Goal: Task Accomplishment & Management: Manage account settings

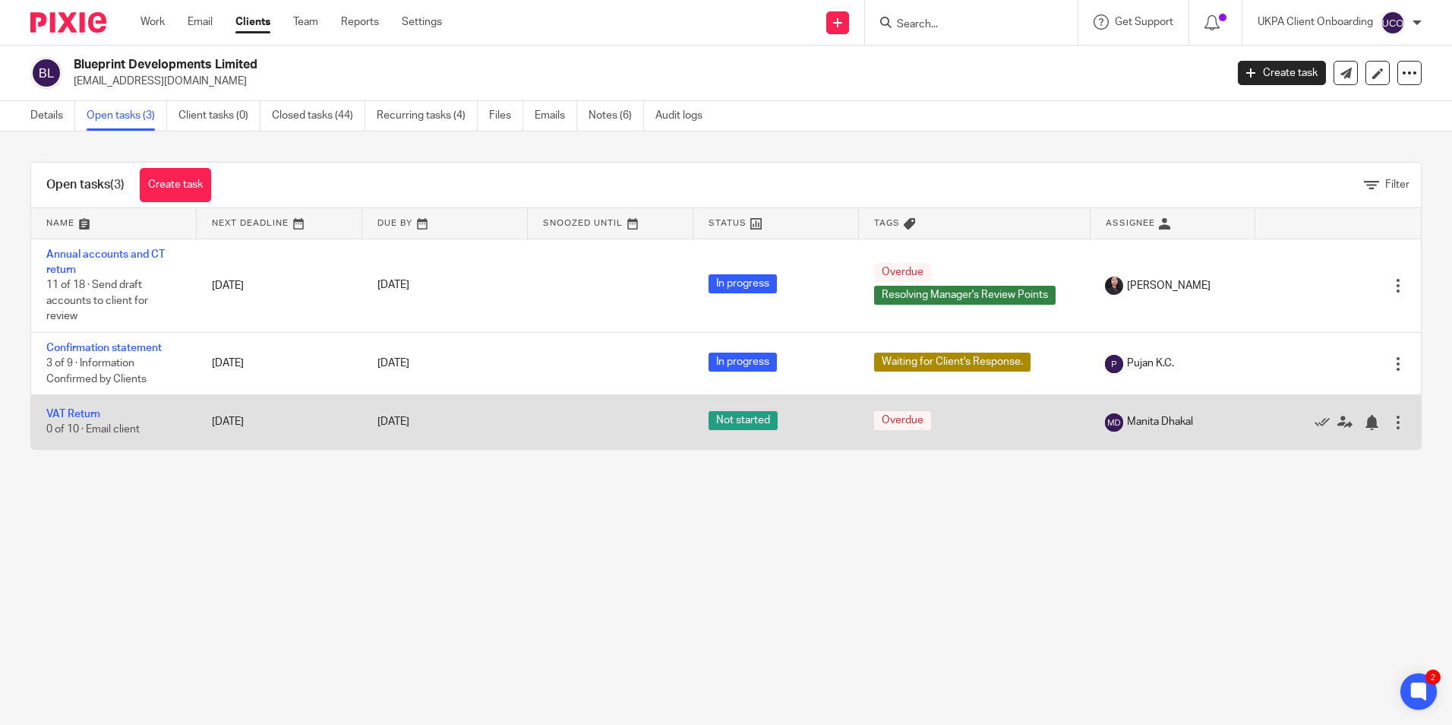
click at [1391, 424] on div at bounding box center [1398, 422] width 15 height 15
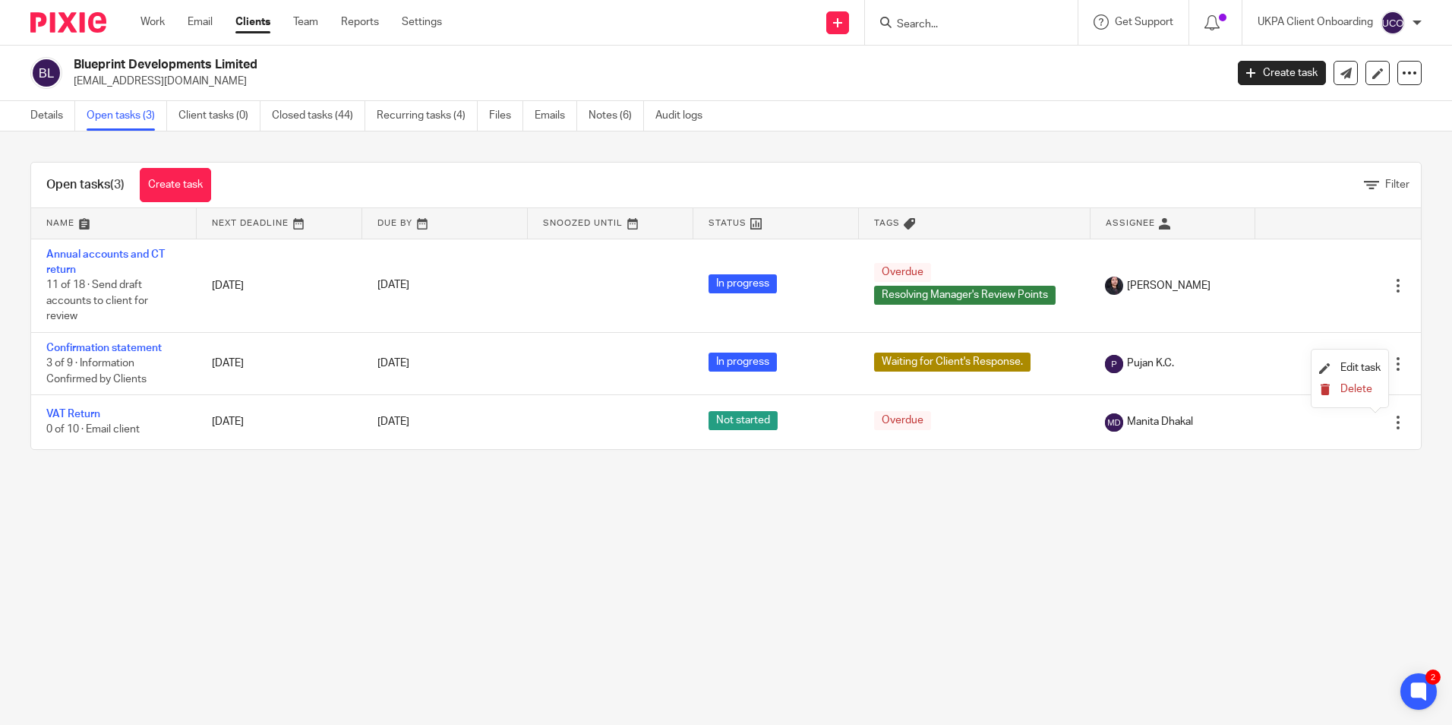
click at [1337, 387] on button "Delete" at bounding box center [1350, 390] width 62 height 12
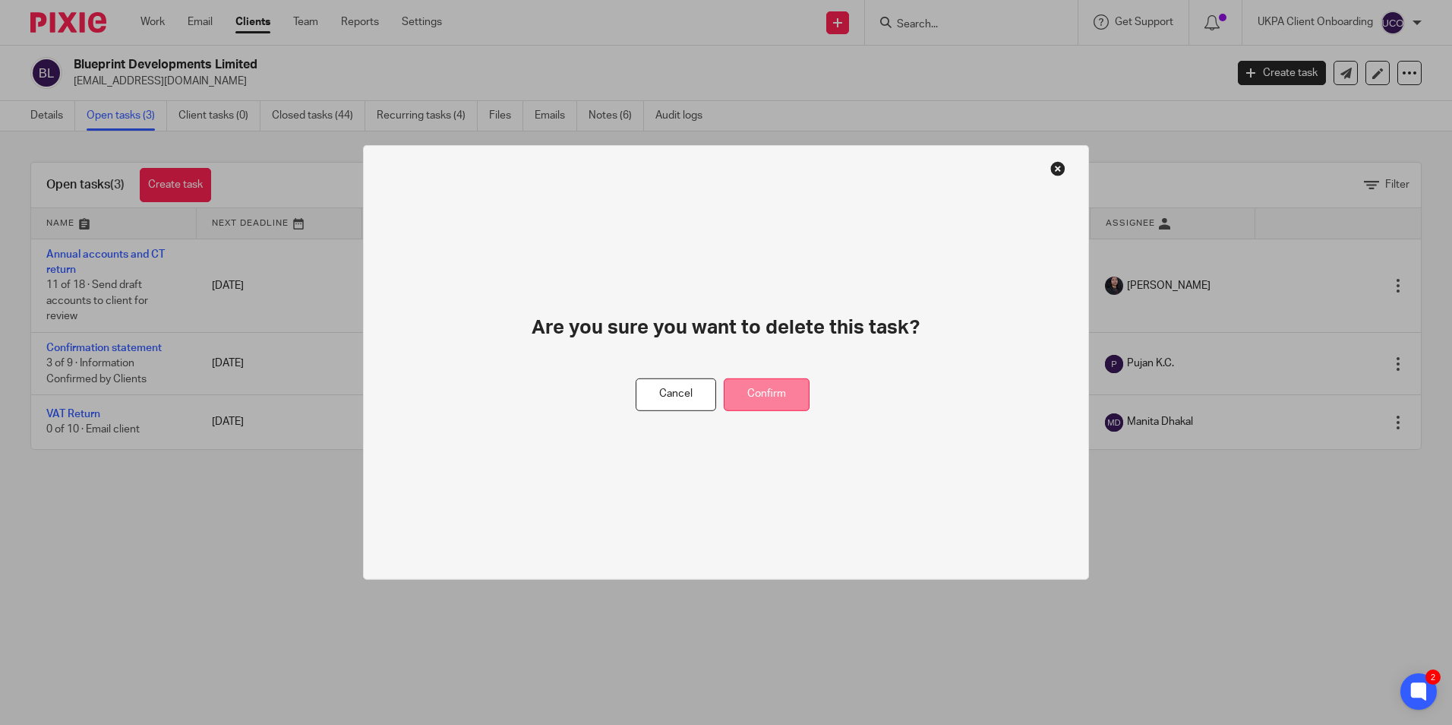
click at [781, 395] on button "Confirm" at bounding box center [767, 394] width 86 height 33
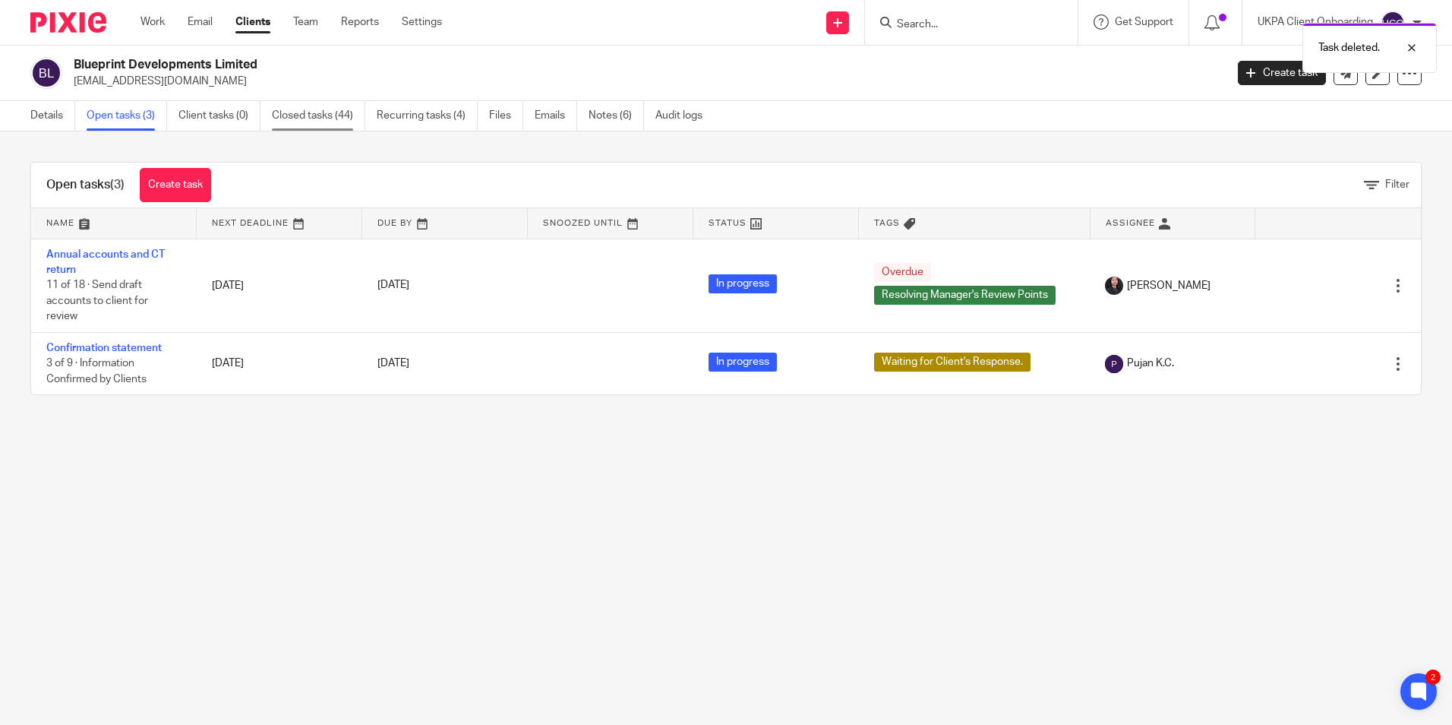
click at [326, 121] on link "Closed tasks (44)" at bounding box center [318, 116] width 93 height 30
click at [404, 123] on link "Recurring tasks (4)" at bounding box center [427, 116] width 101 height 30
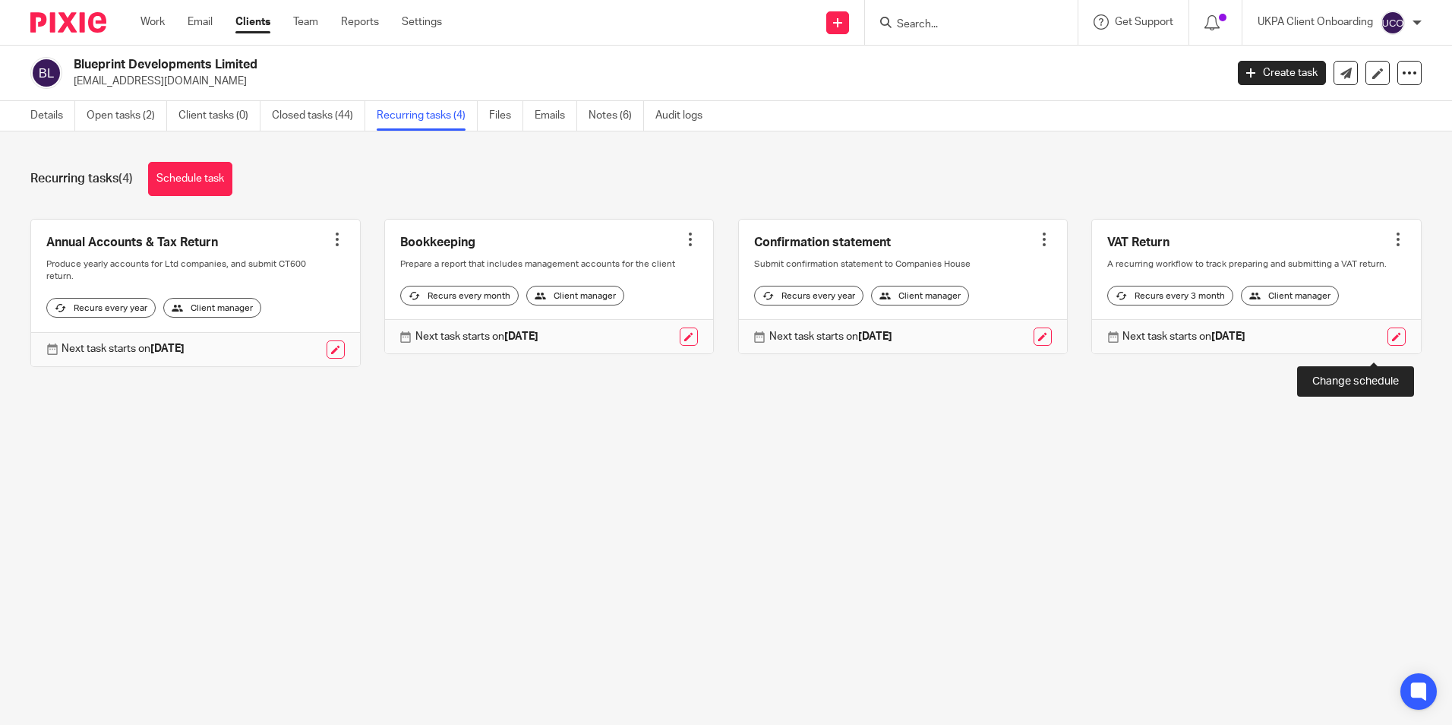
drag, startPoint x: 1370, startPoint y: 355, endPoint x: 1340, endPoint y: 356, distance: 30.4
click at [1388, 346] on link at bounding box center [1397, 336] width 18 height 18
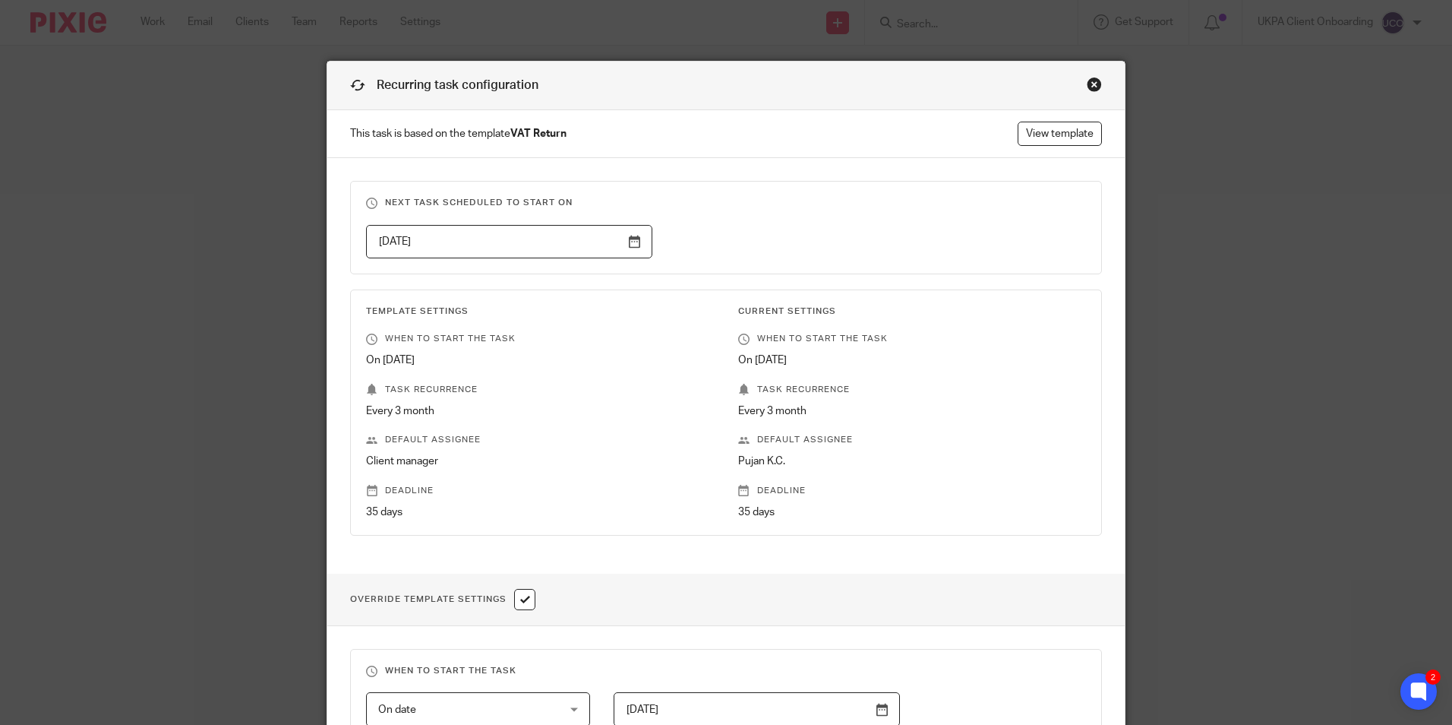
click at [624, 245] on input "[DATE]" at bounding box center [509, 242] width 286 height 34
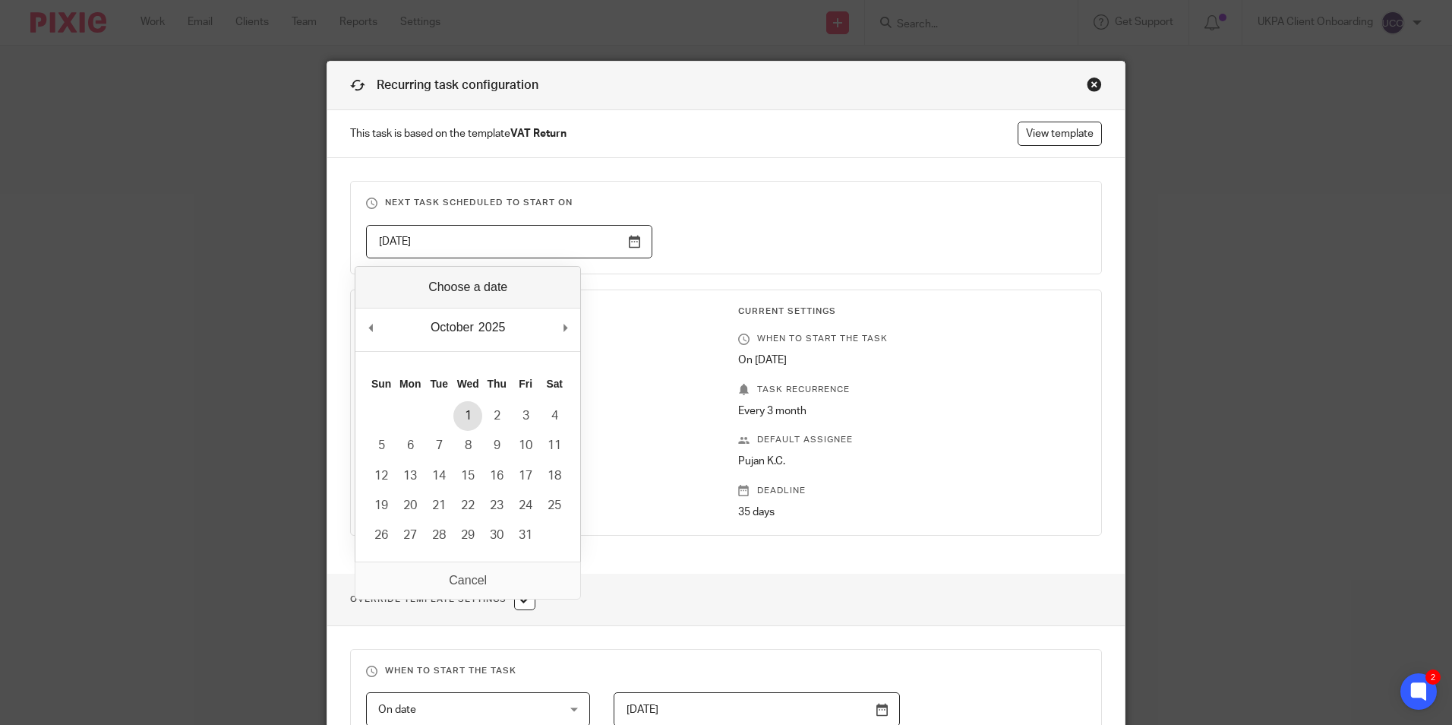
type input "[DATE]"
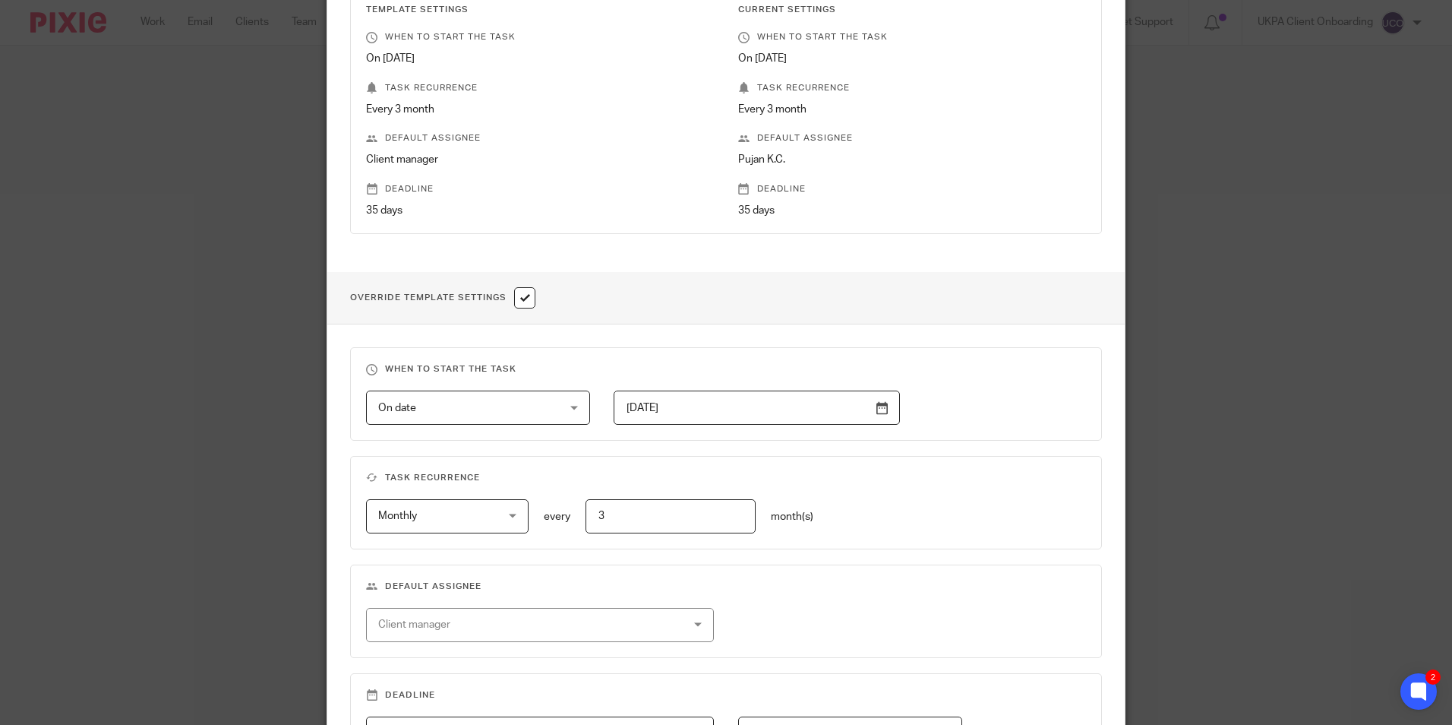
scroll to position [506, 0]
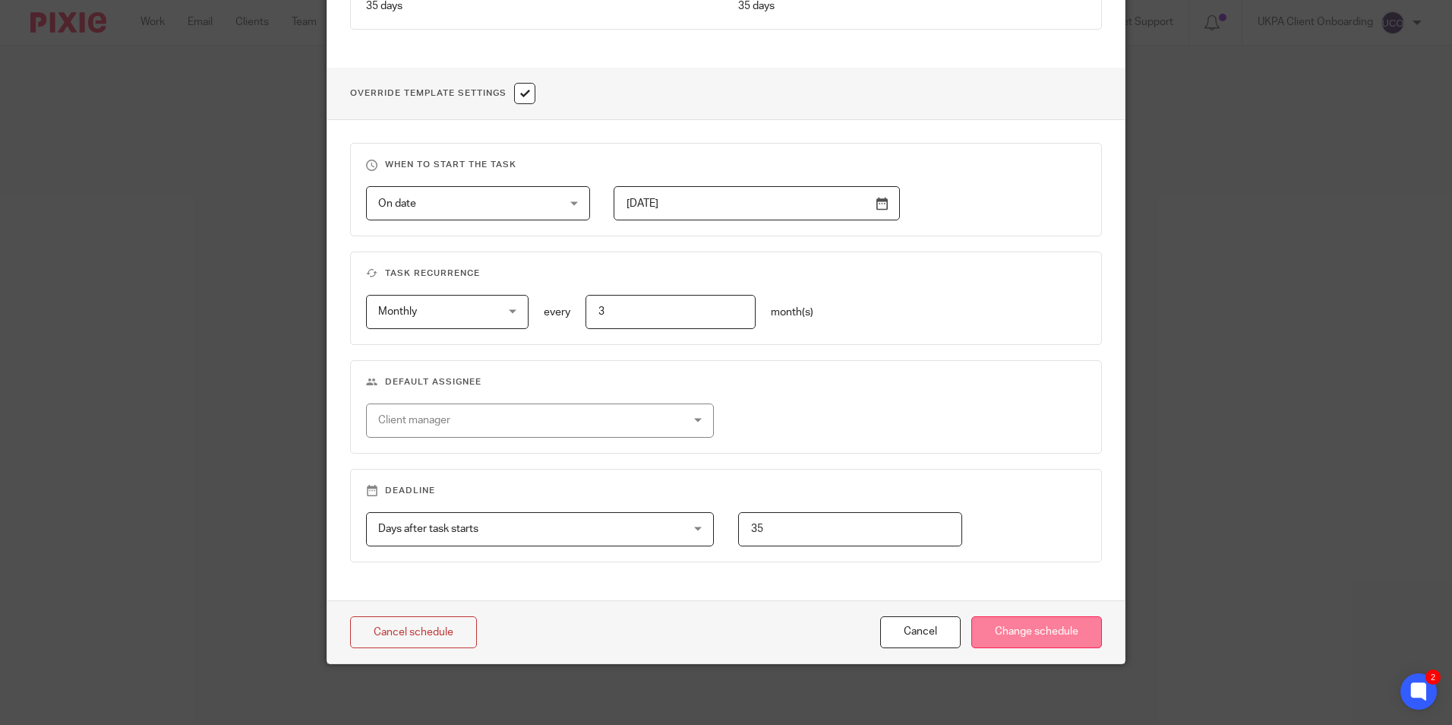
click at [1022, 629] on input "Change schedule" at bounding box center [1036, 632] width 131 height 33
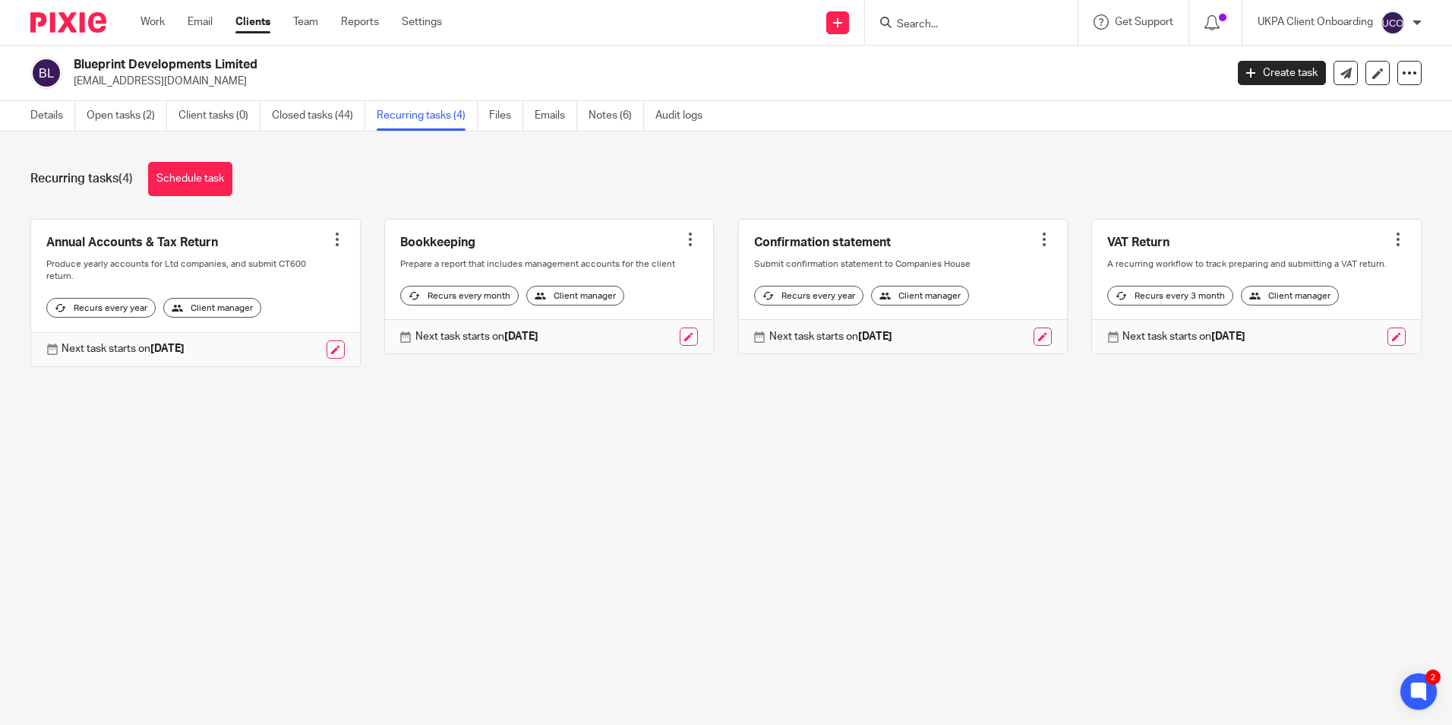
click at [926, 27] on input "Search" at bounding box center [963, 25] width 137 height 14
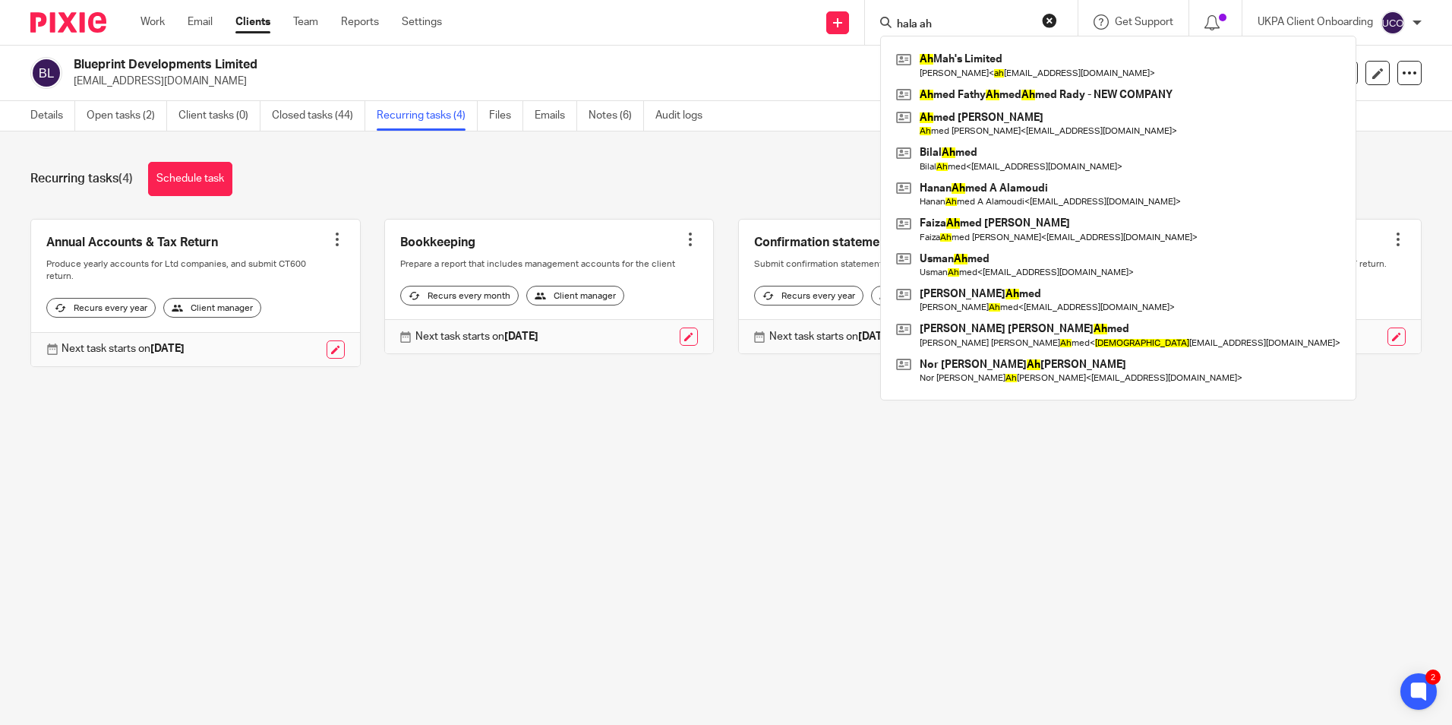
click at [952, 27] on input "hala ah" at bounding box center [963, 25] width 137 height 14
paste input "ahmed@btinternet.com>"
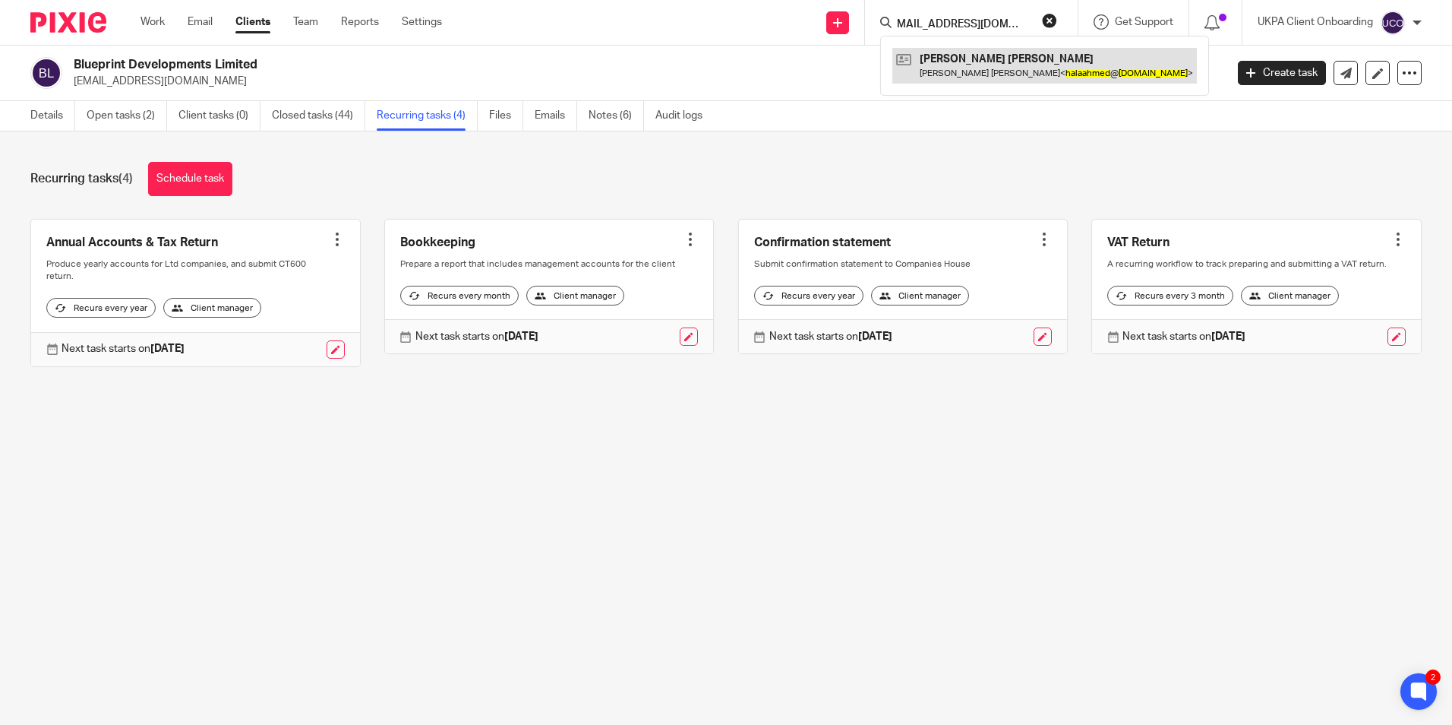
type input "halaahmed@btinternet.com>"
click at [1040, 51] on link at bounding box center [1044, 65] width 305 height 35
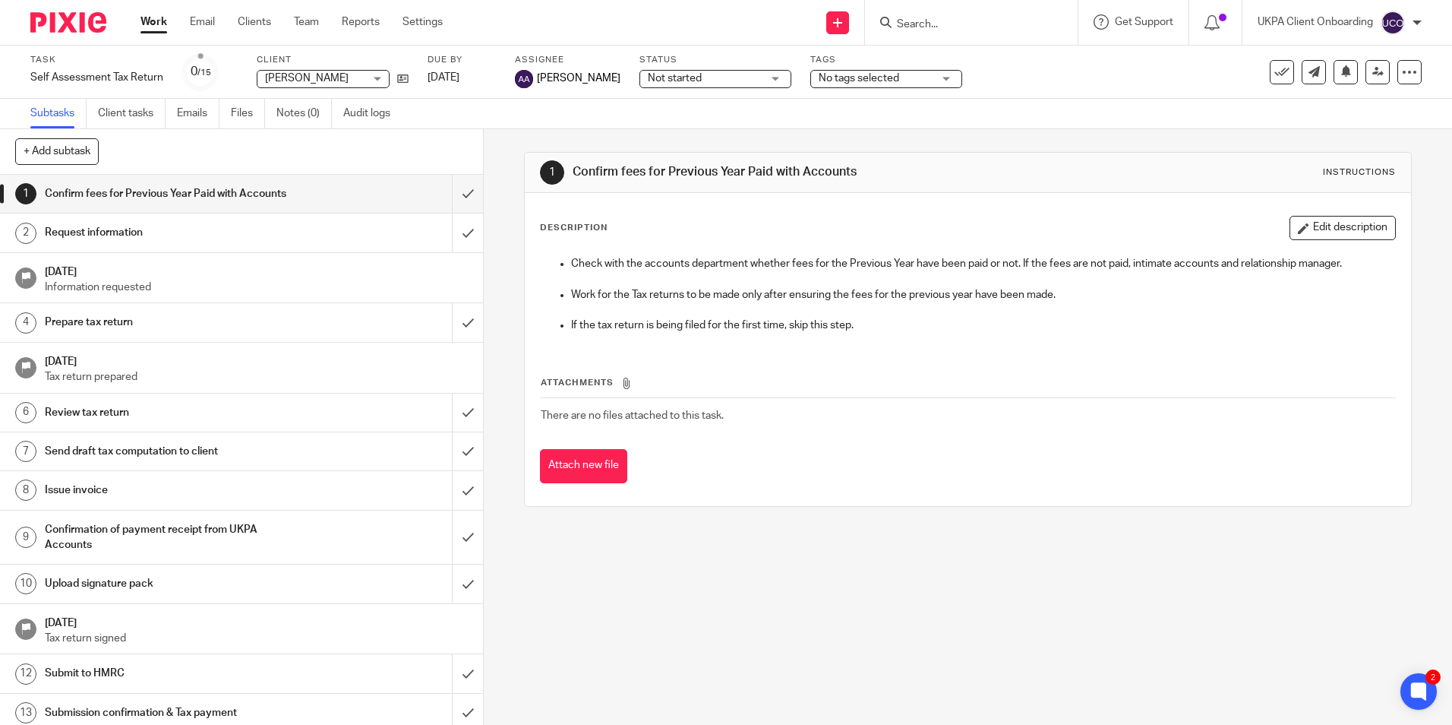
click at [930, 30] on input "Search" at bounding box center [963, 25] width 137 height 14
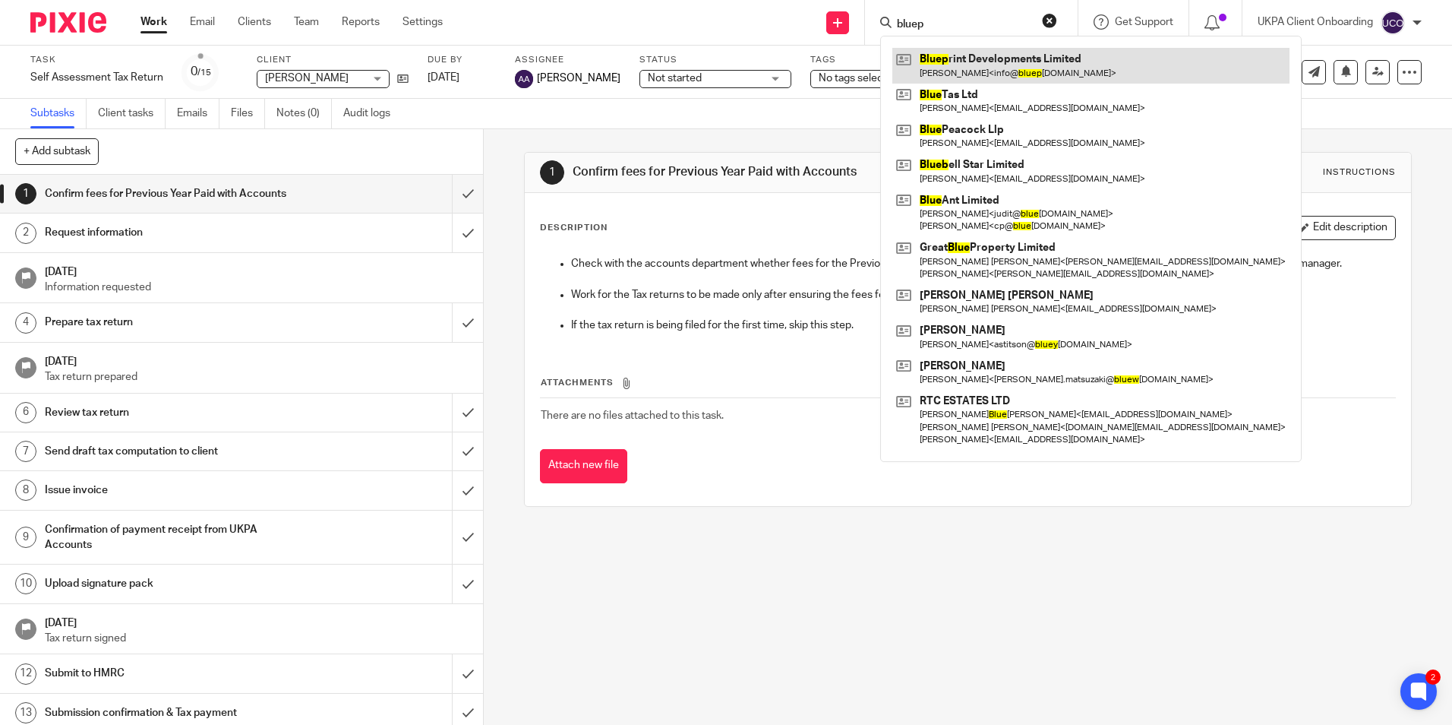
type input "bluep"
click at [1025, 68] on link at bounding box center [1090, 65] width 397 height 35
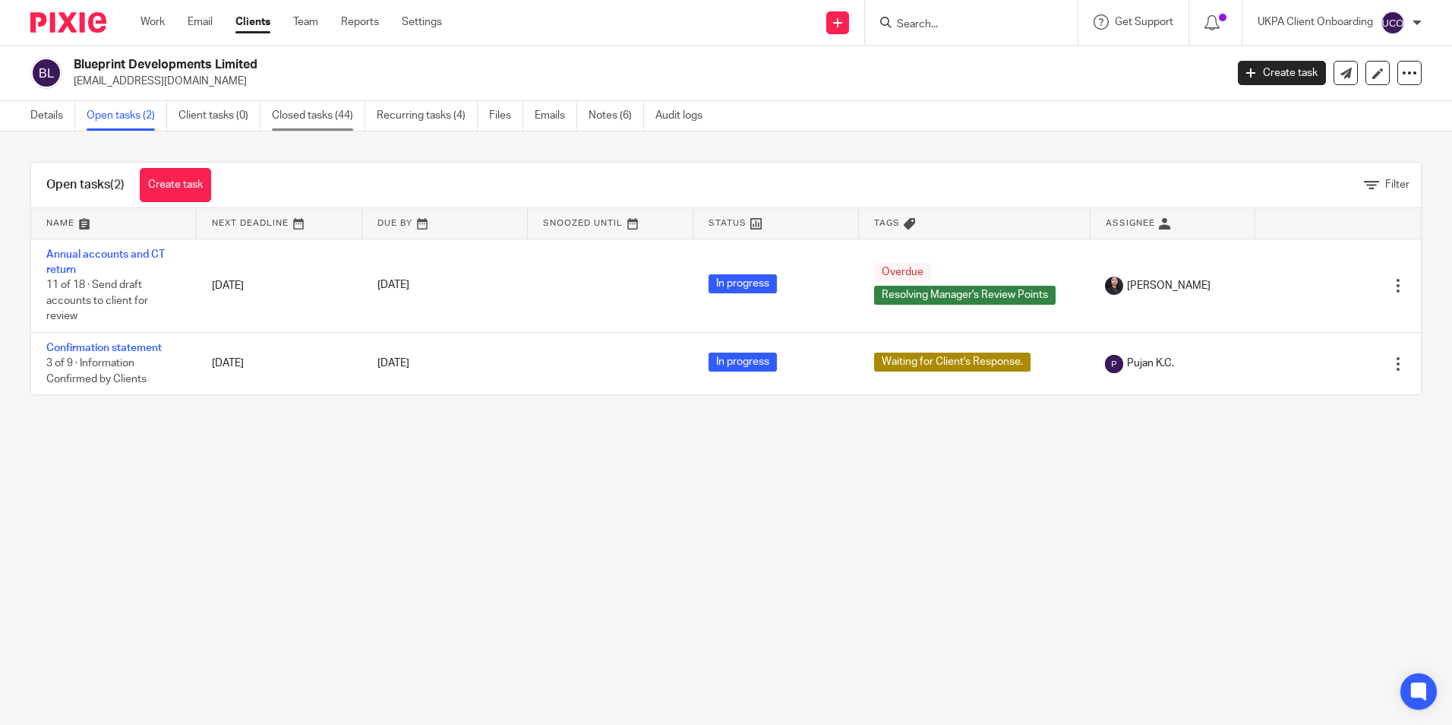
click at [340, 124] on link "Closed tasks (44)" at bounding box center [318, 116] width 93 height 30
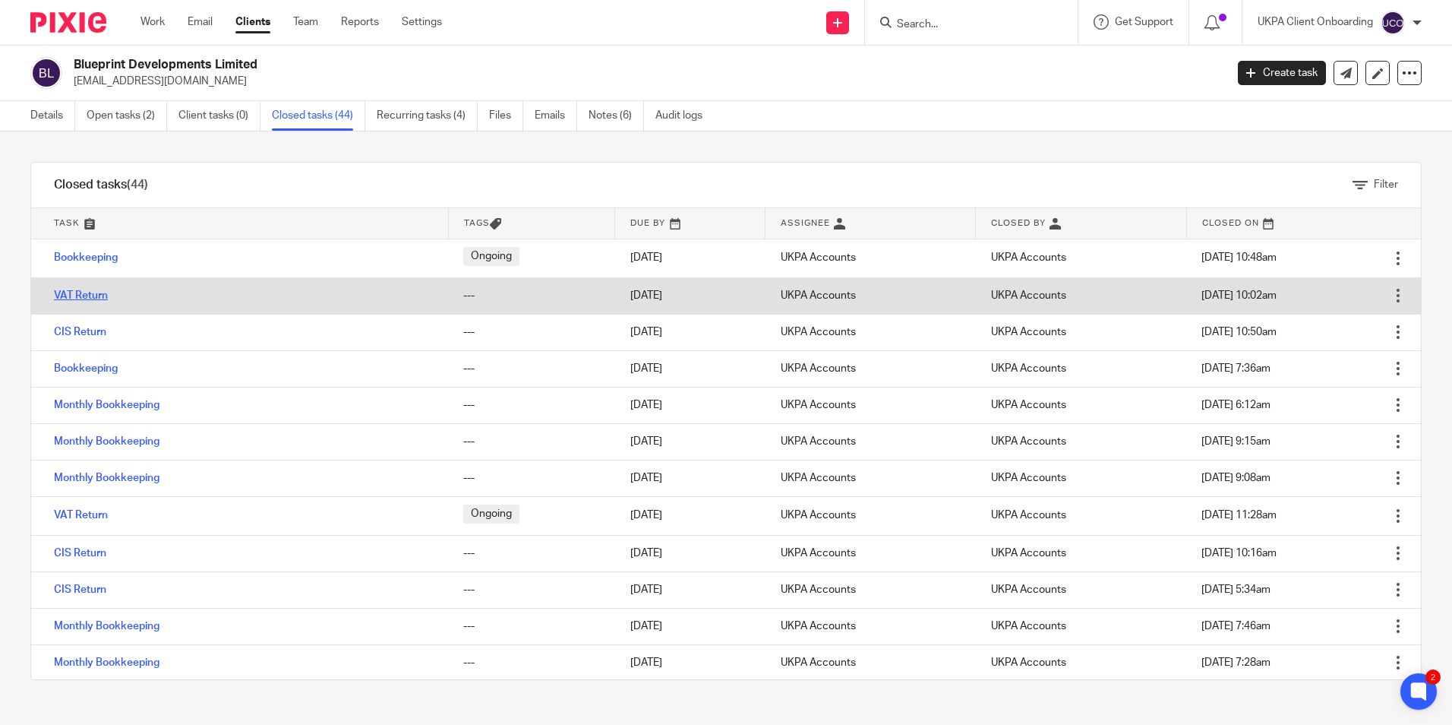
click at [81, 300] on link "VAT Return" at bounding box center [81, 295] width 54 height 11
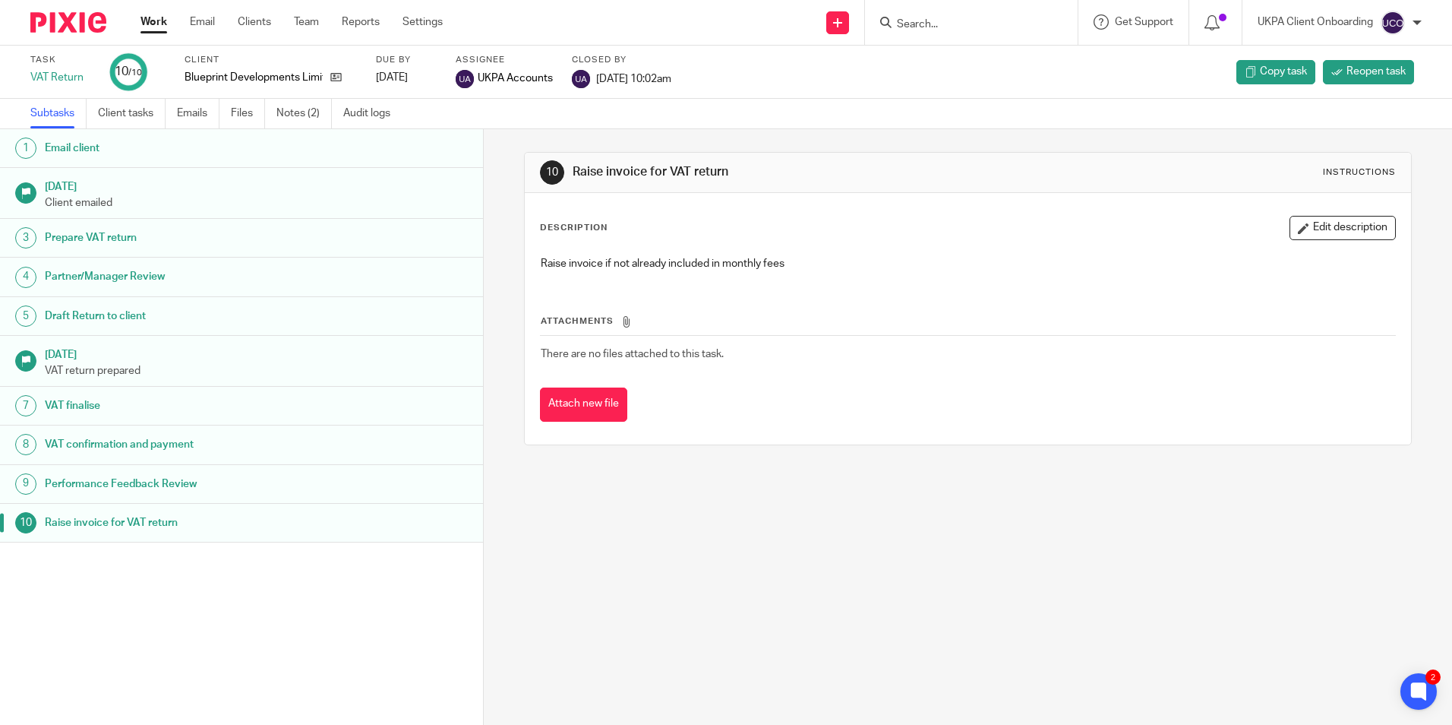
click at [171, 149] on h1 "Email client" at bounding box center [186, 148] width 283 height 23
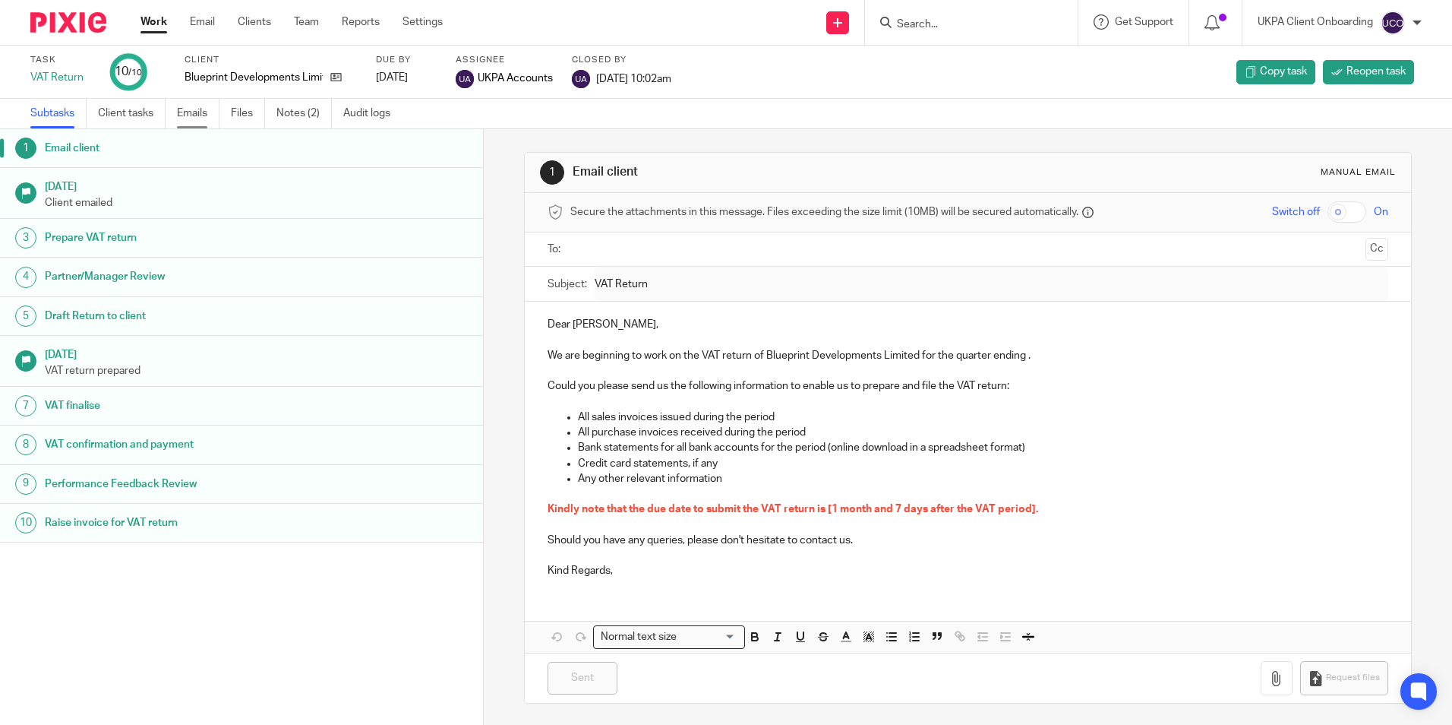
click at [205, 118] on link "Emails" at bounding box center [198, 114] width 43 height 30
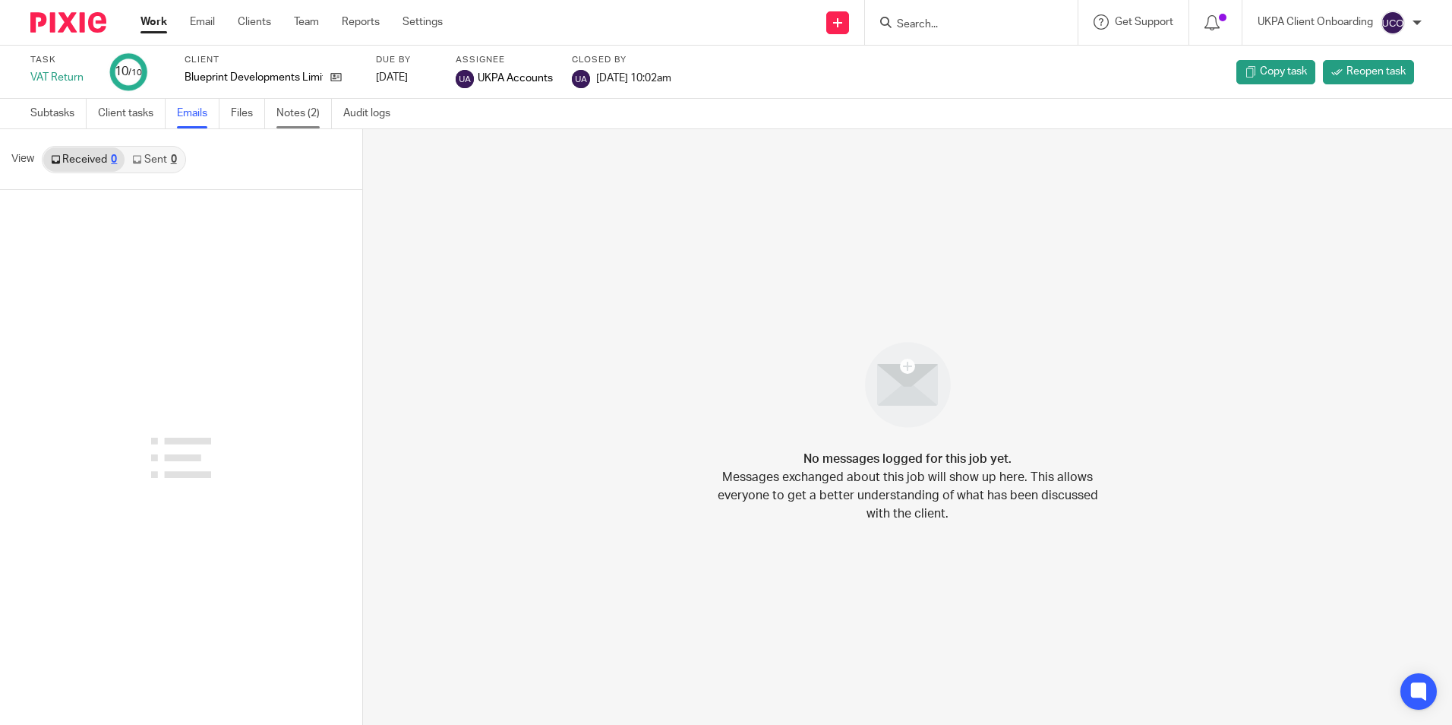
click at [285, 112] on link "Notes (2)" at bounding box center [303, 114] width 55 height 30
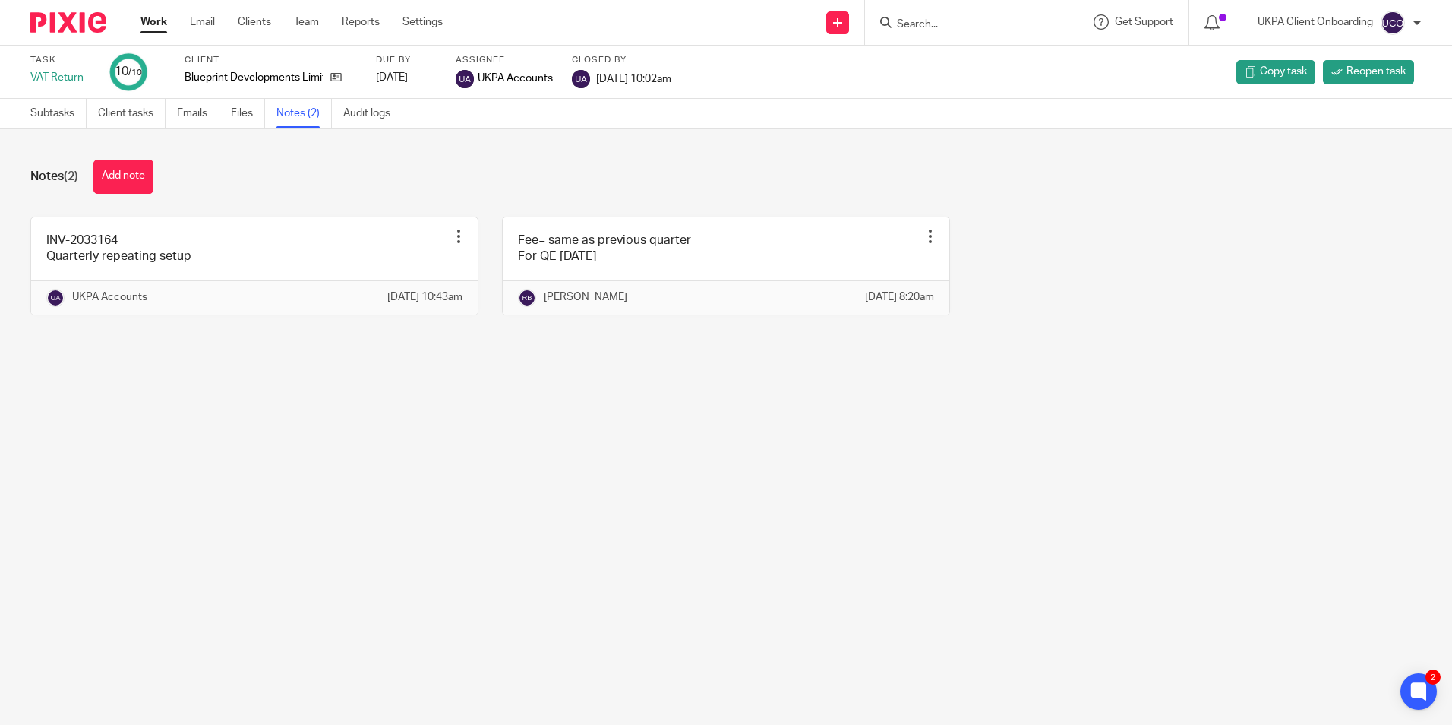
click at [940, 22] on input "Search" at bounding box center [963, 25] width 137 height 14
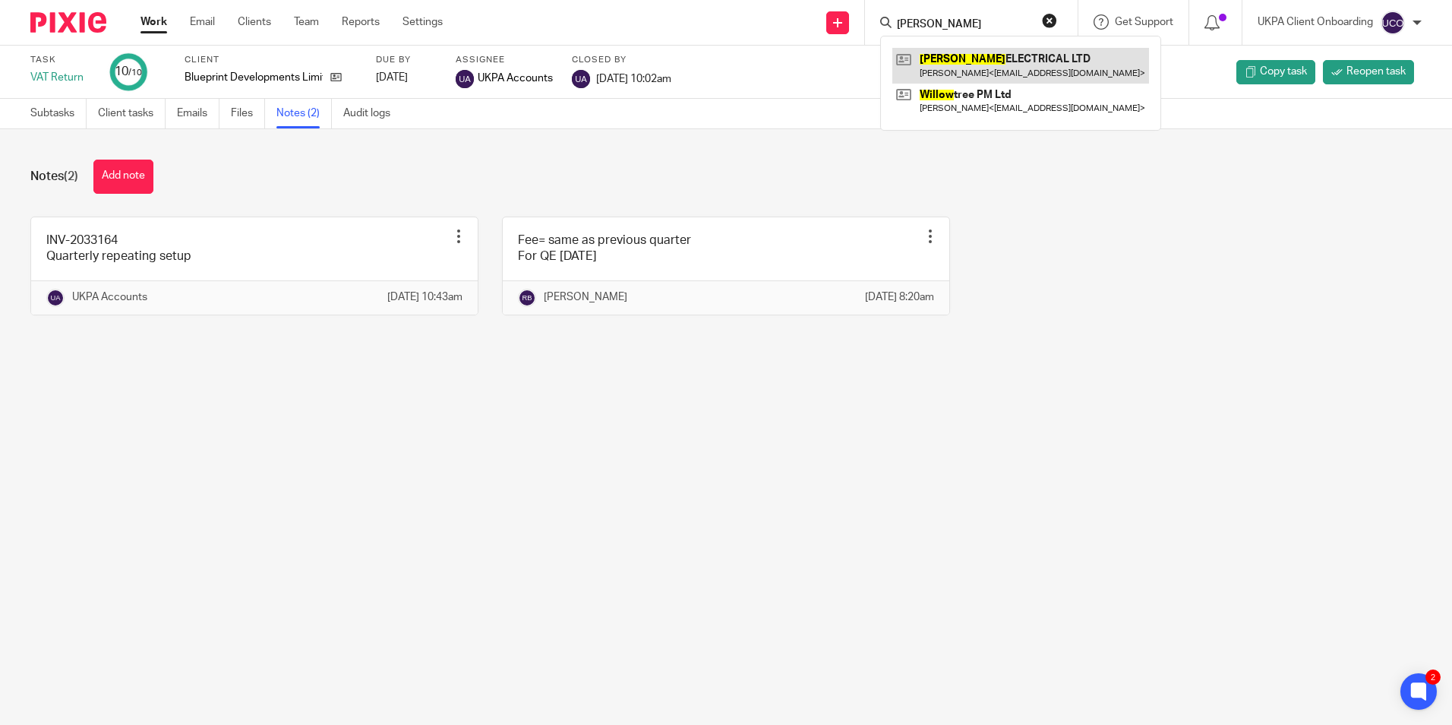
type input "[PERSON_NAME]"
click at [992, 71] on link at bounding box center [1020, 65] width 257 height 35
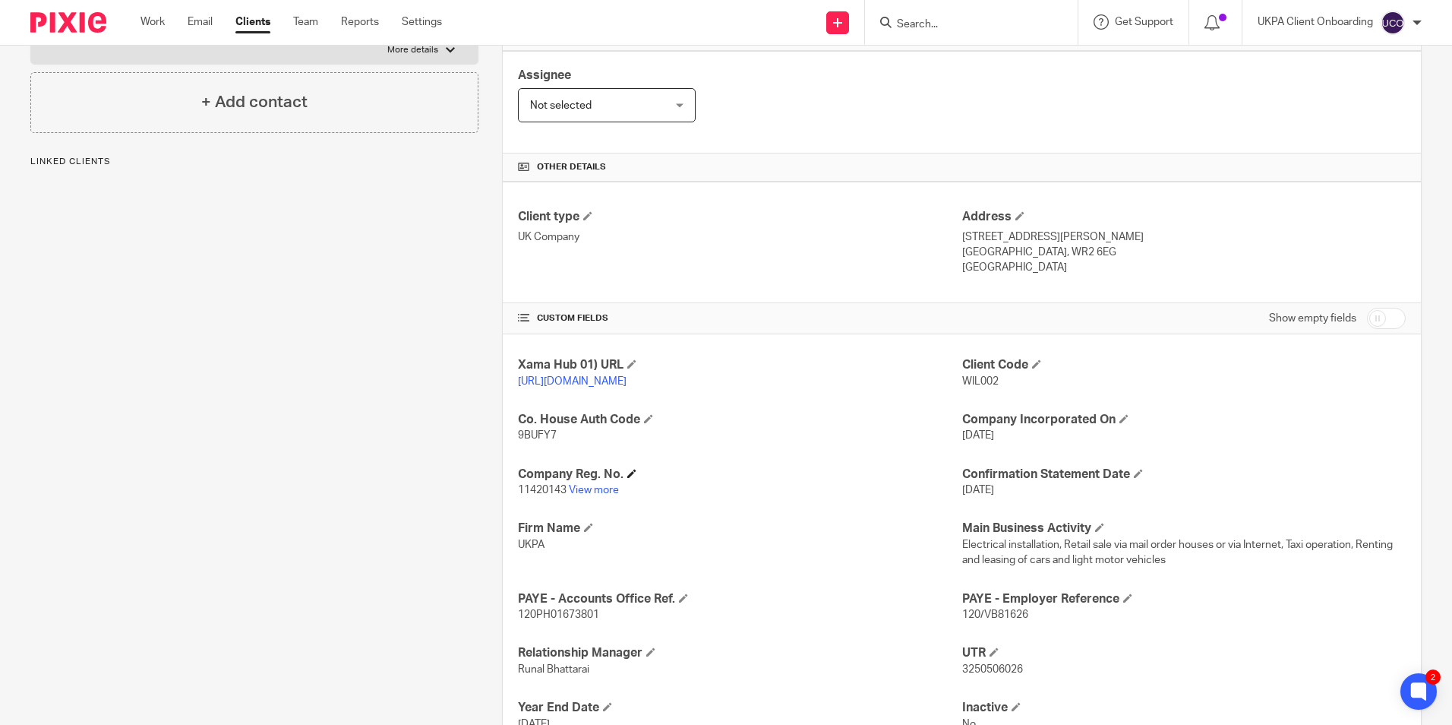
scroll to position [304, 0]
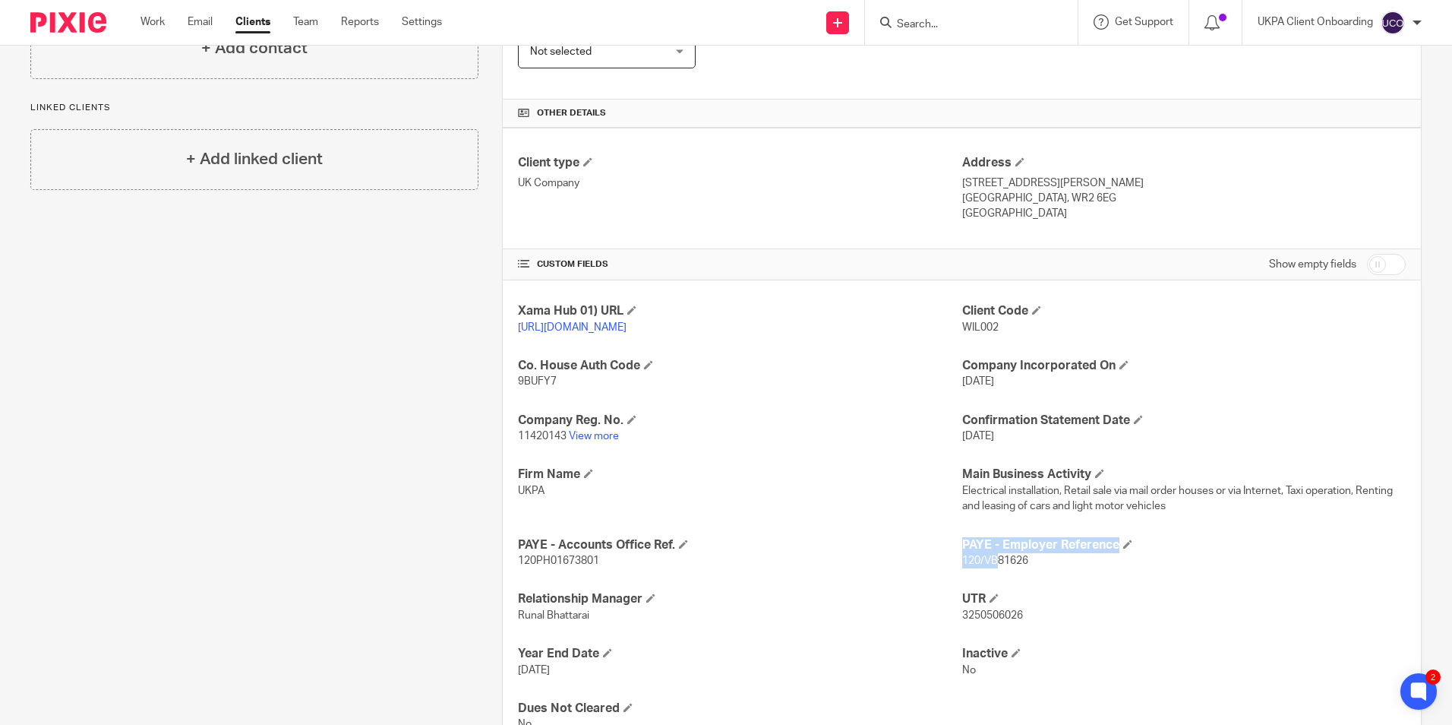
drag, startPoint x: 947, startPoint y: 576, endPoint x: 1010, endPoint y: 578, distance: 63.1
click at [1009, 578] on div "Xama Hub 01) URL https://platform.xamatech.com/portal/crm/clients/41dc1ed0-6bde…" at bounding box center [962, 517] width 918 height 475
click at [1010, 566] on span "120/VB81626" at bounding box center [995, 560] width 66 height 11
drag, startPoint x: 1010, startPoint y: 578, endPoint x: 1025, endPoint y: 580, distance: 15.3
click at [1024, 568] on p "120/VB81626" at bounding box center [1184, 560] width 444 height 15
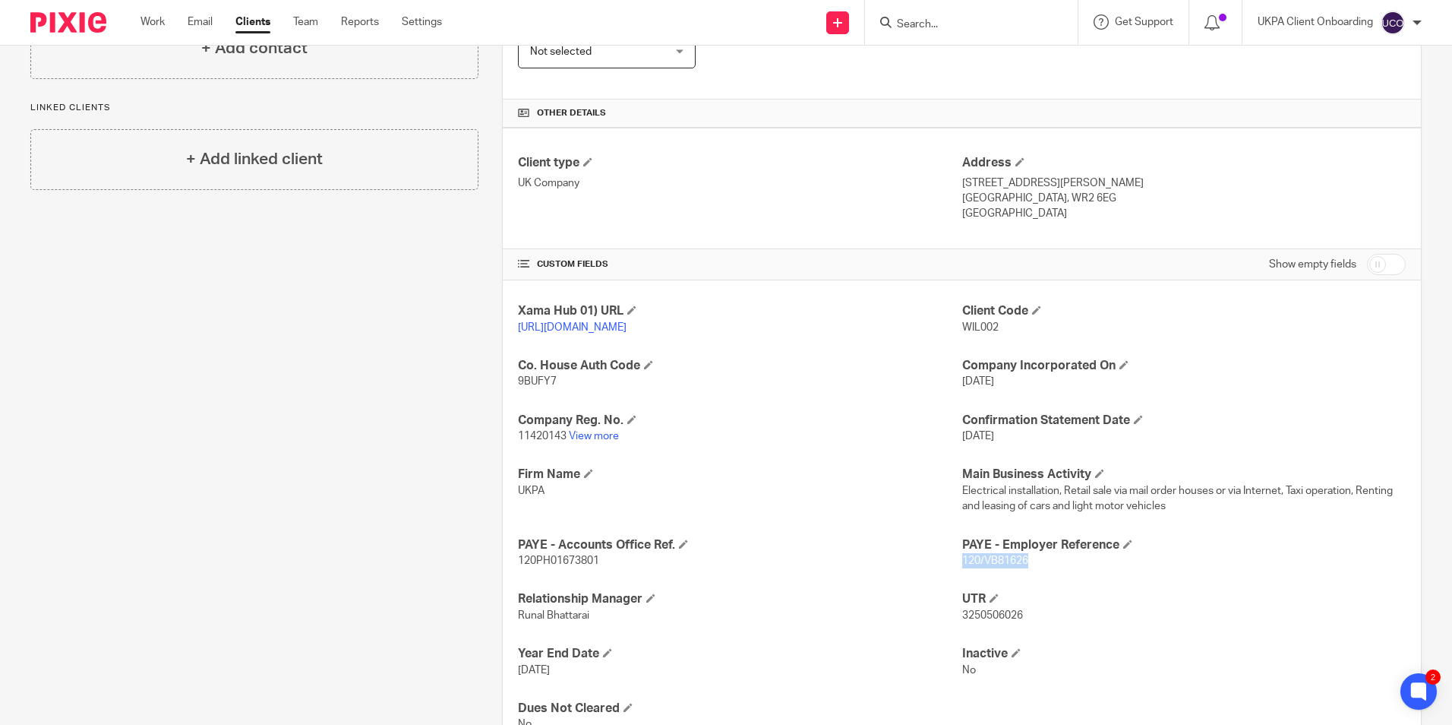
drag, startPoint x: 1027, startPoint y: 576, endPoint x: 955, endPoint y: 589, distance: 72.6
click at [955, 589] on div "Xama Hub 01) URL https://platform.xamatech.com/portal/crm/clients/41dc1ed0-6bde…" at bounding box center [962, 517] width 918 height 475
copy span "120/VB81626"
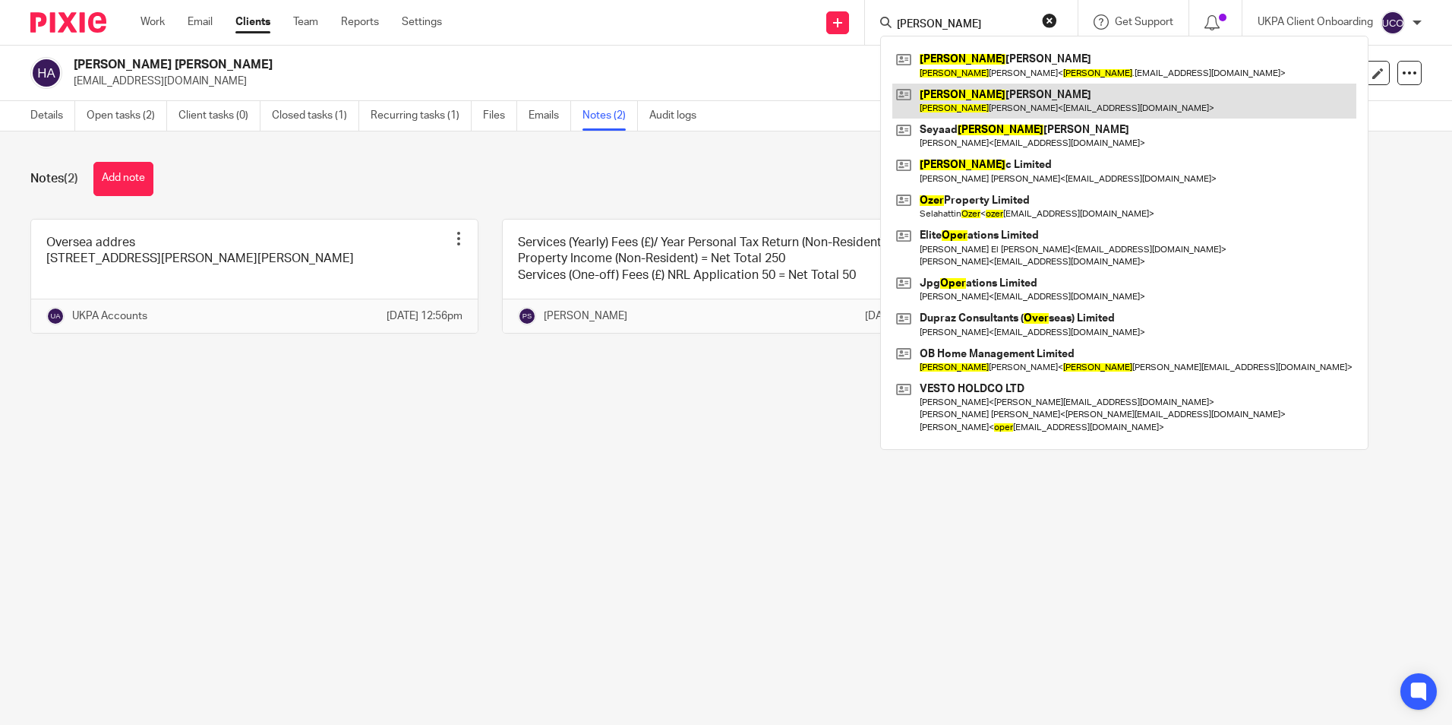
type input "[PERSON_NAME]"
click at [949, 105] on link at bounding box center [1124, 101] width 464 height 35
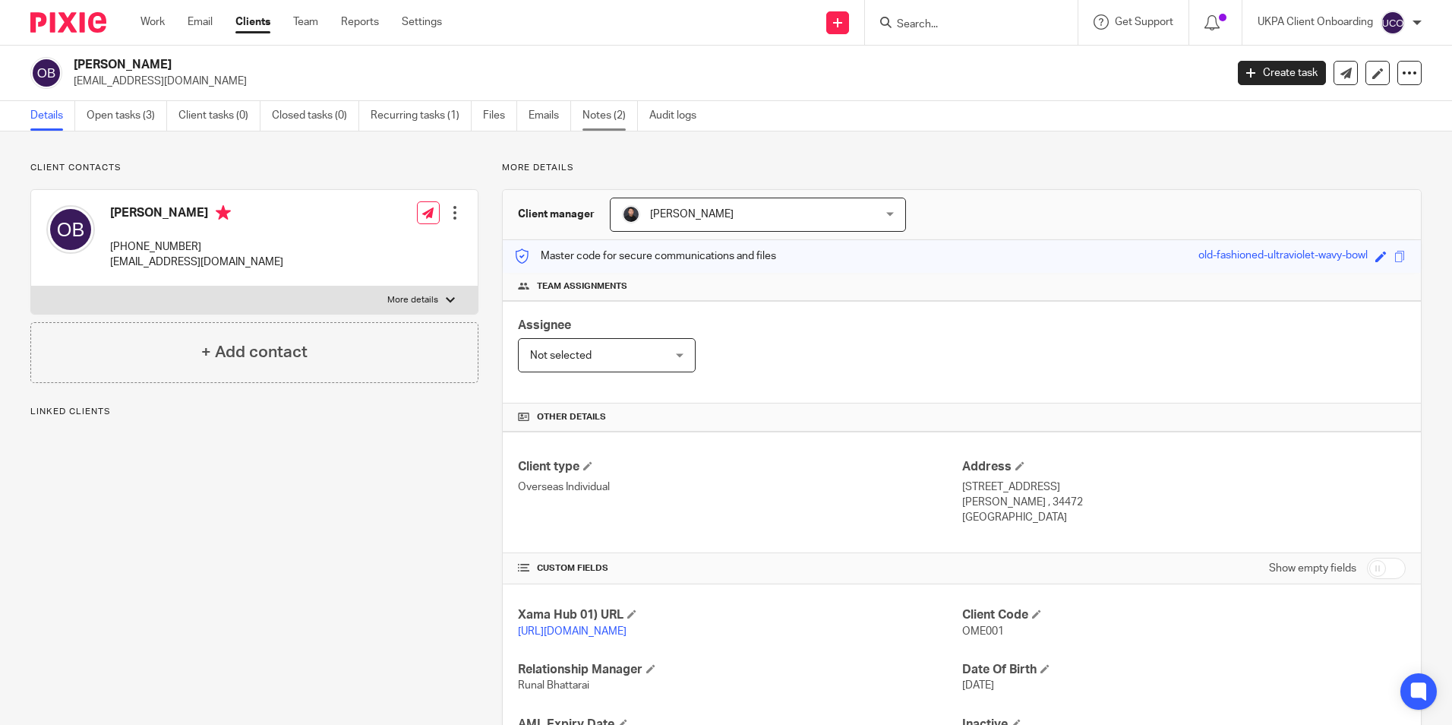
click at [598, 121] on link "Notes (2)" at bounding box center [610, 116] width 55 height 30
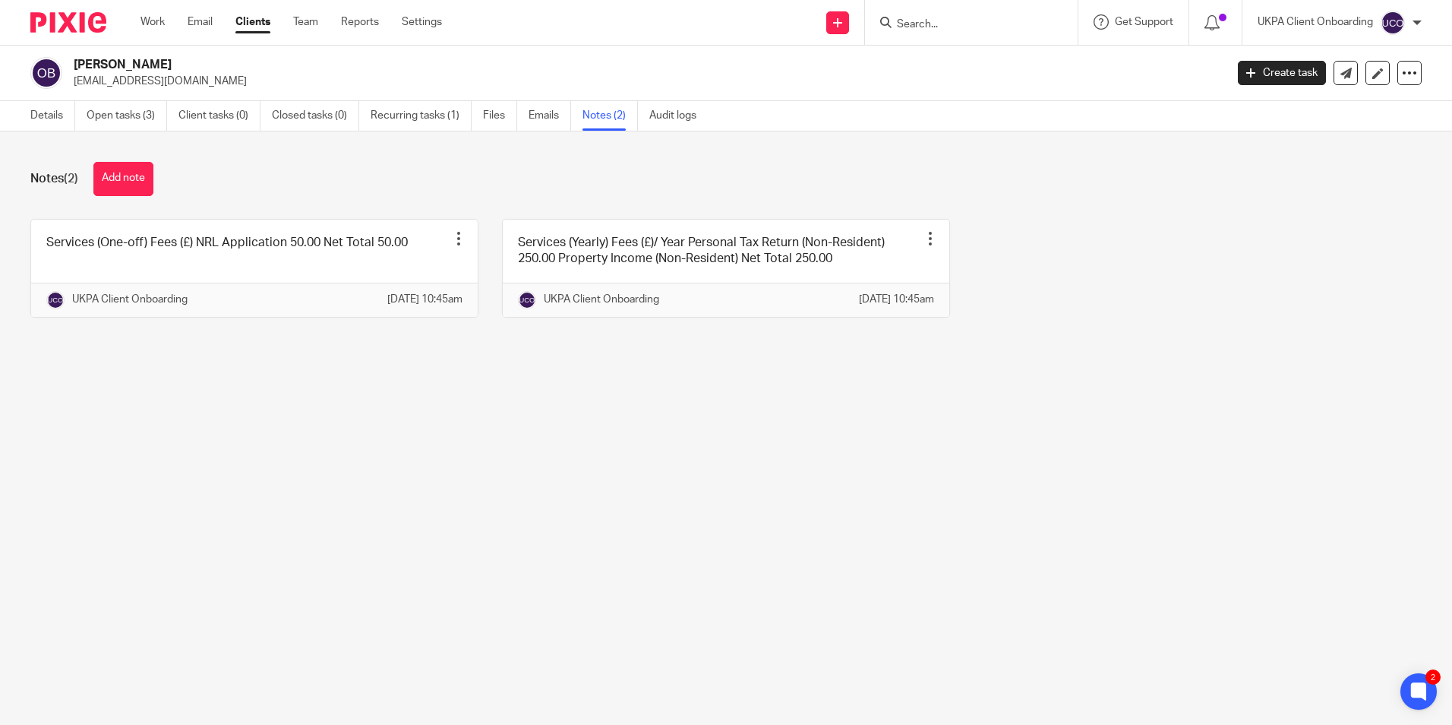
click at [955, 28] on input "Search" at bounding box center [963, 25] width 137 height 14
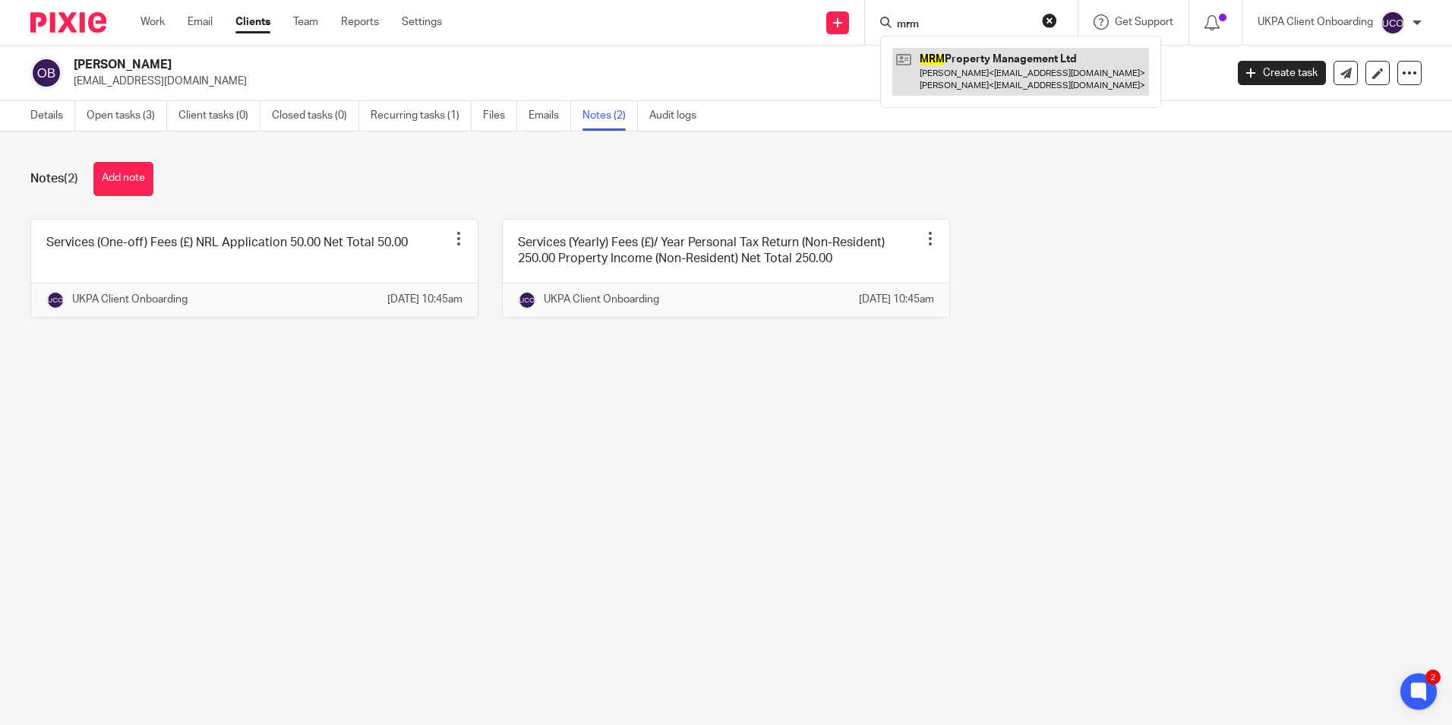
type input "mrm"
click at [963, 71] on link at bounding box center [1020, 71] width 257 height 47
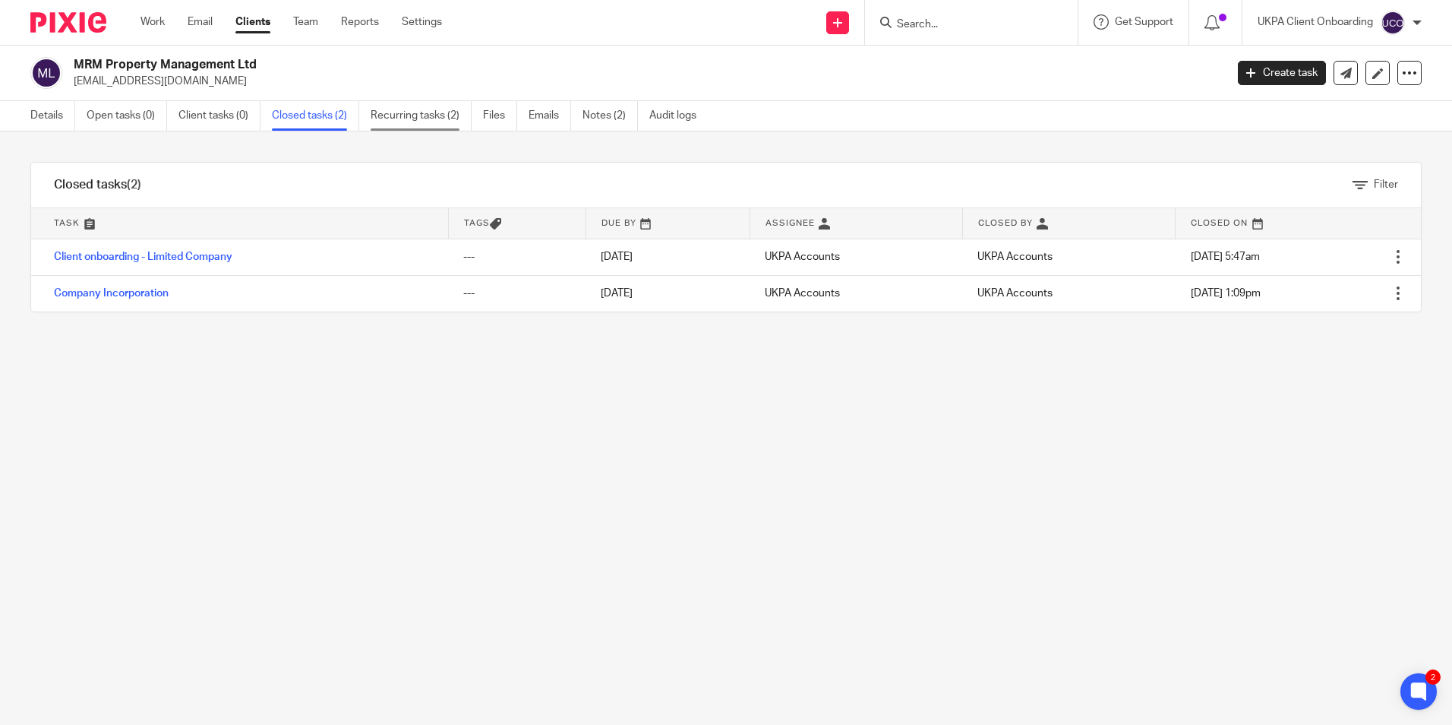
click at [460, 111] on link "Recurring tasks (2)" at bounding box center [421, 116] width 101 height 30
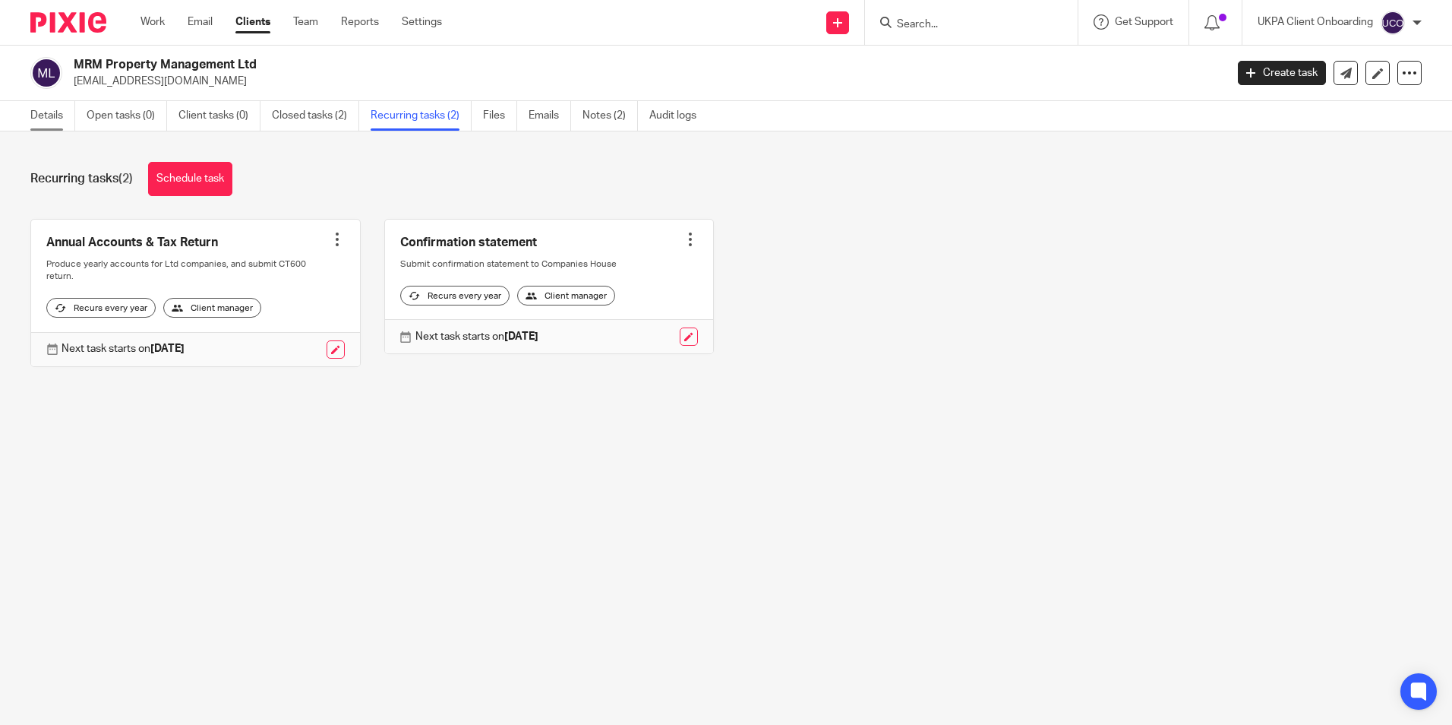
click at [45, 118] on link "Details" at bounding box center [52, 116] width 45 height 30
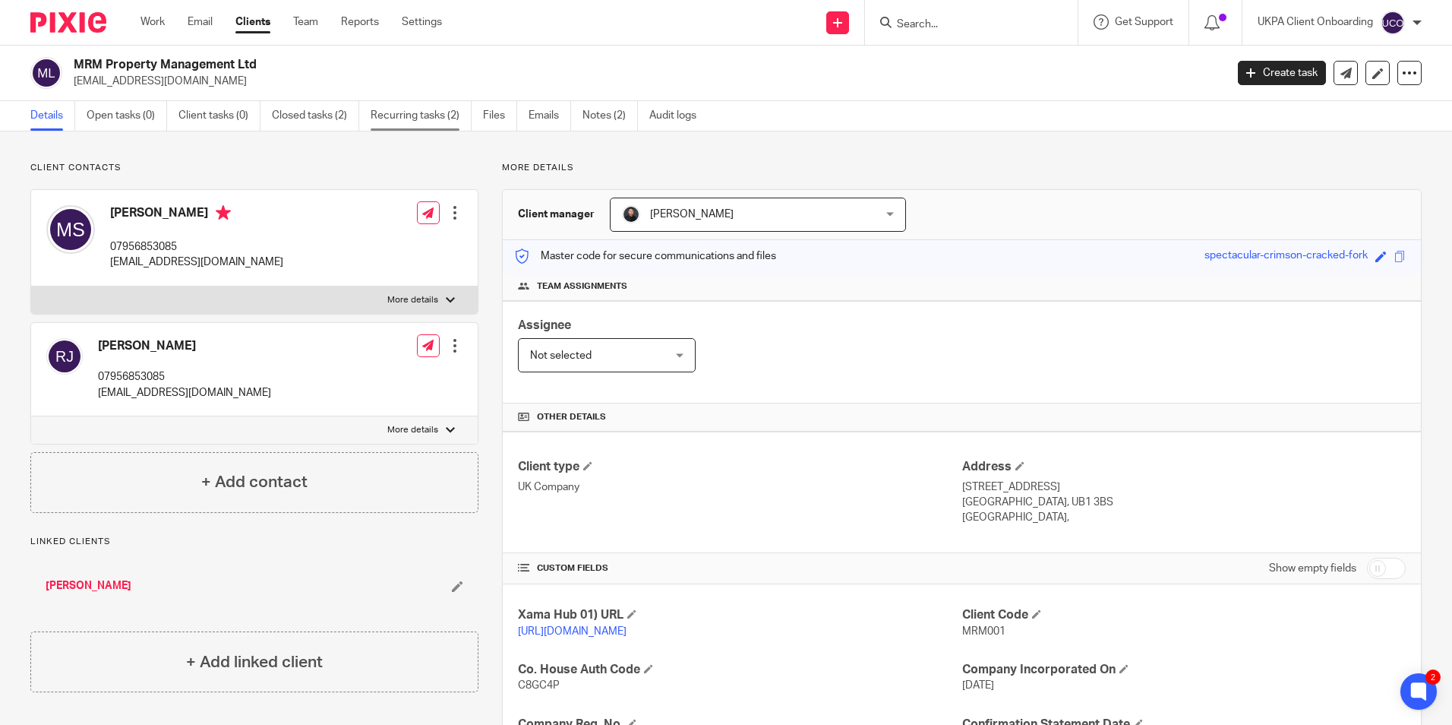
click at [416, 113] on link "Recurring tasks (2)" at bounding box center [421, 116] width 101 height 30
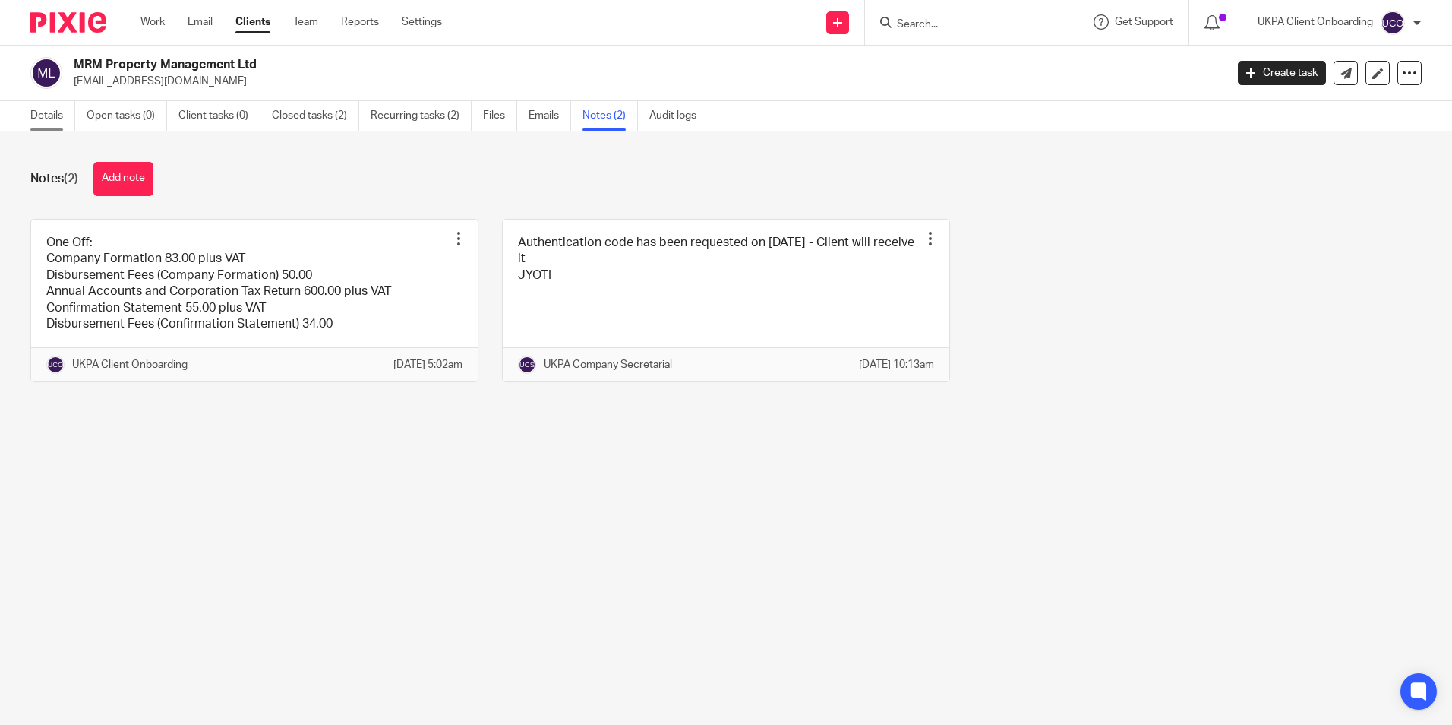
click at [46, 121] on link "Details" at bounding box center [52, 116] width 45 height 30
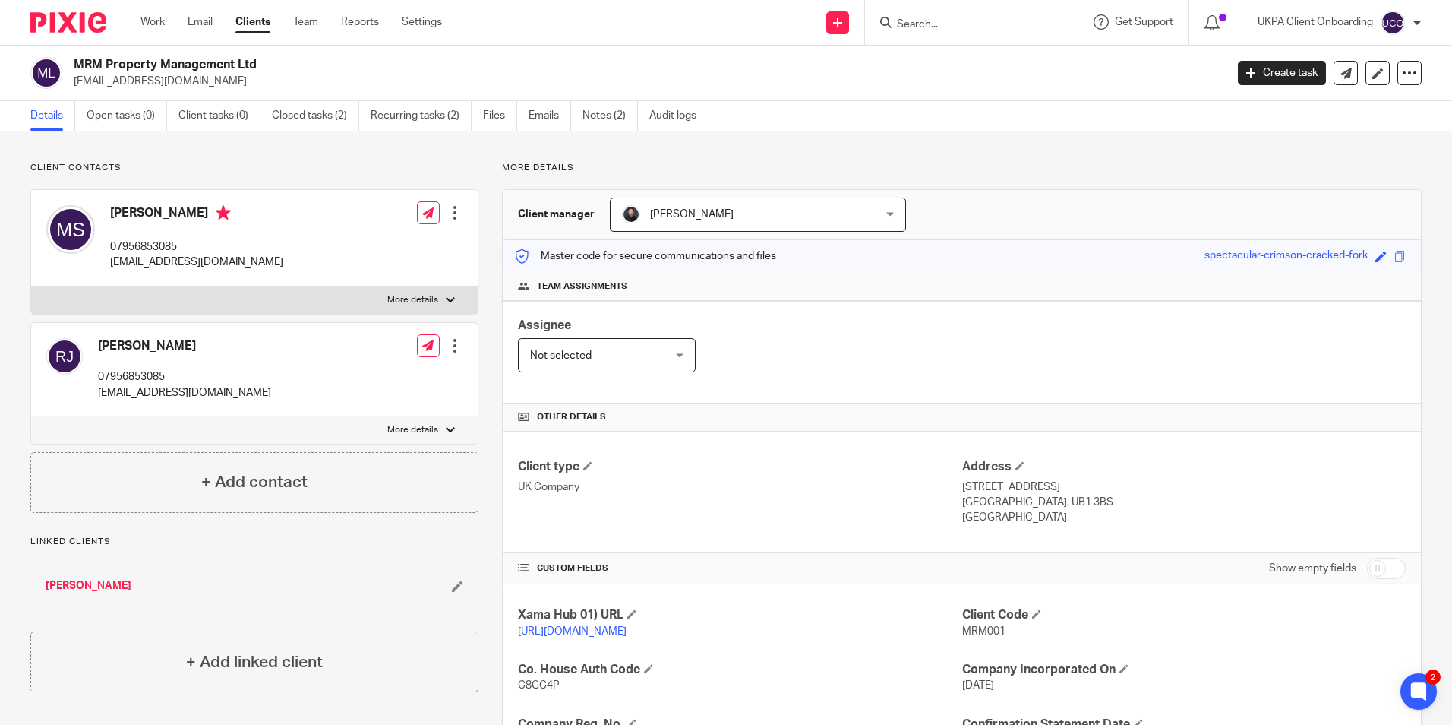
click at [966, 27] on input "Search" at bounding box center [963, 25] width 137 height 14
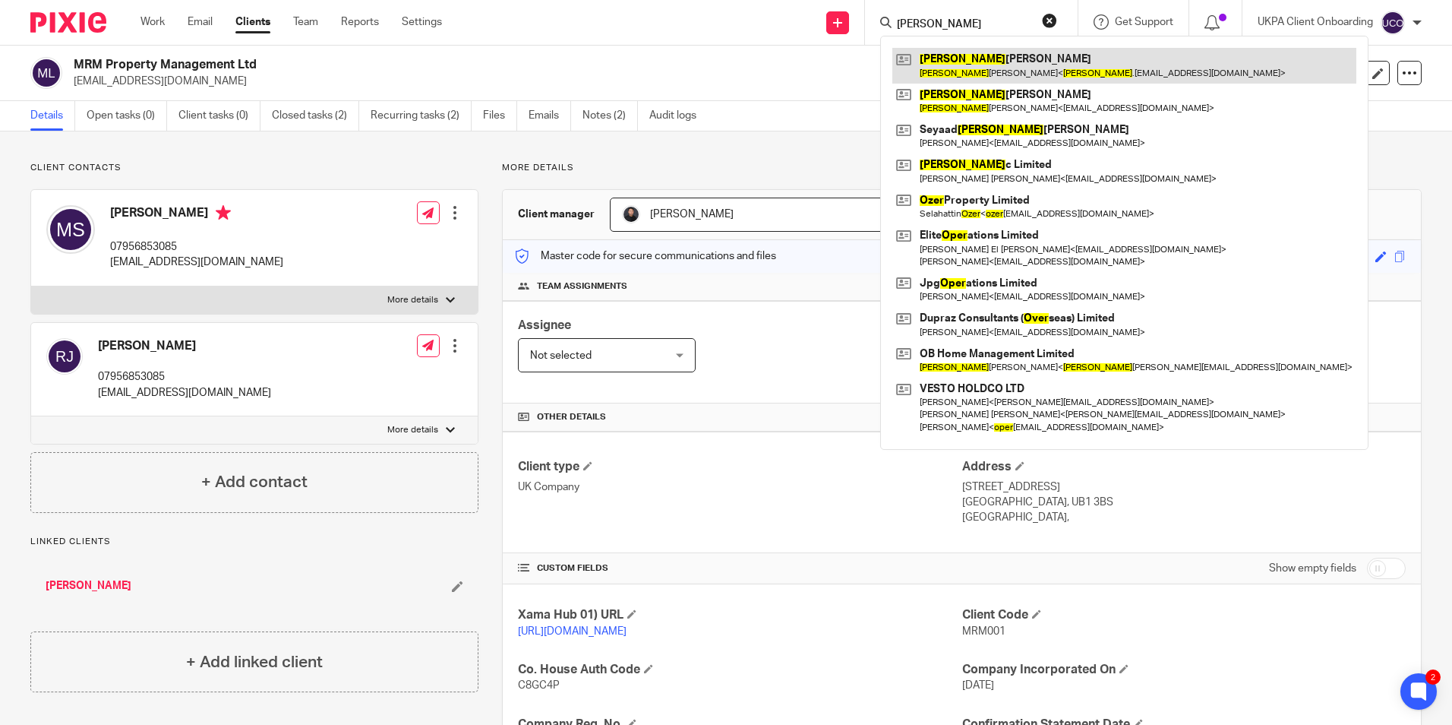
type input "omer"
click at [970, 61] on link at bounding box center [1124, 65] width 464 height 35
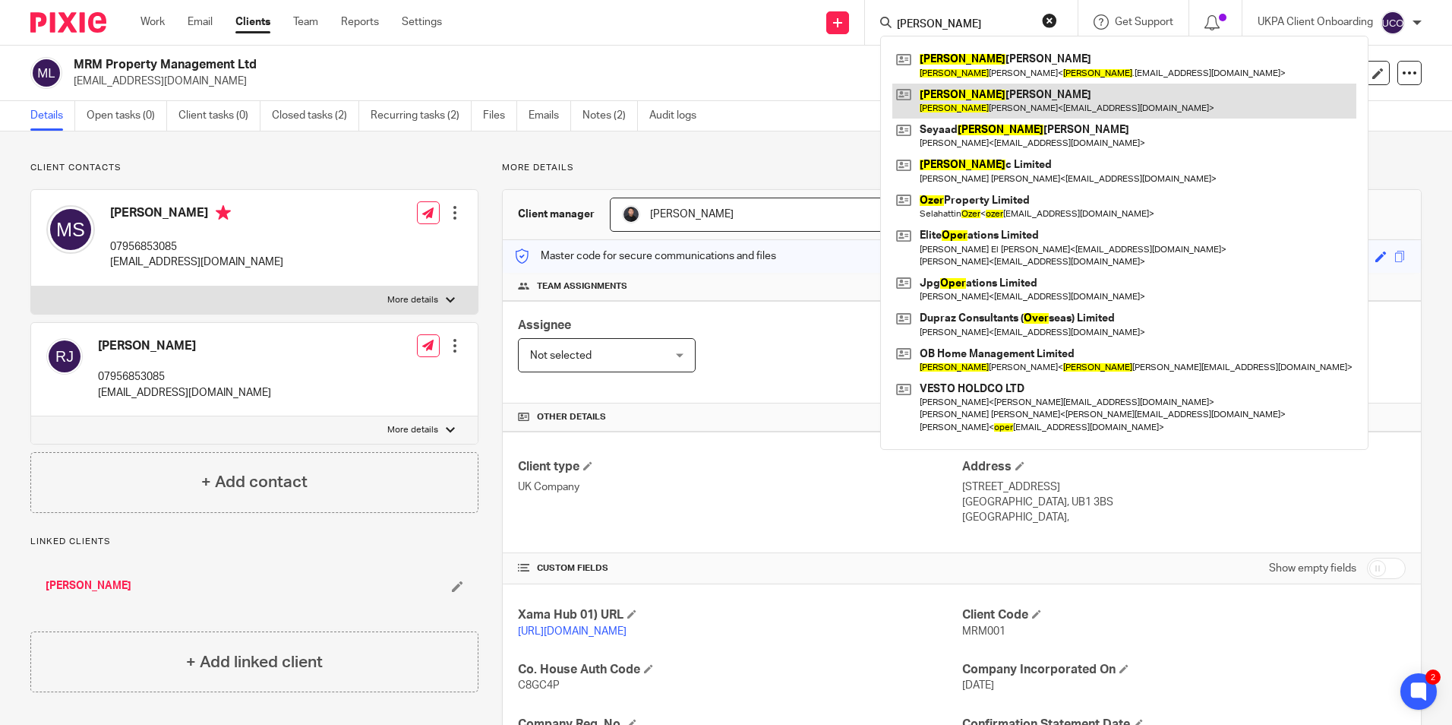
click at [962, 96] on link at bounding box center [1124, 101] width 464 height 35
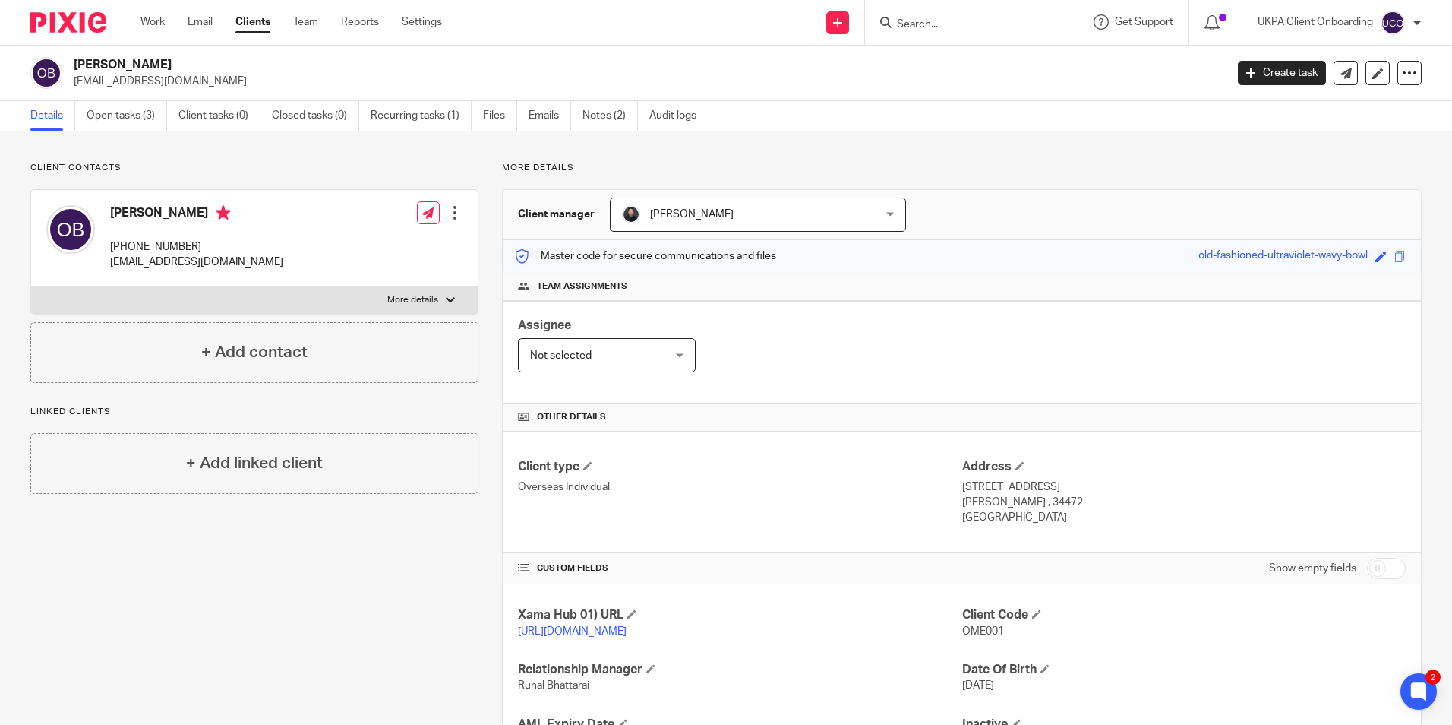
click at [962, 22] on input "Search" at bounding box center [963, 25] width 137 height 14
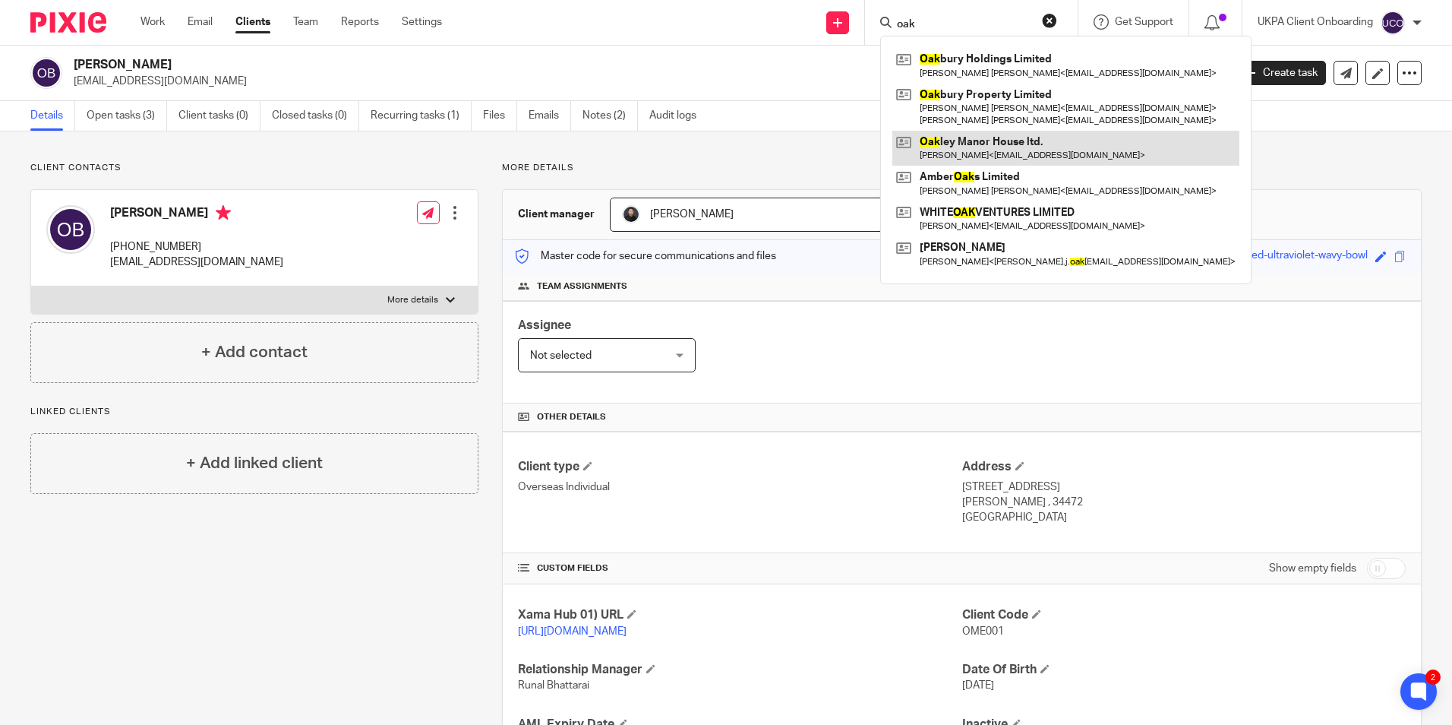
type input "oak"
click at [949, 150] on link at bounding box center [1065, 148] width 347 height 35
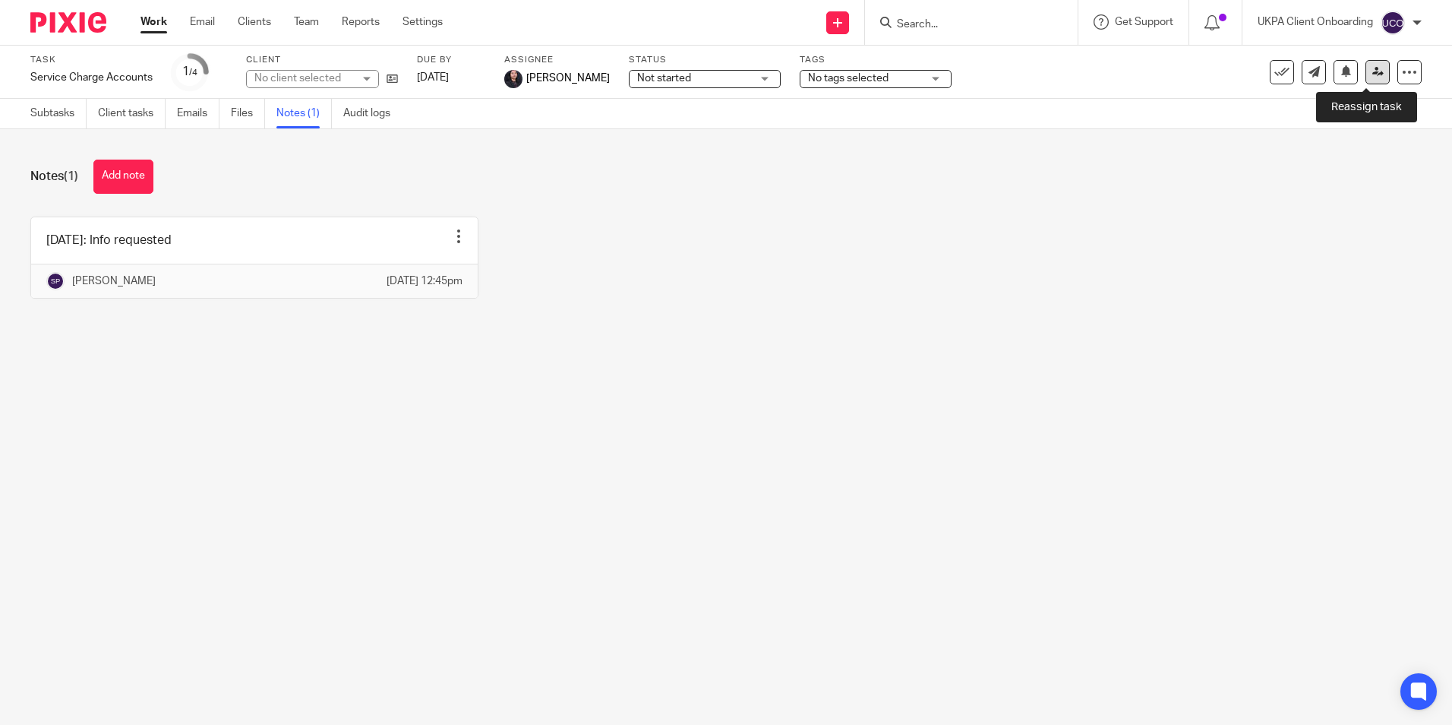
click at [1372, 73] on icon at bounding box center [1377, 71] width 11 height 11
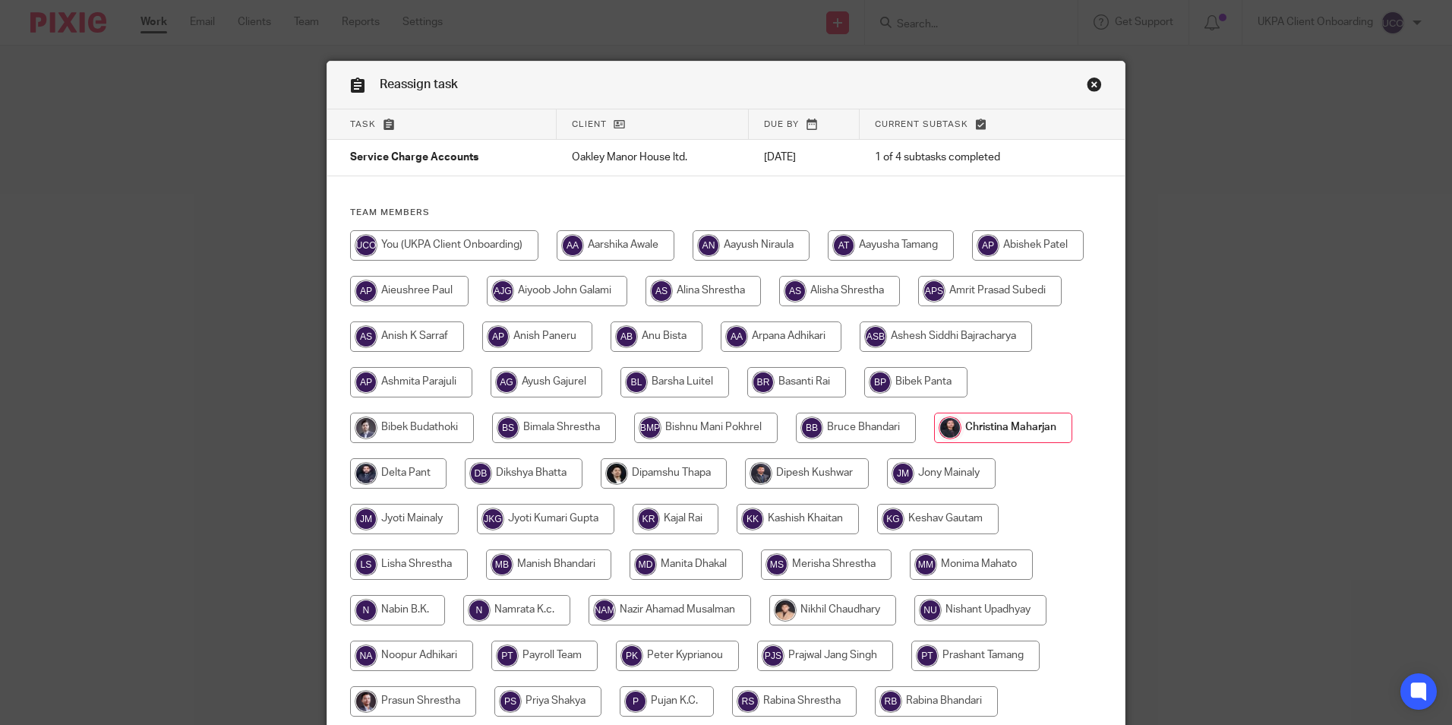
scroll to position [406, 0]
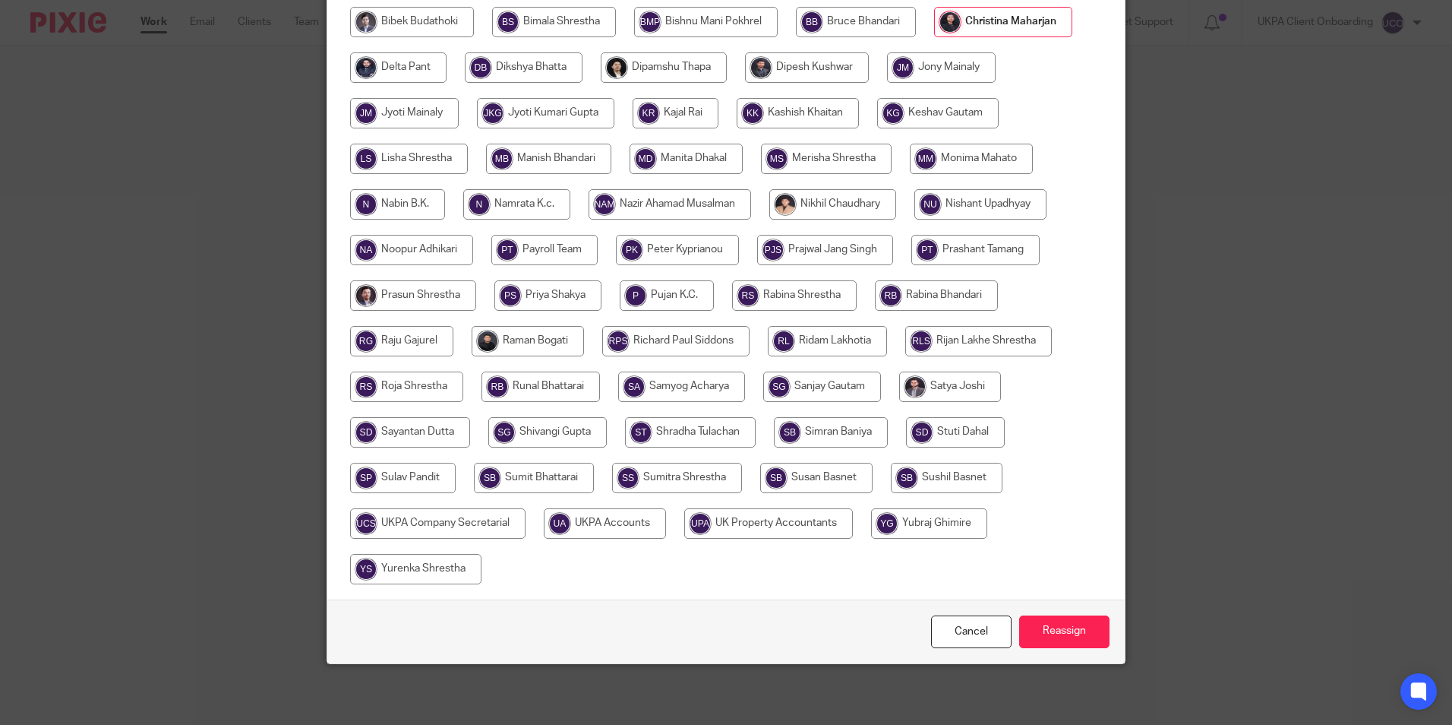
click at [666, 523] on input "radio" at bounding box center [605, 523] width 122 height 30
radio input "true"
click at [1060, 628] on input "Reassign" at bounding box center [1064, 631] width 90 height 33
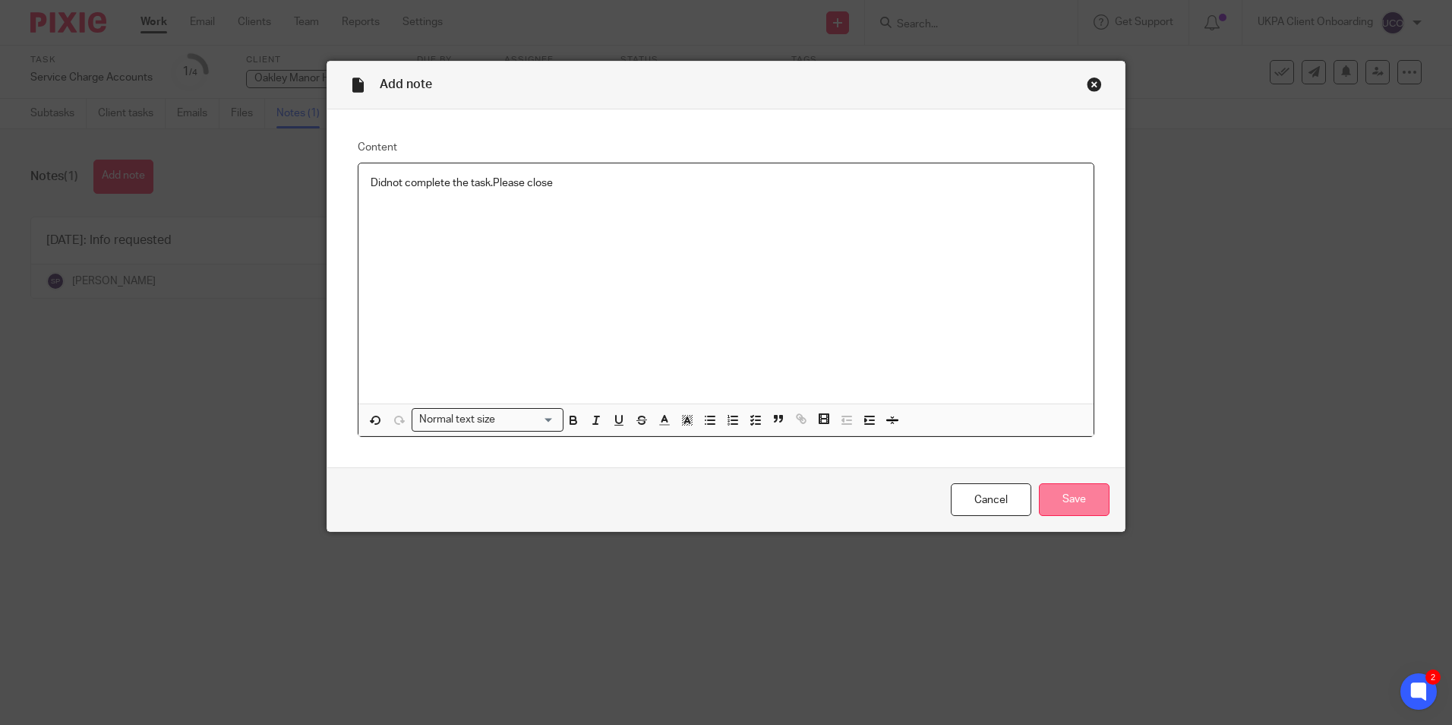
click at [1041, 491] on input "Save" at bounding box center [1074, 499] width 71 height 33
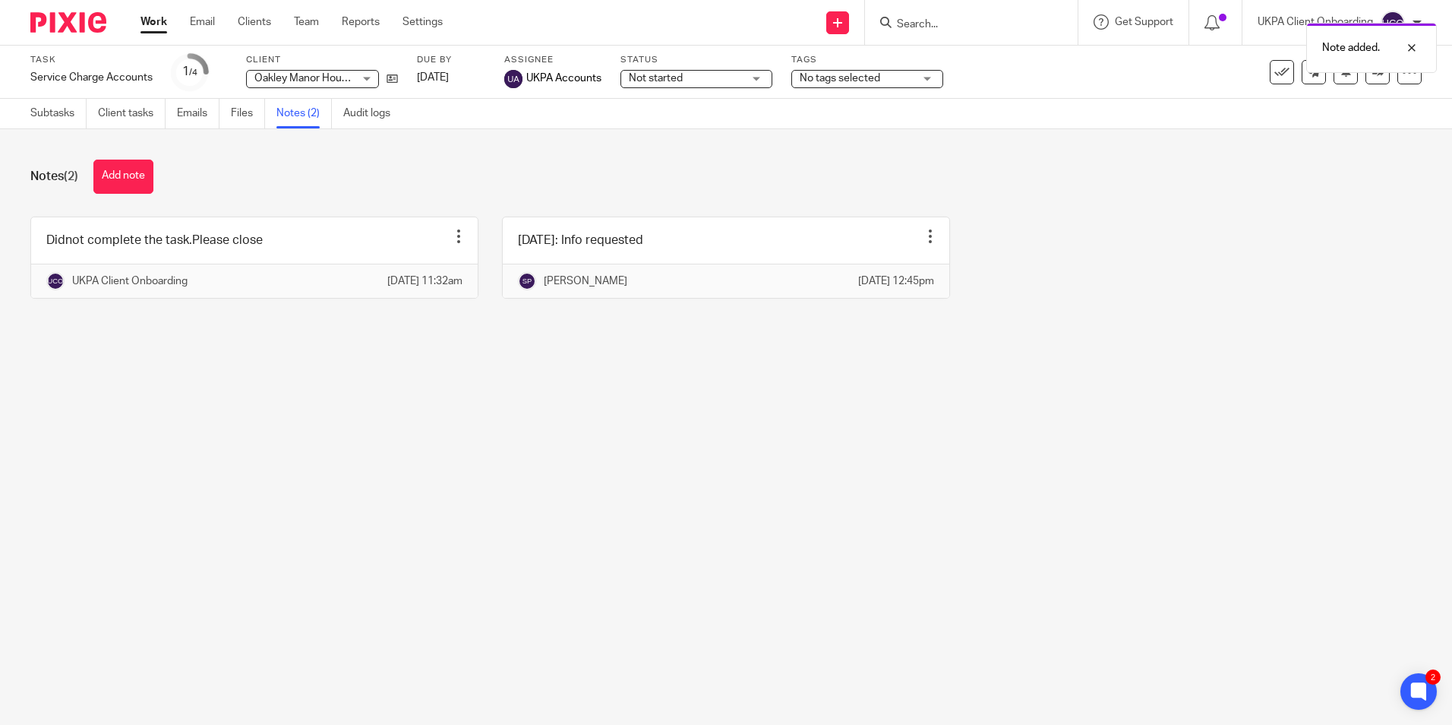
click at [944, 27] on div "Note added." at bounding box center [1081, 44] width 711 height 58
click at [931, 22] on div "Note added." at bounding box center [1081, 44] width 711 height 58
click at [925, 19] on input "Search" at bounding box center [963, 25] width 137 height 14
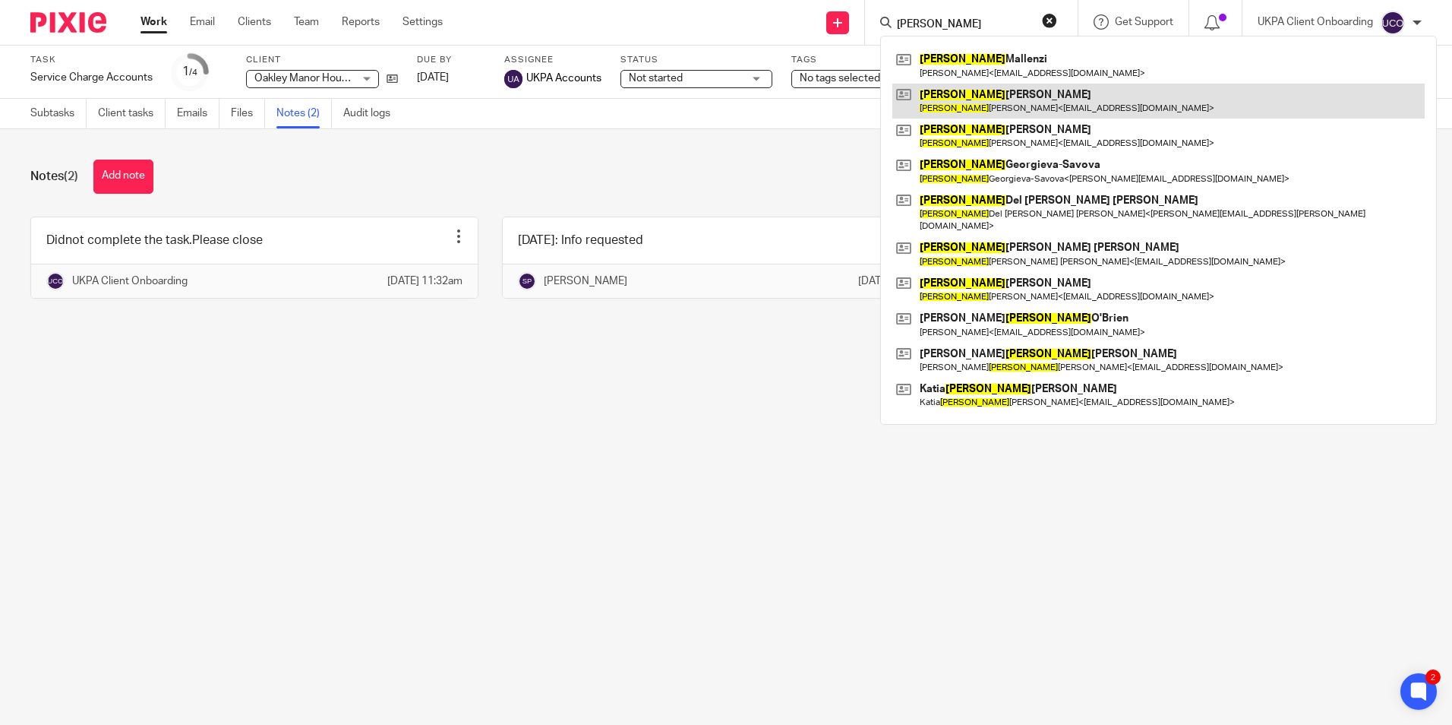
type input "maria"
drag, startPoint x: 952, startPoint y: 104, endPoint x: 933, endPoint y: 99, distance: 19.5
click at [952, 104] on link at bounding box center [1158, 101] width 532 height 35
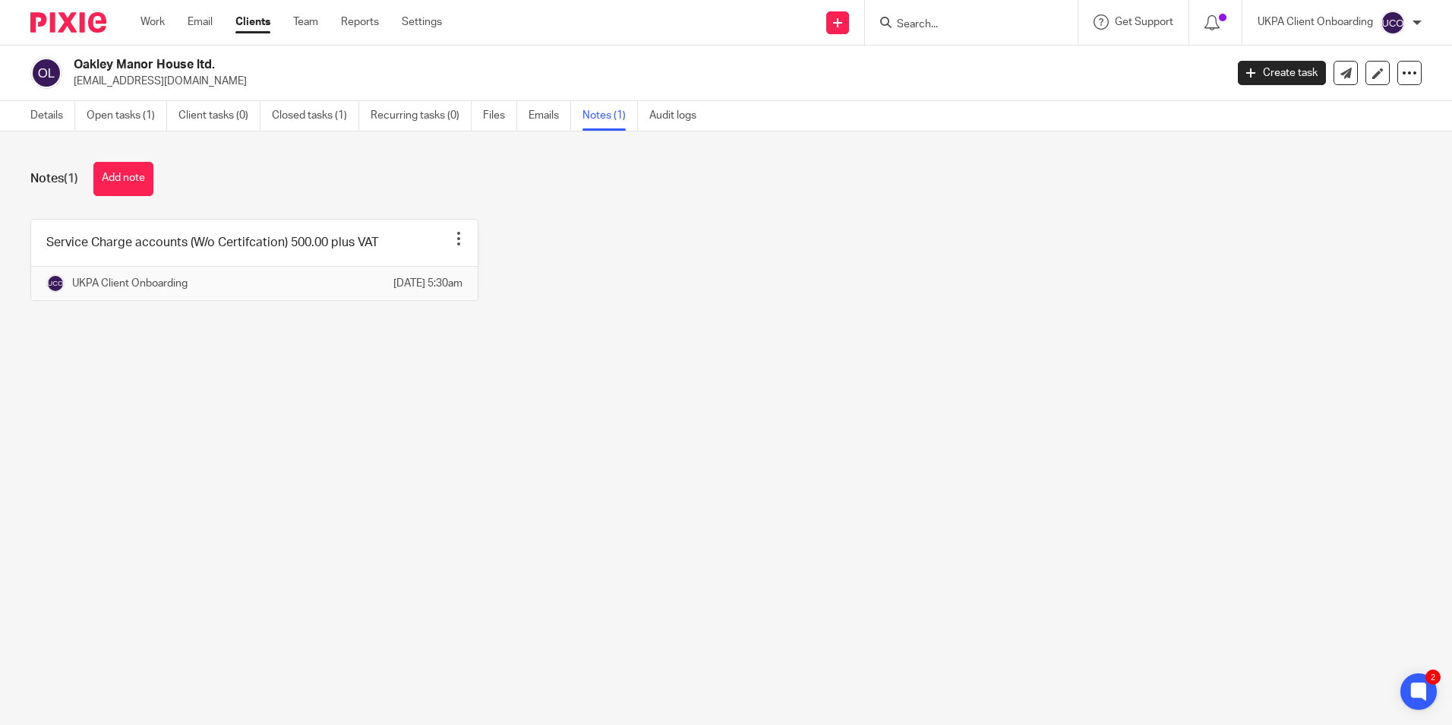
drag, startPoint x: 917, startPoint y: 22, endPoint x: 910, endPoint y: 45, distance: 24.0
click at [917, 22] on input "Search" at bounding box center [963, 25] width 137 height 14
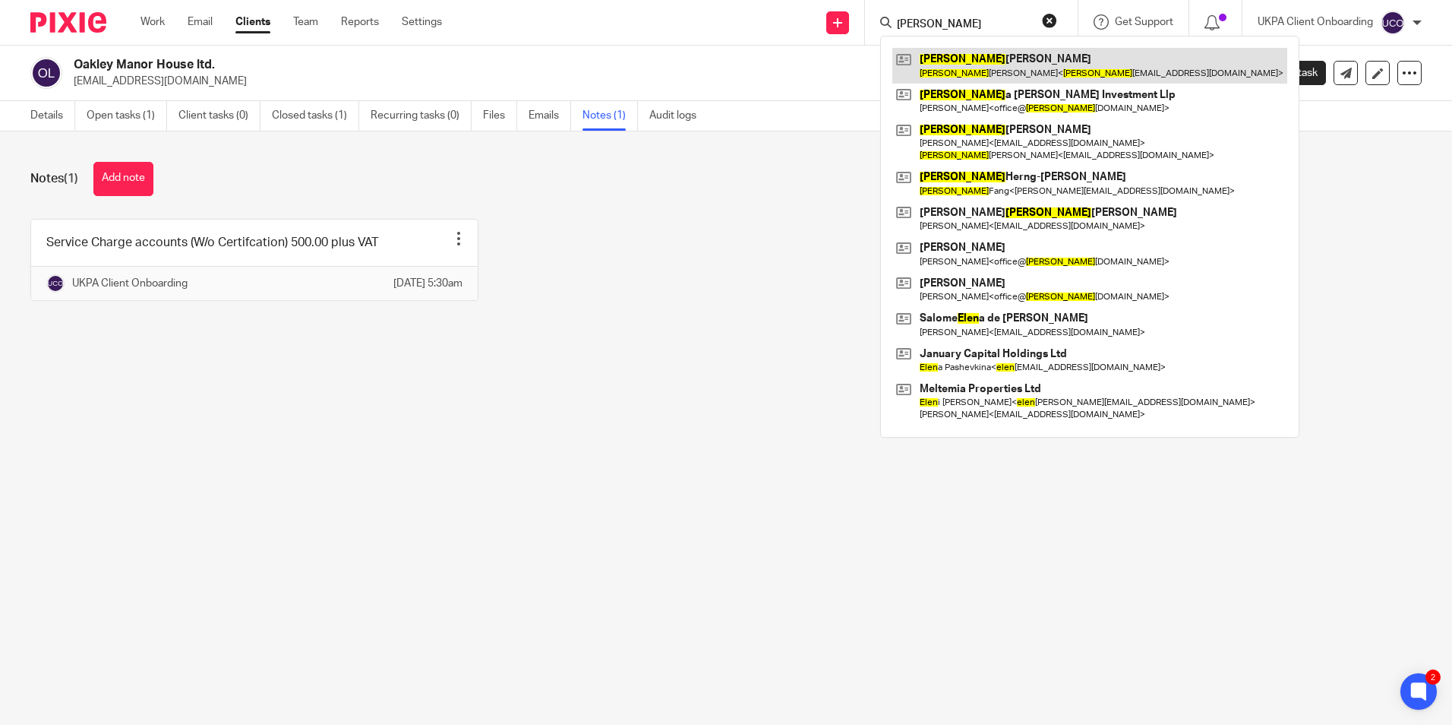
type input "helen"
click at [951, 59] on link at bounding box center [1089, 65] width 395 height 35
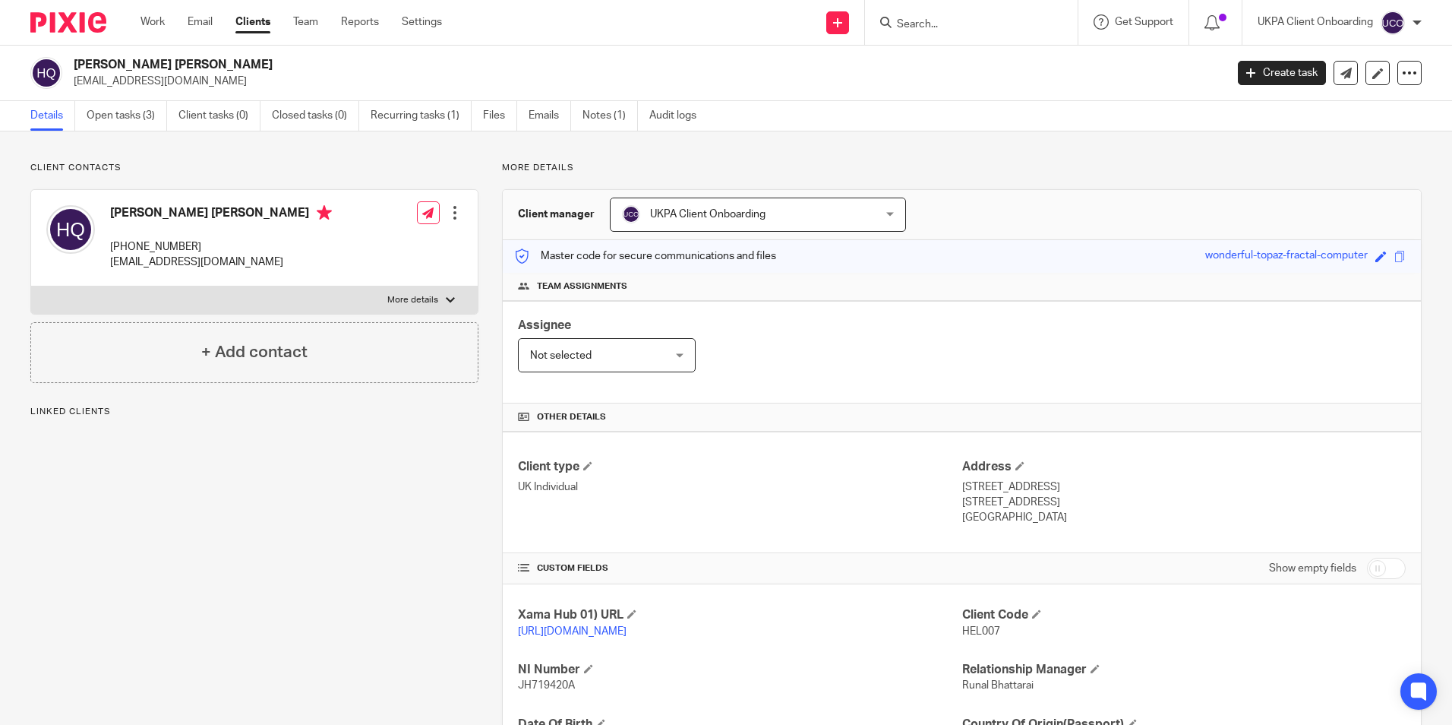
click at [813, 216] on span "UKPA Client Onboarding" at bounding box center [735, 214] width 226 height 32
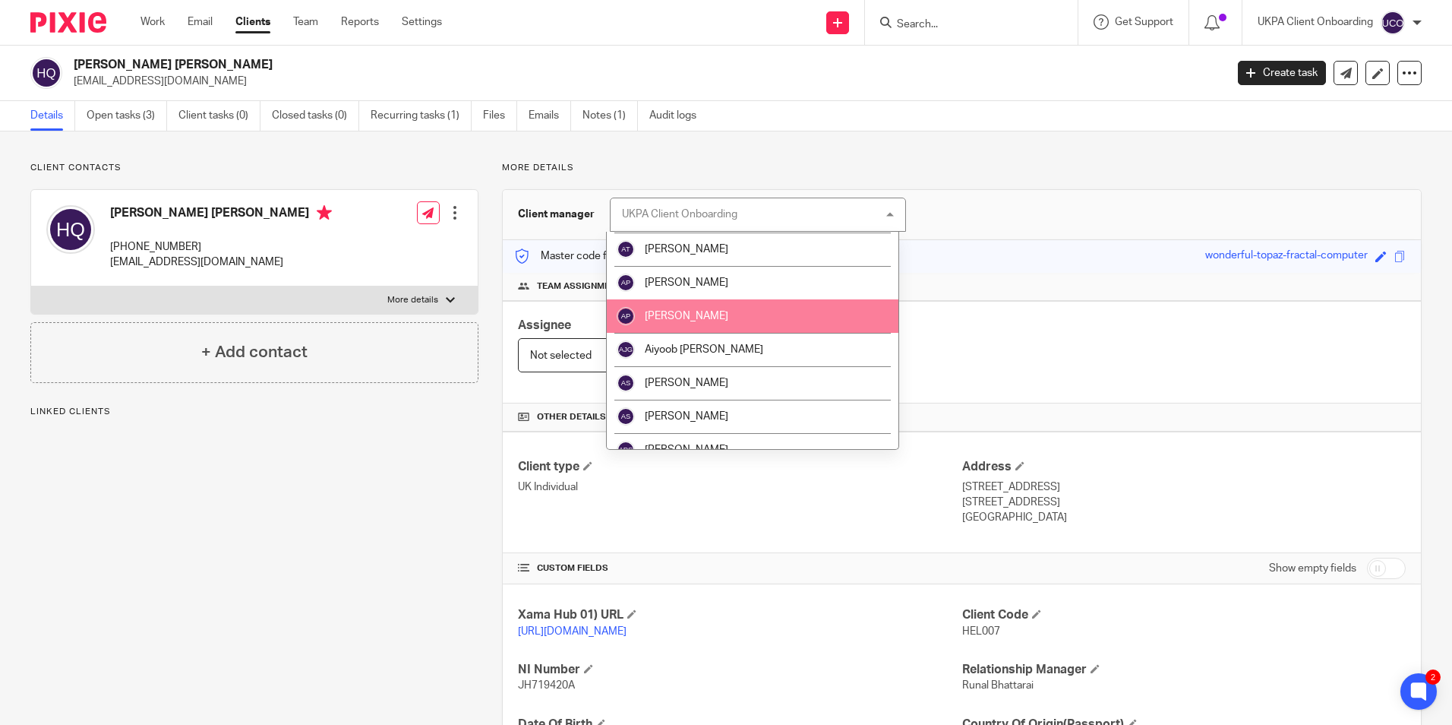
scroll to position [152, 0]
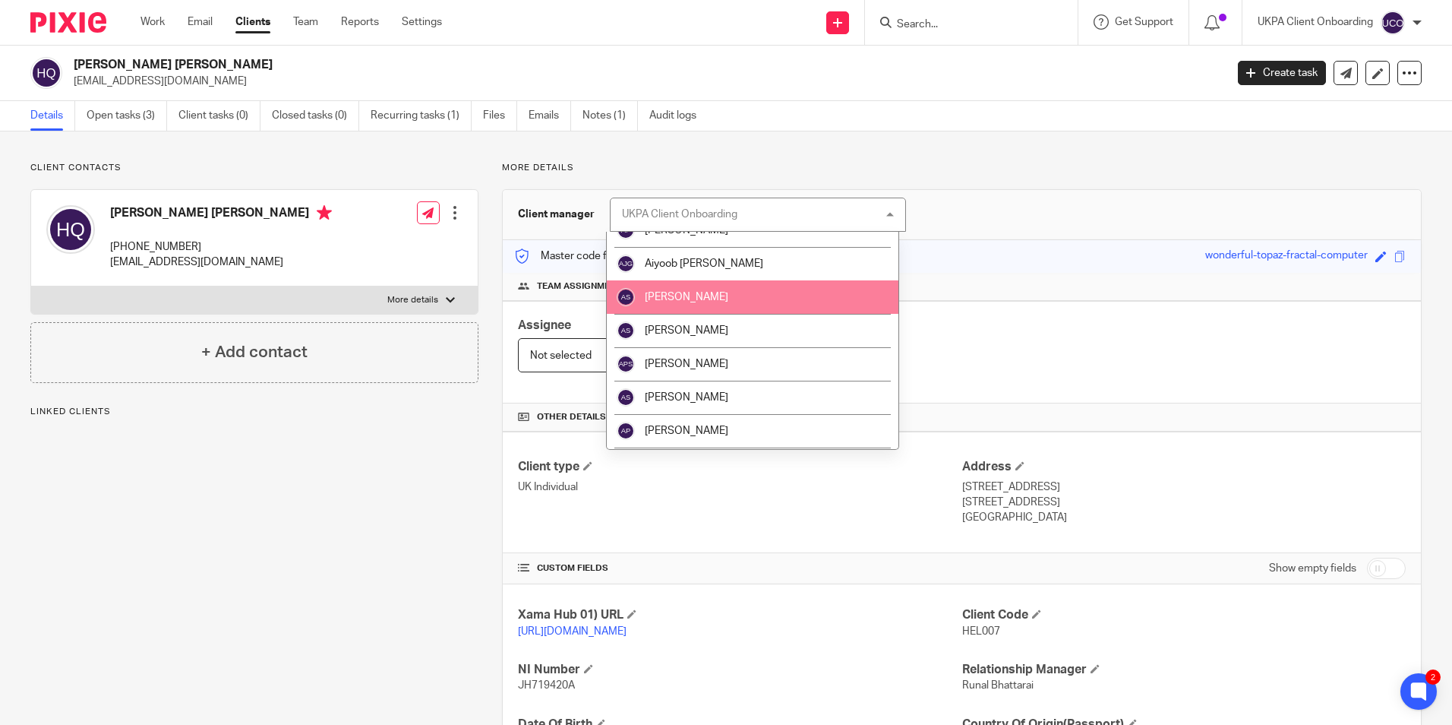
click at [698, 309] on li "[PERSON_NAME]" at bounding box center [753, 296] width 292 height 33
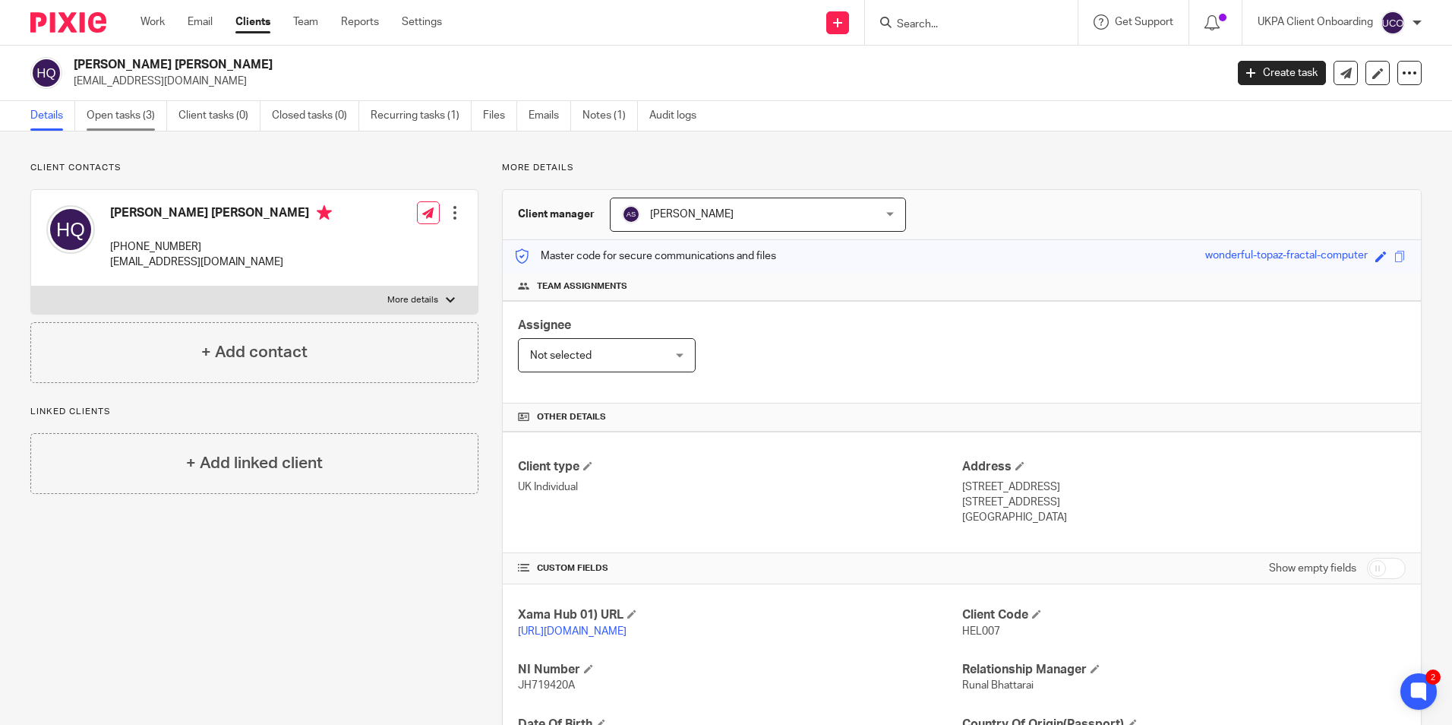
click at [134, 123] on link "Open tasks (3)" at bounding box center [127, 116] width 81 height 30
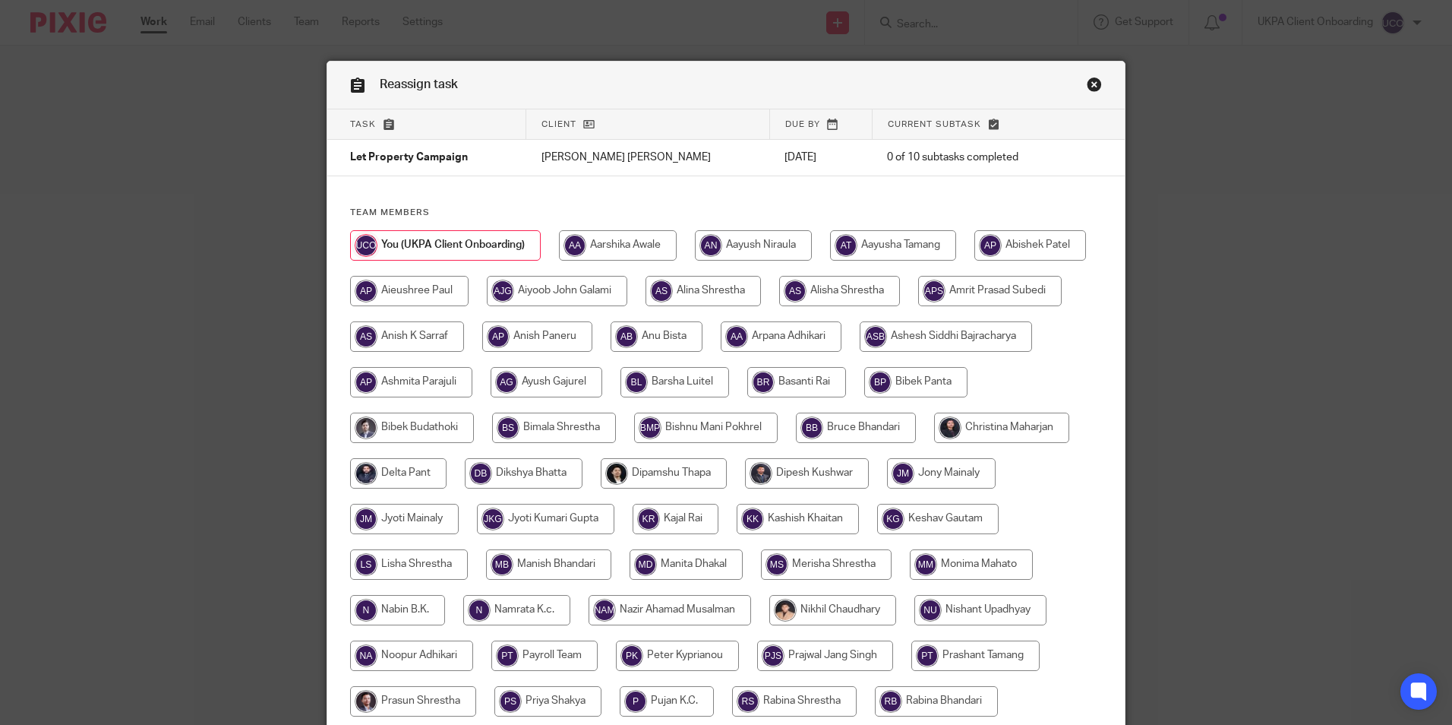
scroll to position [76, 0]
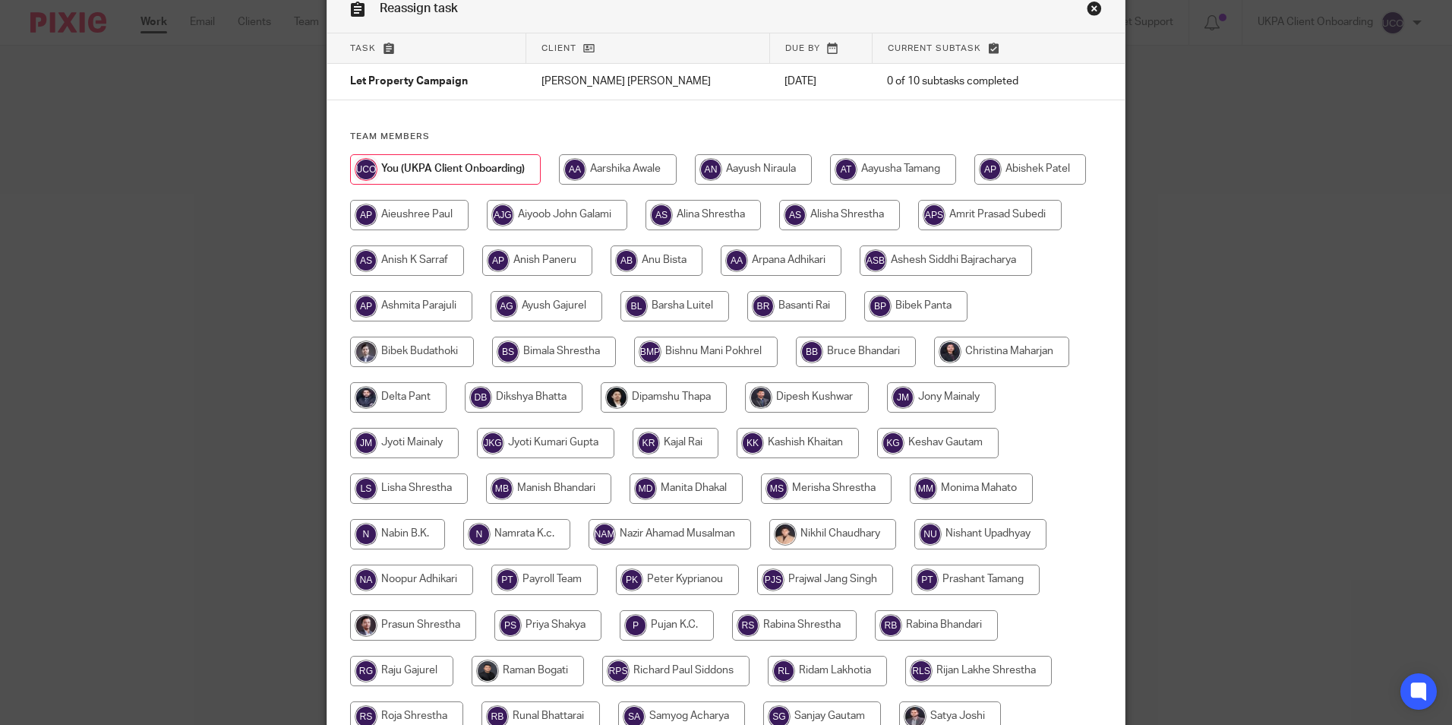
click at [761, 217] on input "radio" at bounding box center [703, 215] width 115 height 30
radio input "true"
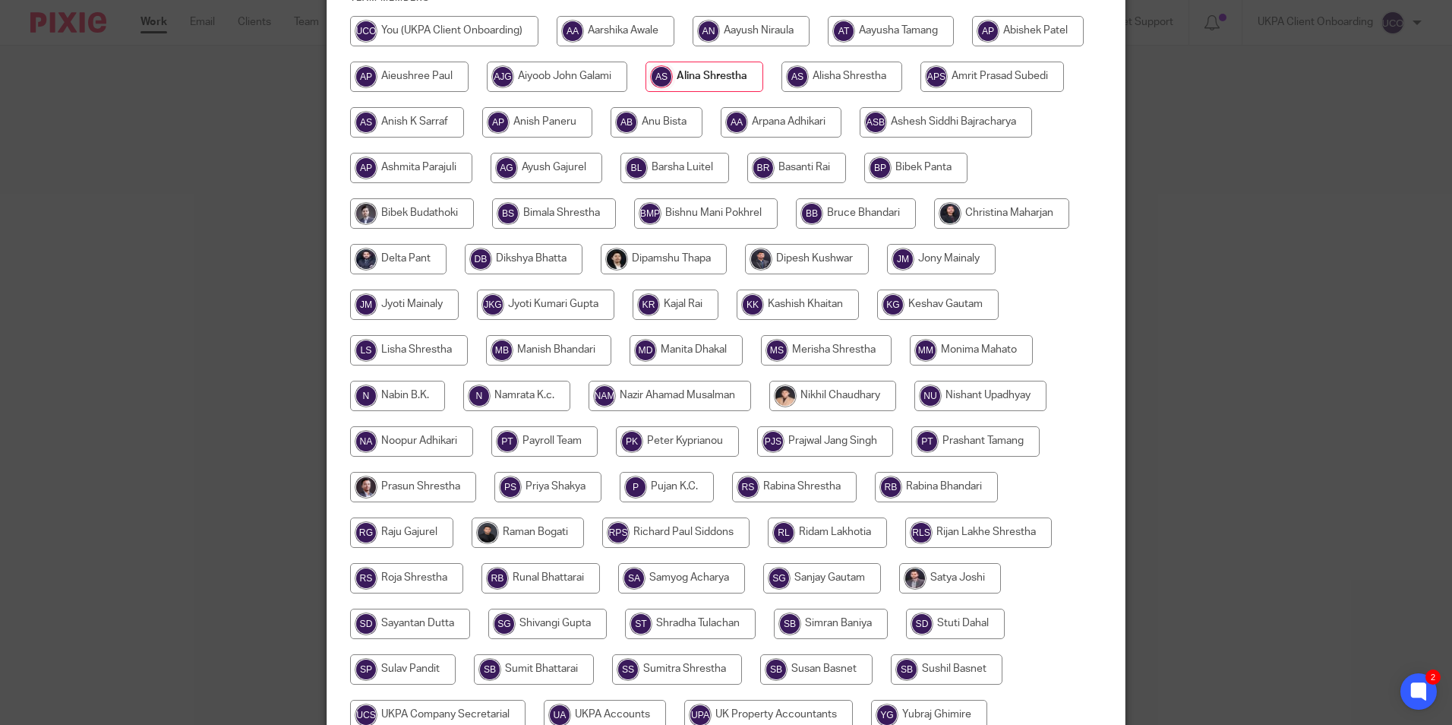
scroll to position [406, 0]
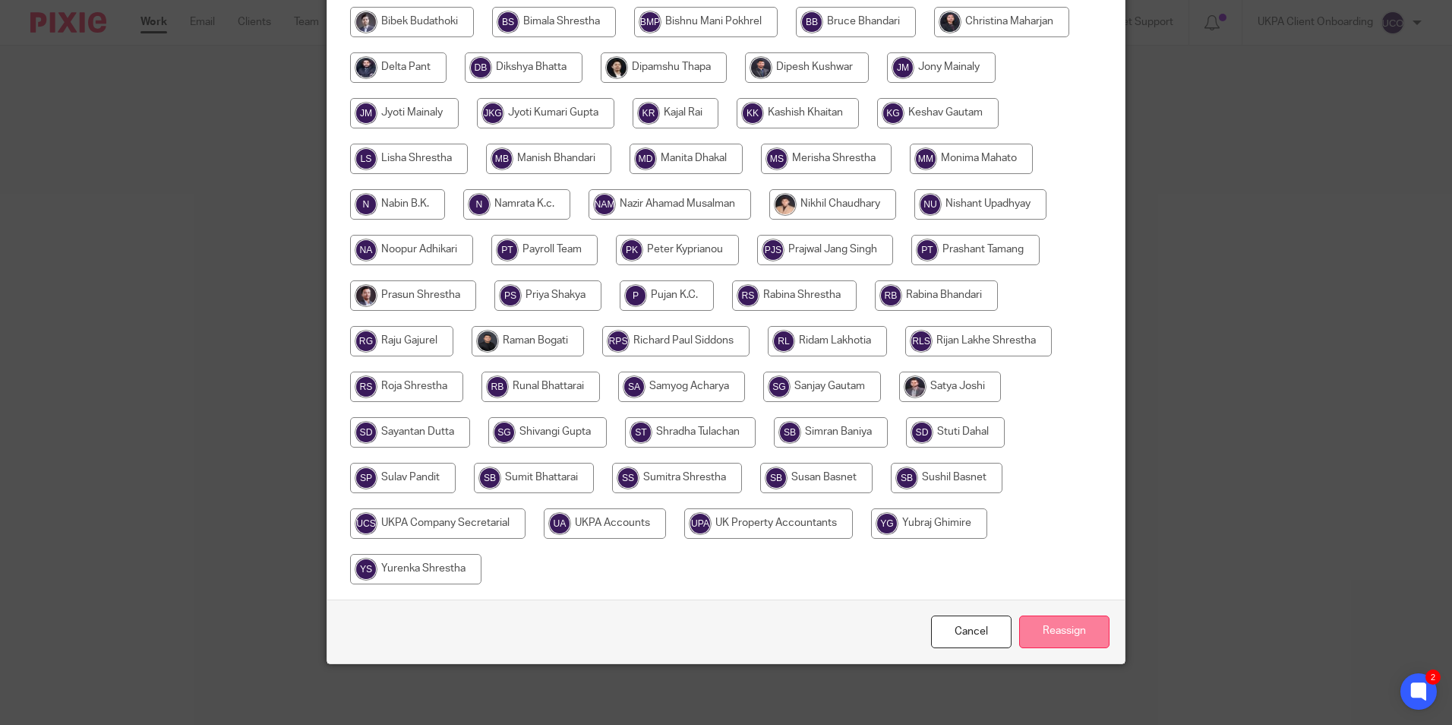
click at [1074, 633] on input "Reassign" at bounding box center [1064, 631] width 90 height 33
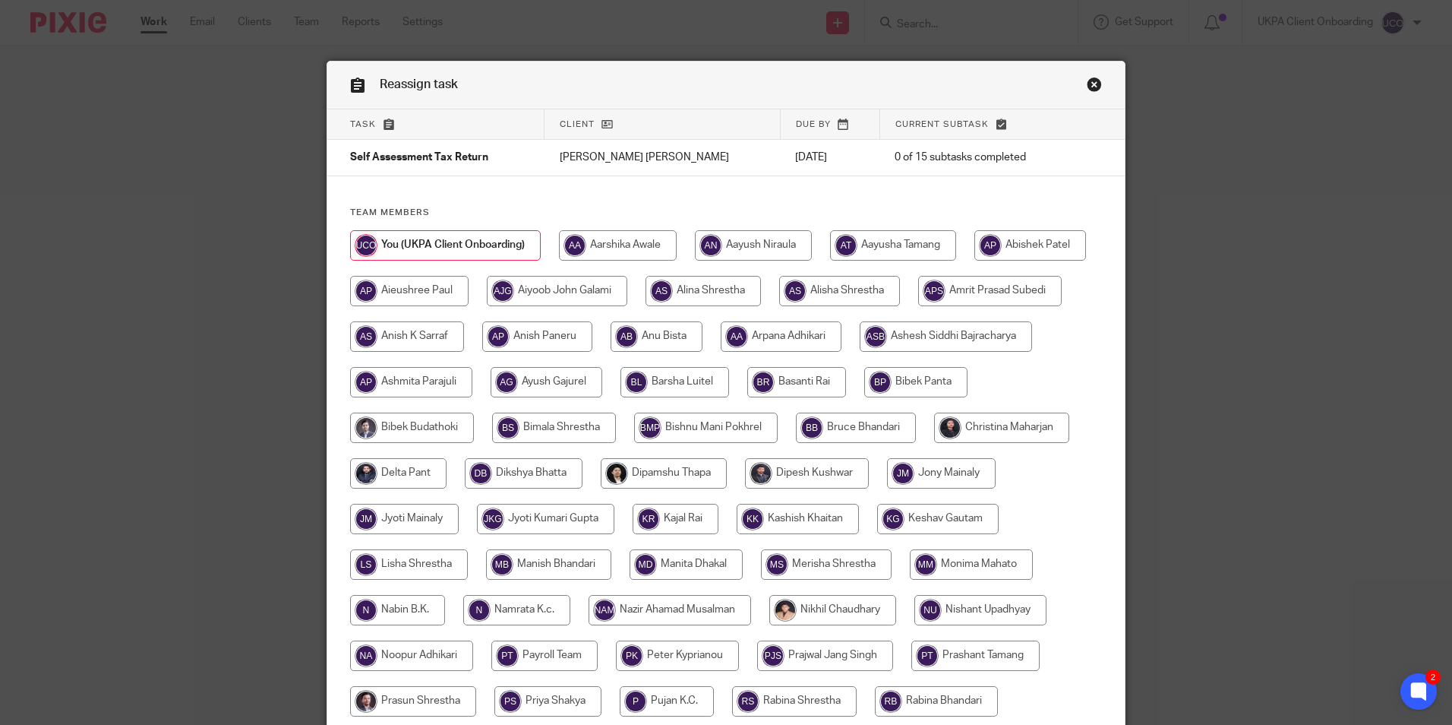
click at [761, 295] on input "radio" at bounding box center [703, 291] width 115 height 30
radio input "true"
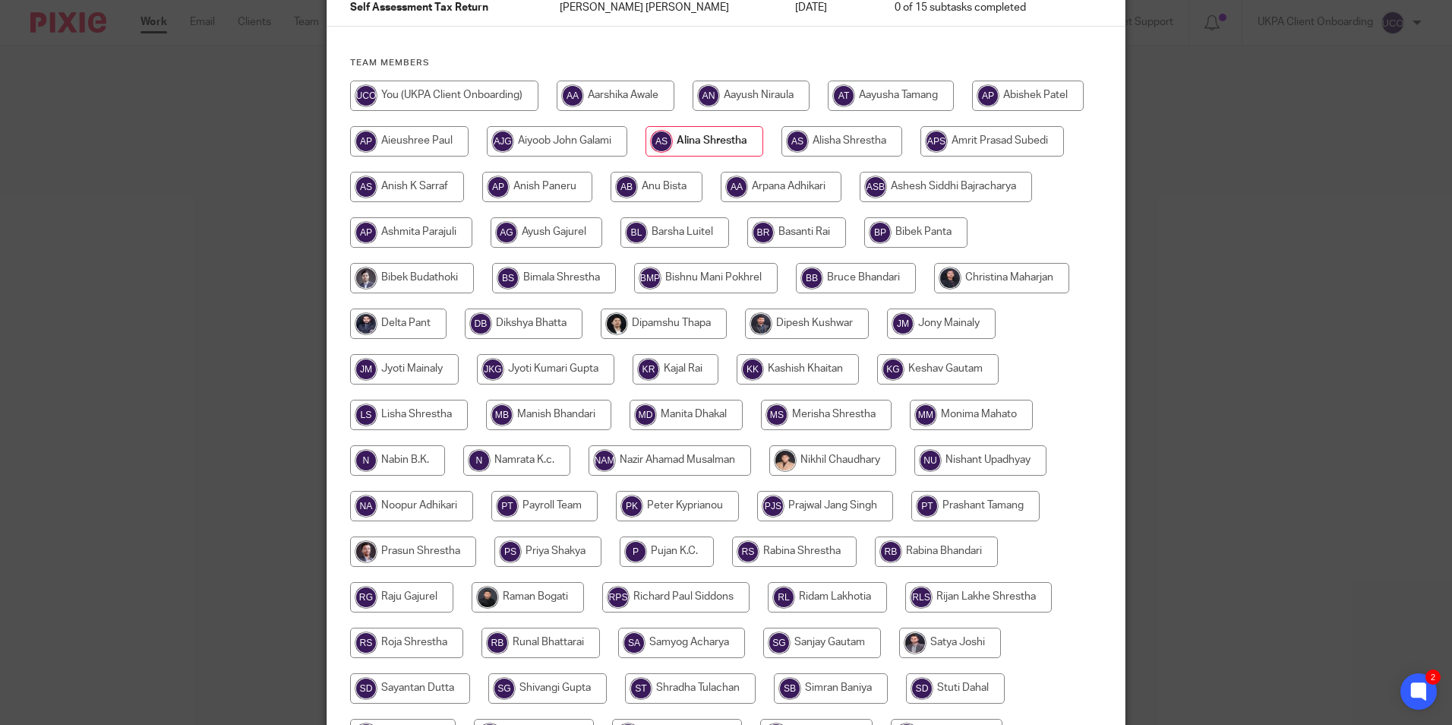
scroll to position [406, 0]
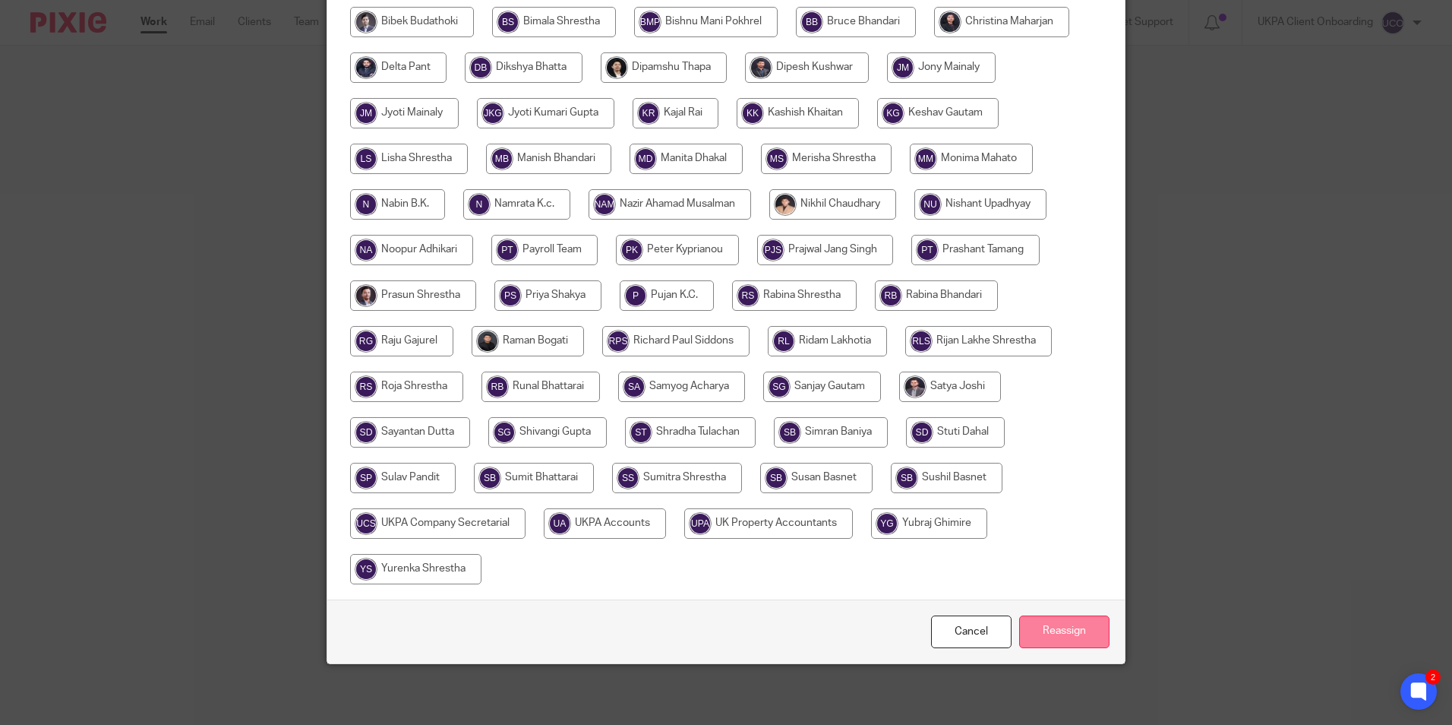
click at [1056, 617] on input "Reassign" at bounding box center [1064, 631] width 90 height 33
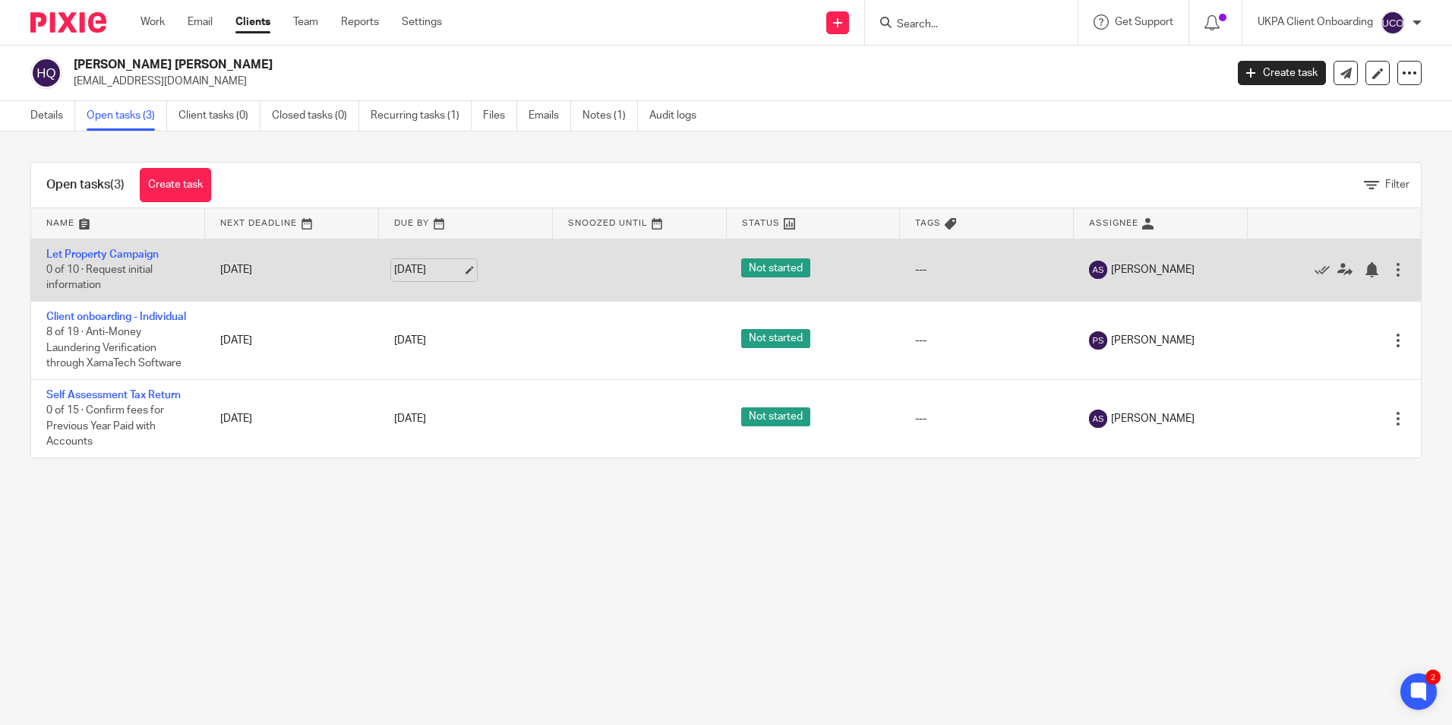
click at [461, 269] on link "16 Sep 2025" at bounding box center [428, 270] width 68 height 16
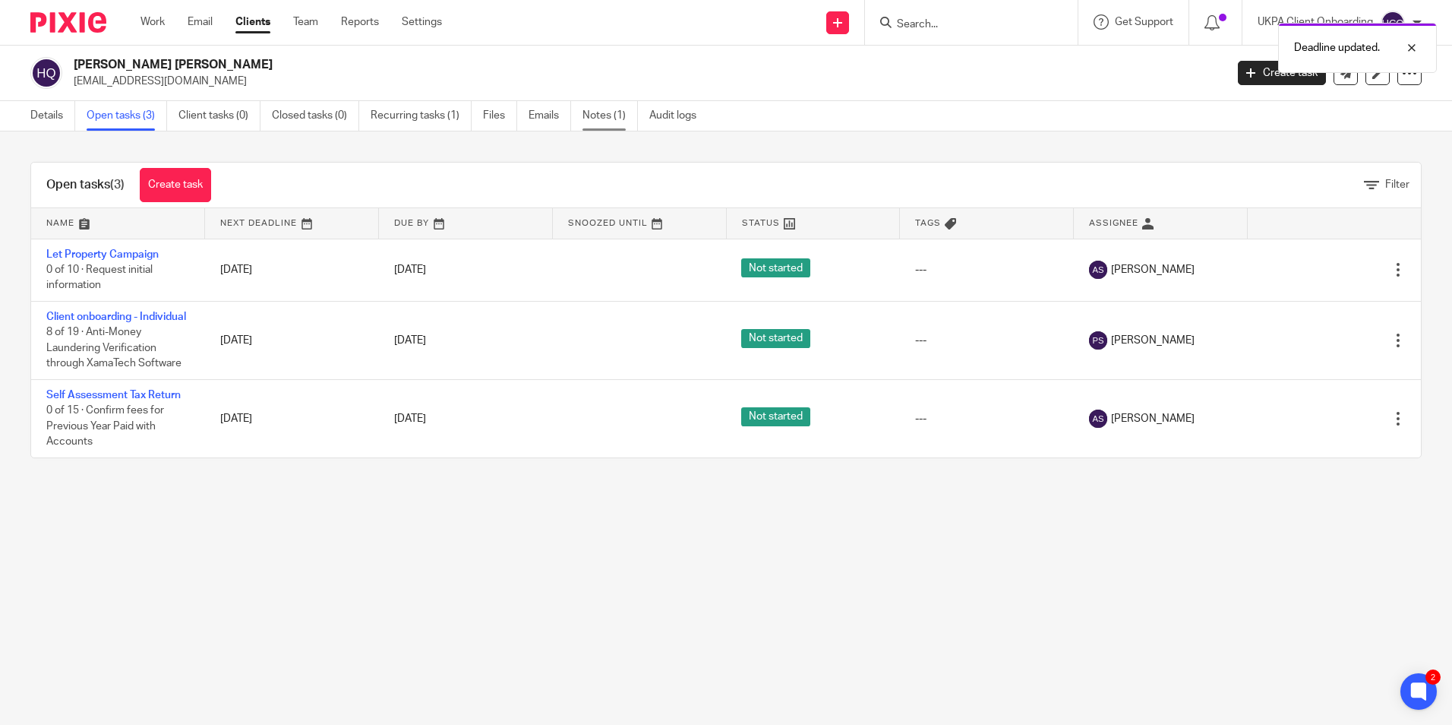
click at [609, 121] on link "Notes (1)" at bounding box center [610, 116] width 55 height 30
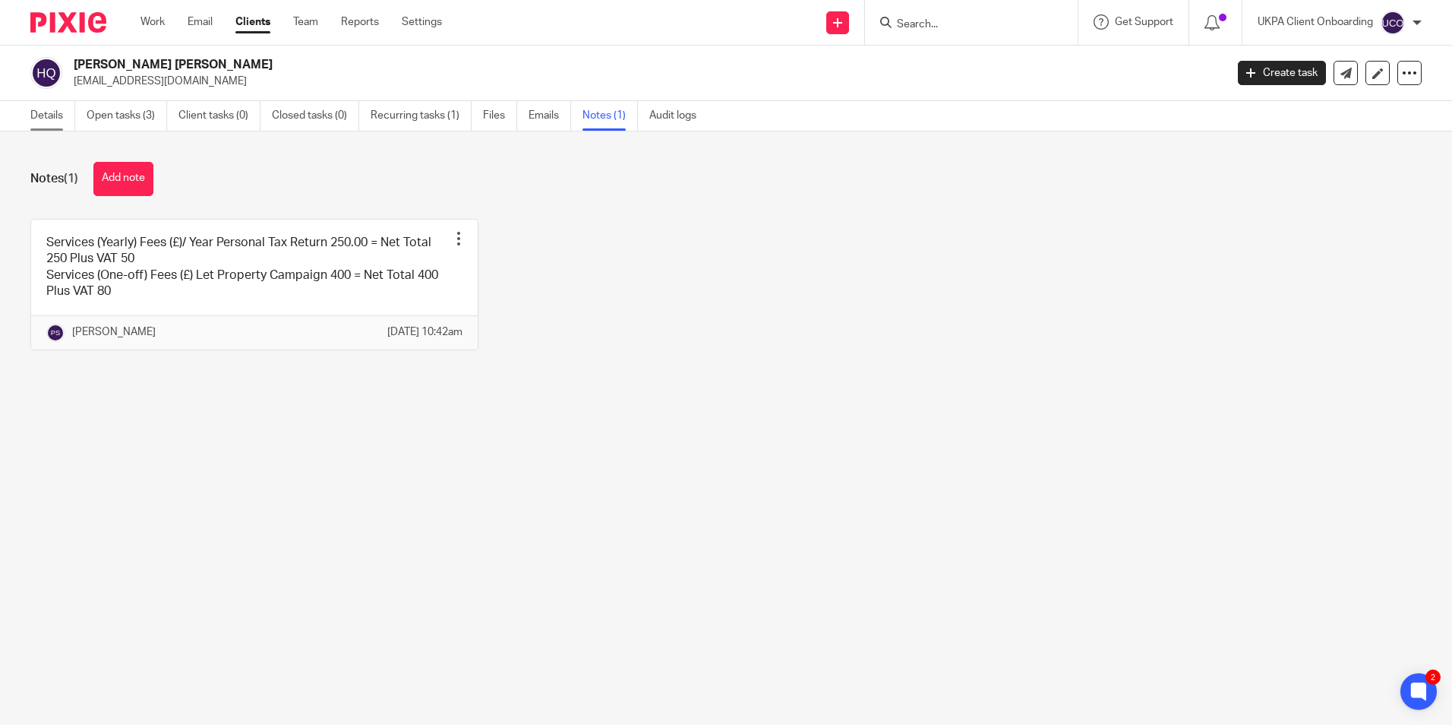
click at [56, 118] on link "Details" at bounding box center [52, 116] width 45 height 30
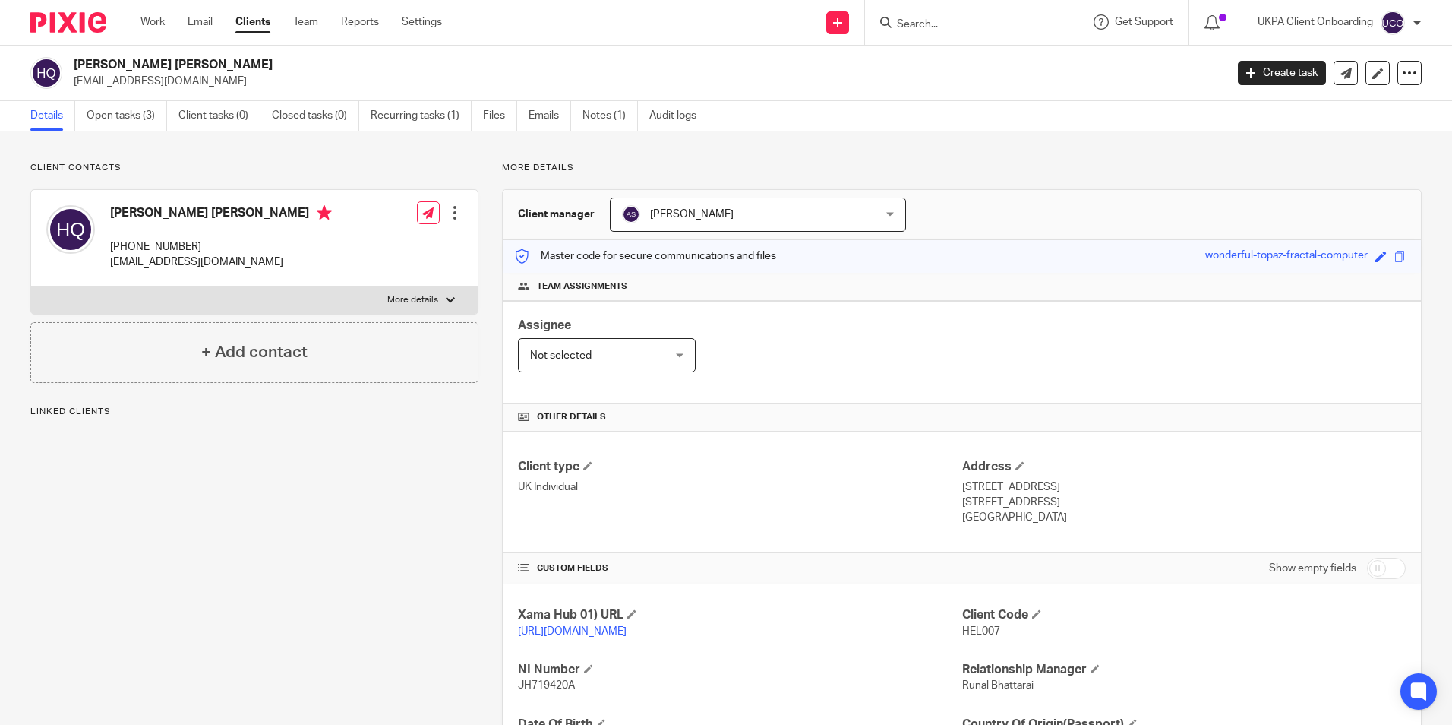
scroll to position [201, 0]
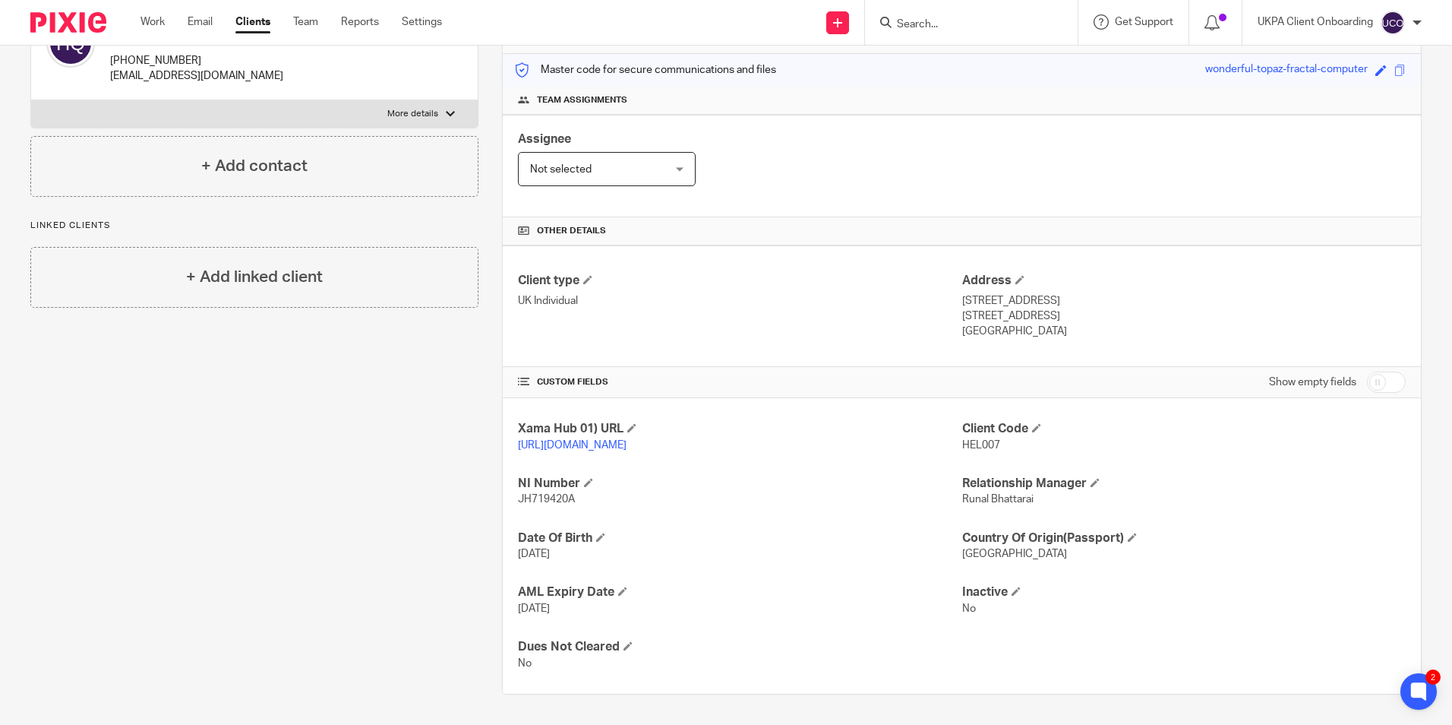
click at [981, 10] on div at bounding box center [971, 22] width 213 height 45
click at [958, 28] on input "Search" at bounding box center [963, 25] width 137 height 14
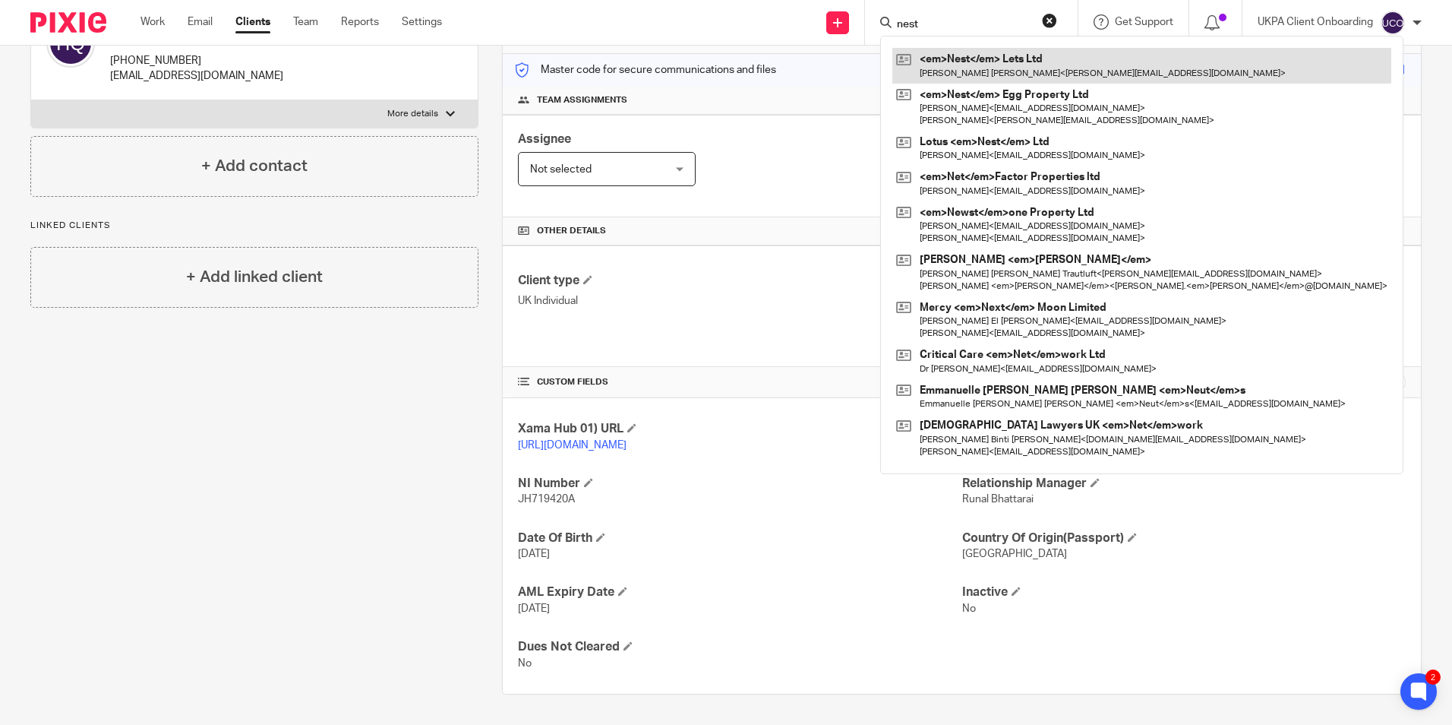
type input "nest"
click at [969, 62] on link at bounding box center [1141, 65] width 499 height 35
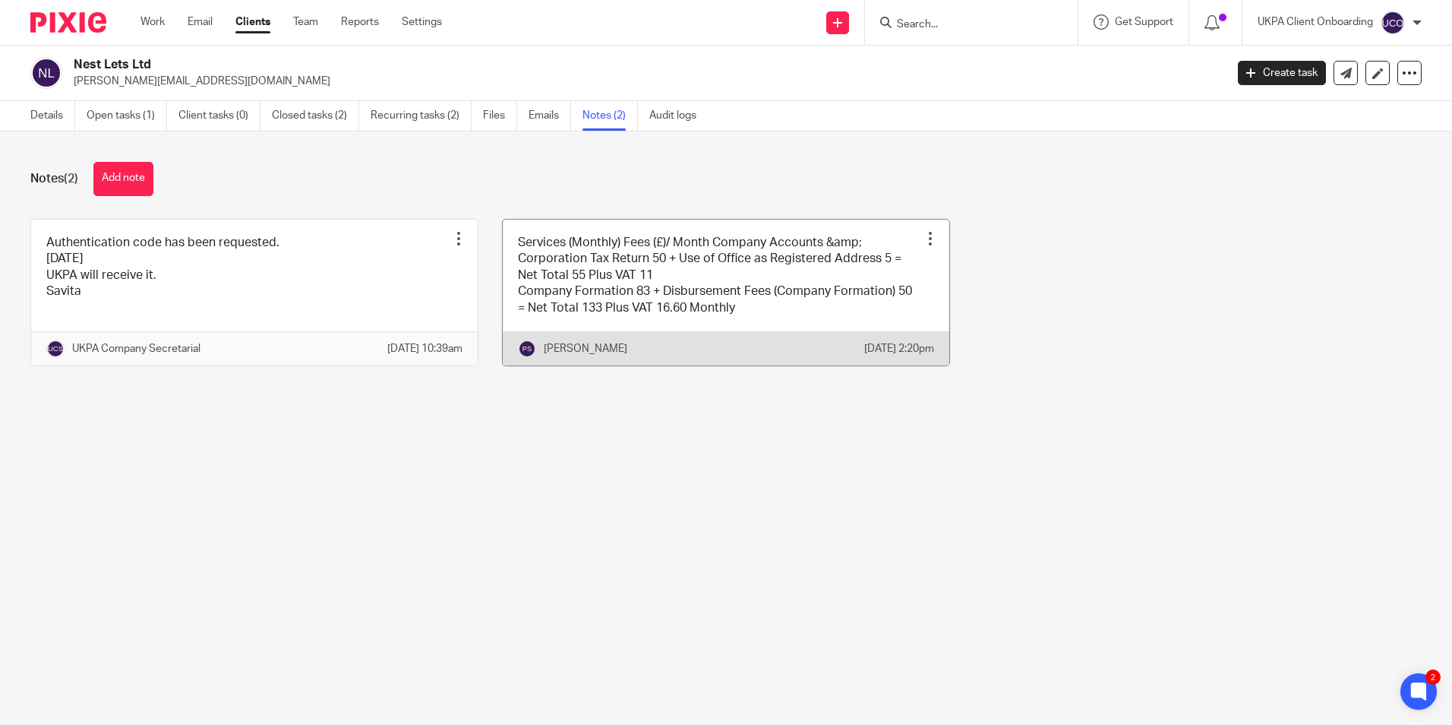
click at [679, 336] on link at bounding box center [726, 292] width 447 height 146
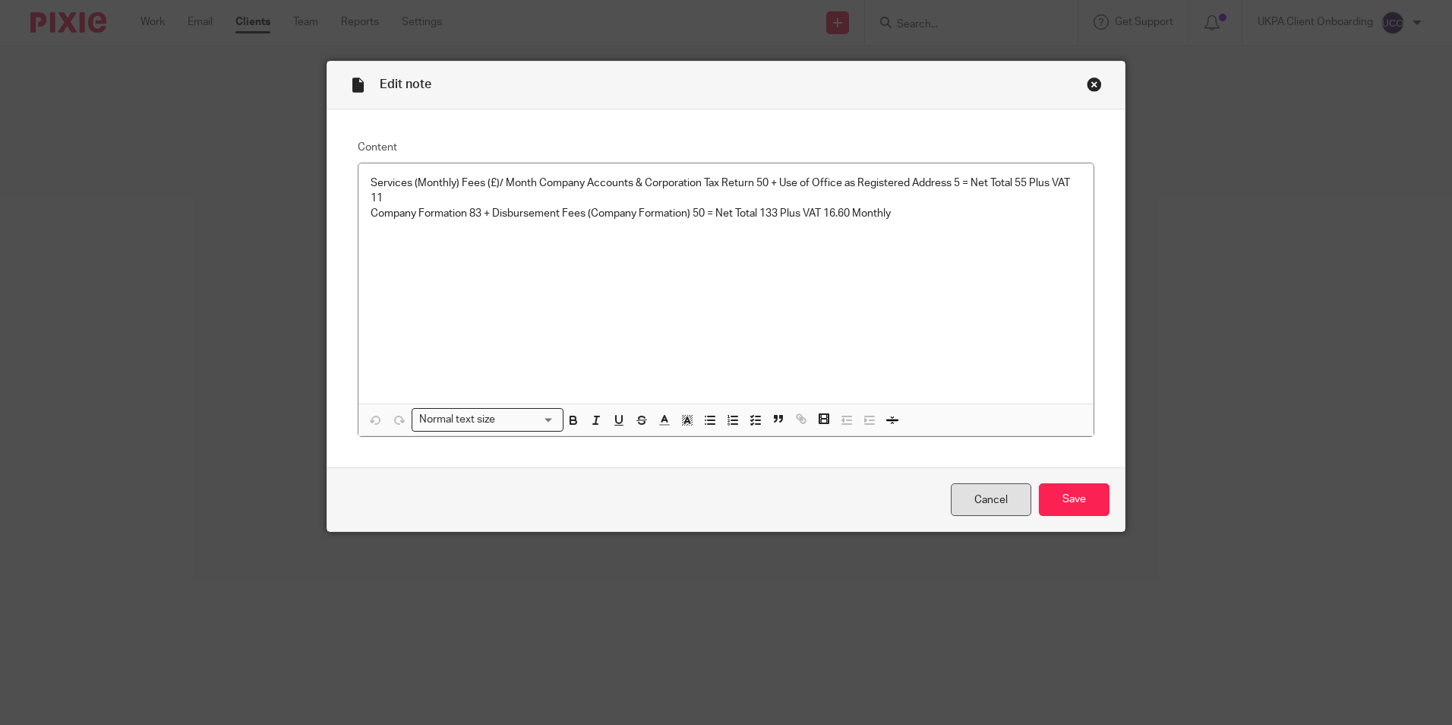
click at [1013, 501] on link "Cancel" at bounding box center [991, 499] width 81 height 33
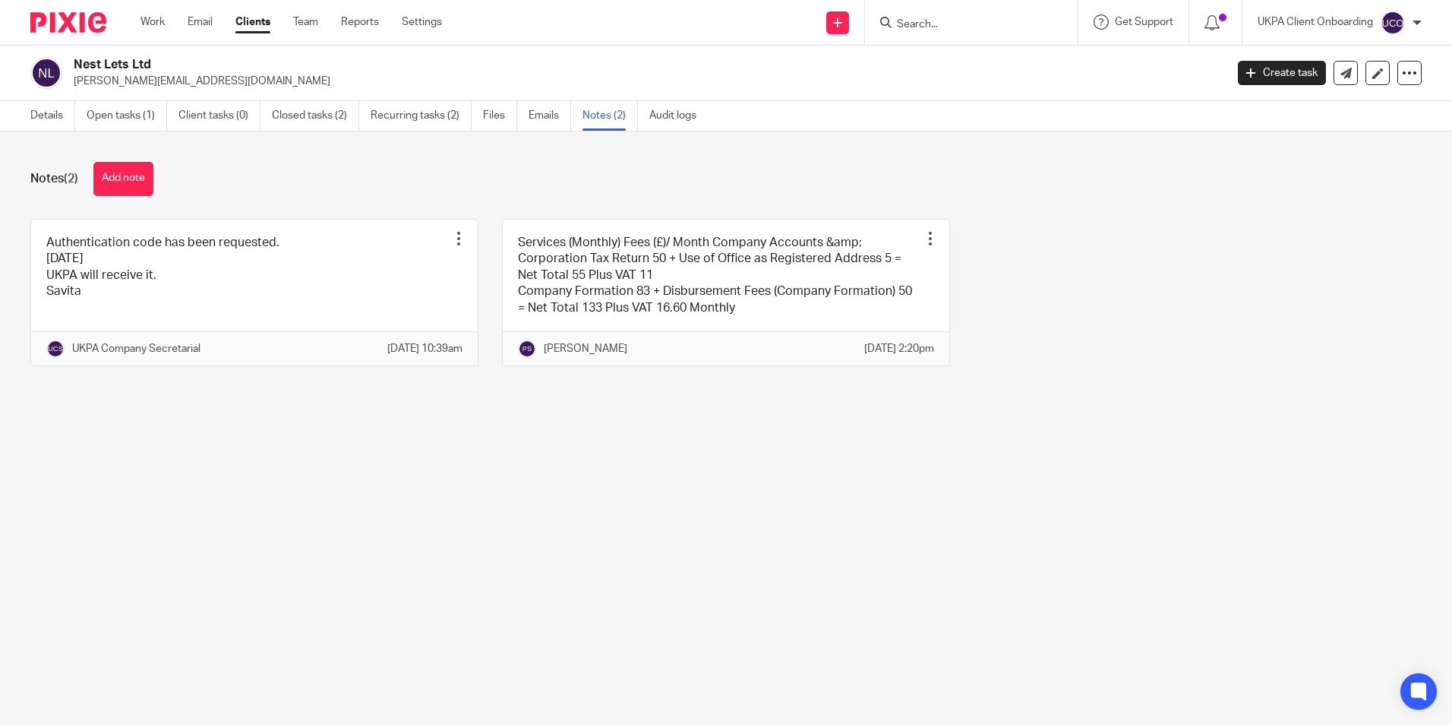
click at [145, 85] on p "[PERSON_NAME][EMAIL_ADDRESS][DOMAIN_NAME]" at bounding box center [645, 81] width 1142 height 15
drag, startPoint x: 0, startPoint y: 0, endPoint x: 145, endPoint y: 85, distance: 168.2
click at [145, 85] on p "[PERSON_NAME][EMAIL_ADDRESS][DOMAIN_NAME]" at bounding box center [645, 81] width 1142 height 15
copy main "[PERSON_NAME][EMAIL_ADDRESS][DOMAIN_NAME] Create task Update from Companies Hou…"
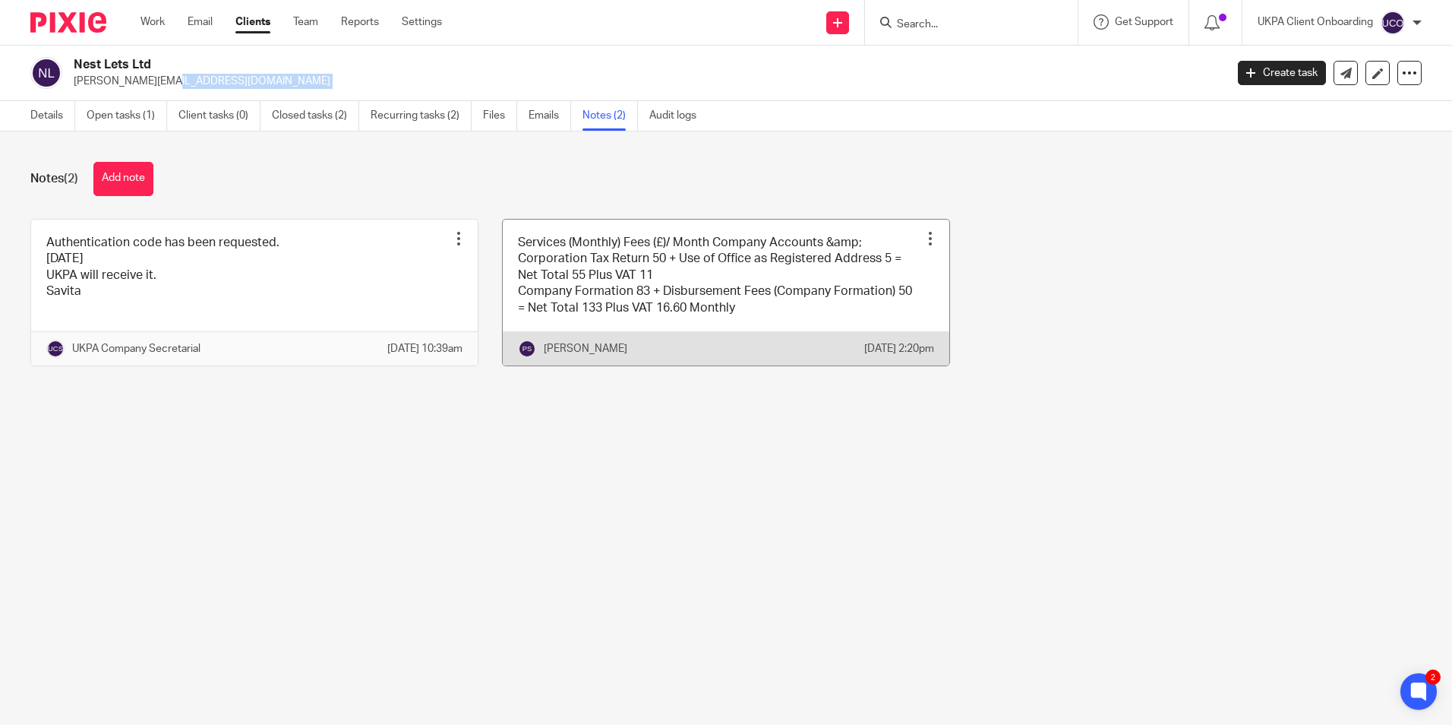
click at [747, 321] on link at bounding box center [726, 292] width 447 height 146
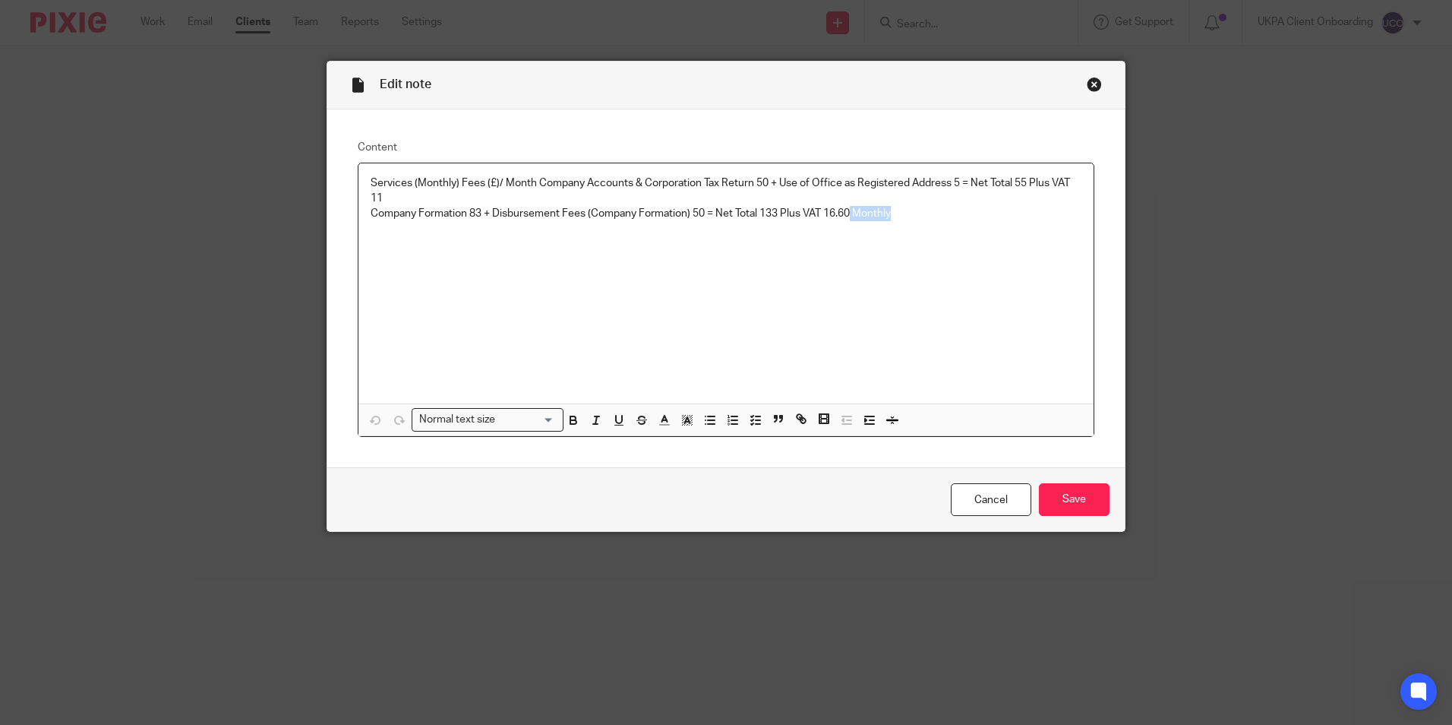
drag, startPoint x: 0, startPoint y: 0, endPoint x: 855, endPoint y: 215, distance: 881.8
click at [848, 215] on p "Company Formation 83 + Disbursement Fees (Company Formation) 50 = Net Total 133…" at bounding box center [726, 213] width 711 height 15
drag, startPoint x: 507, startPoint y: 183, endPoint x: 632, endPoint y: 185, distance: 124.6
click at [632, 185] on p "Services (Monthly) Fees (£)/ Month Company Accounts & Corporation Tax Return 50…" at bounding box center [726, 190] width 711 height 31
drag, startPoint x: 502, startPoint y: 216, endPoint x: 806, endPoint y: 226, distance: 303.9
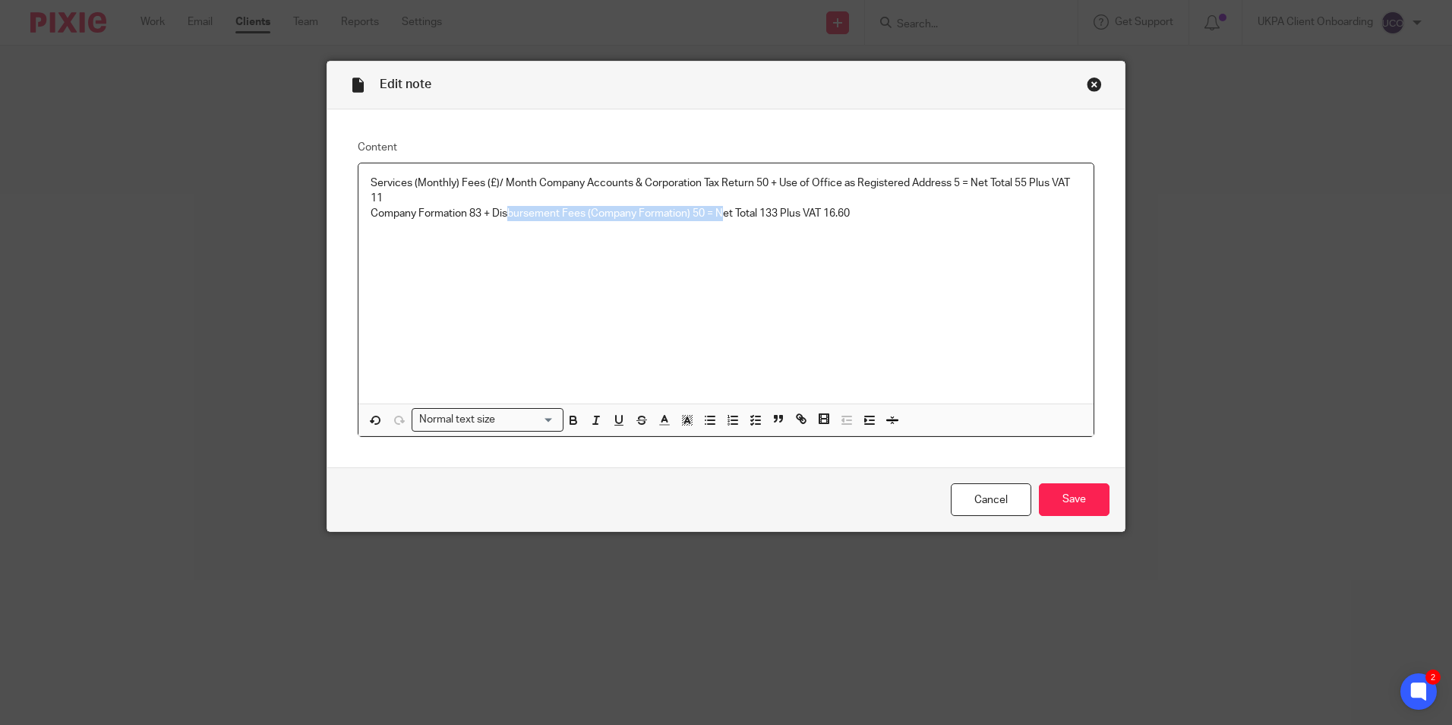
click at [720, 223] on div "Services (Monthly) Fees (£)/ Month Company Accounts & Corporation Tax Return 50…" at bounding box center [725, 283] width 735 height 240
click at [1055, 500] on input "Save" at bounding box center [1074, 499] width 71 height 33
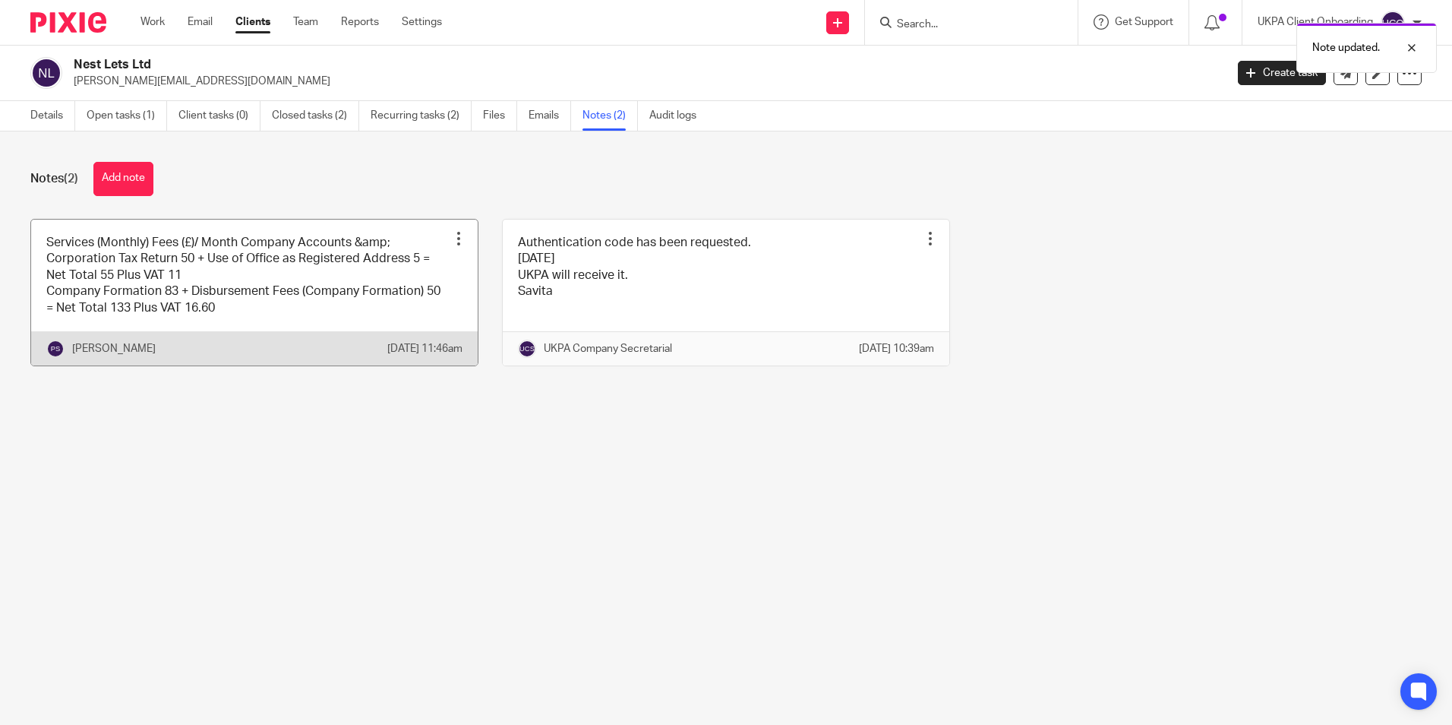
click at [283, 279] on link at bounding box center [254, 292] width 447 height 146
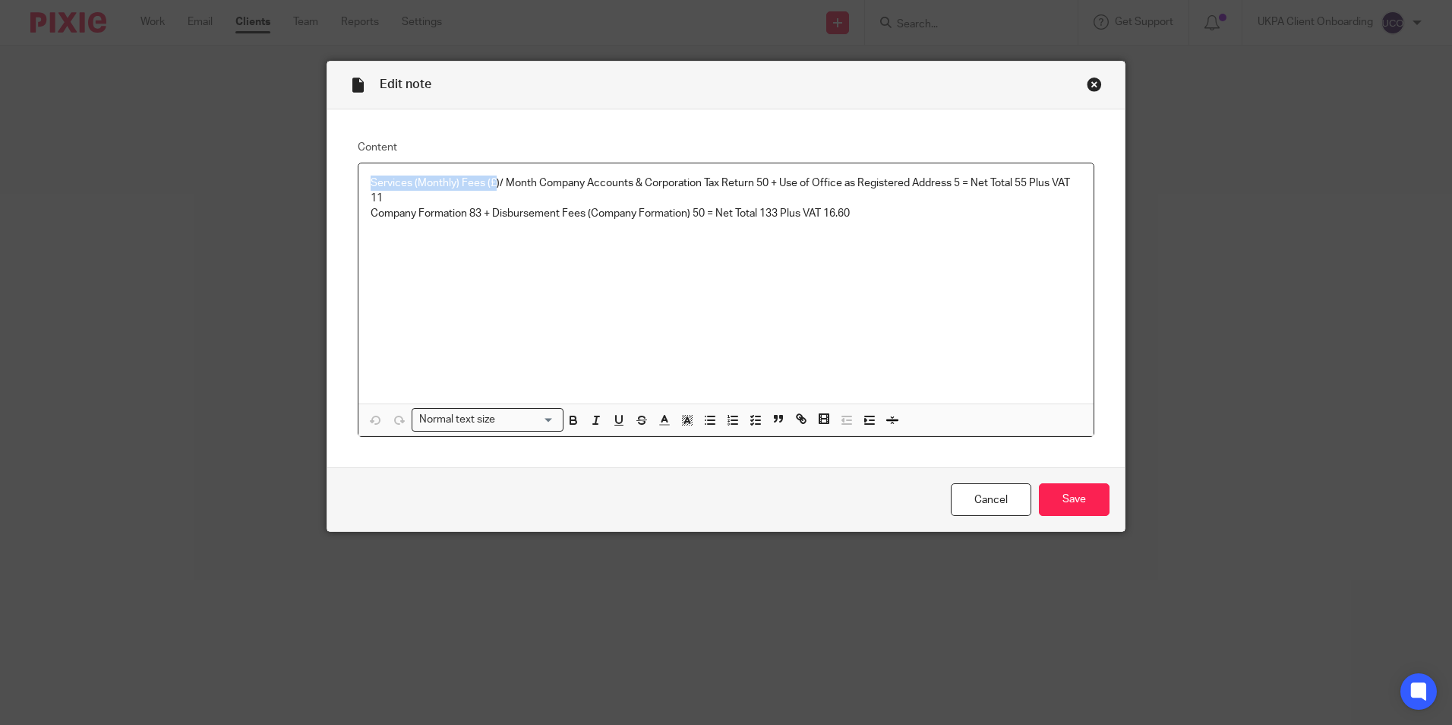
drag, startPoint x: 368, startPoint y: 185, endPoint x: 490, endPoint y: 185, distance: 122.3
click at [490, 185] on p "Services (Monthly) Fees (£)/ Month Company Accounts & Corporation Tax Return 50…" at bounding box center [726, 190] width 711 height 31
drag, startPoint x: 1060, startPoint y: 504, endPoint x: 1045, endPoint y: 501, distance: 14.7
click at [1060, 502] on input "Save" at bounding box center [1074, 499] width 71 height 33
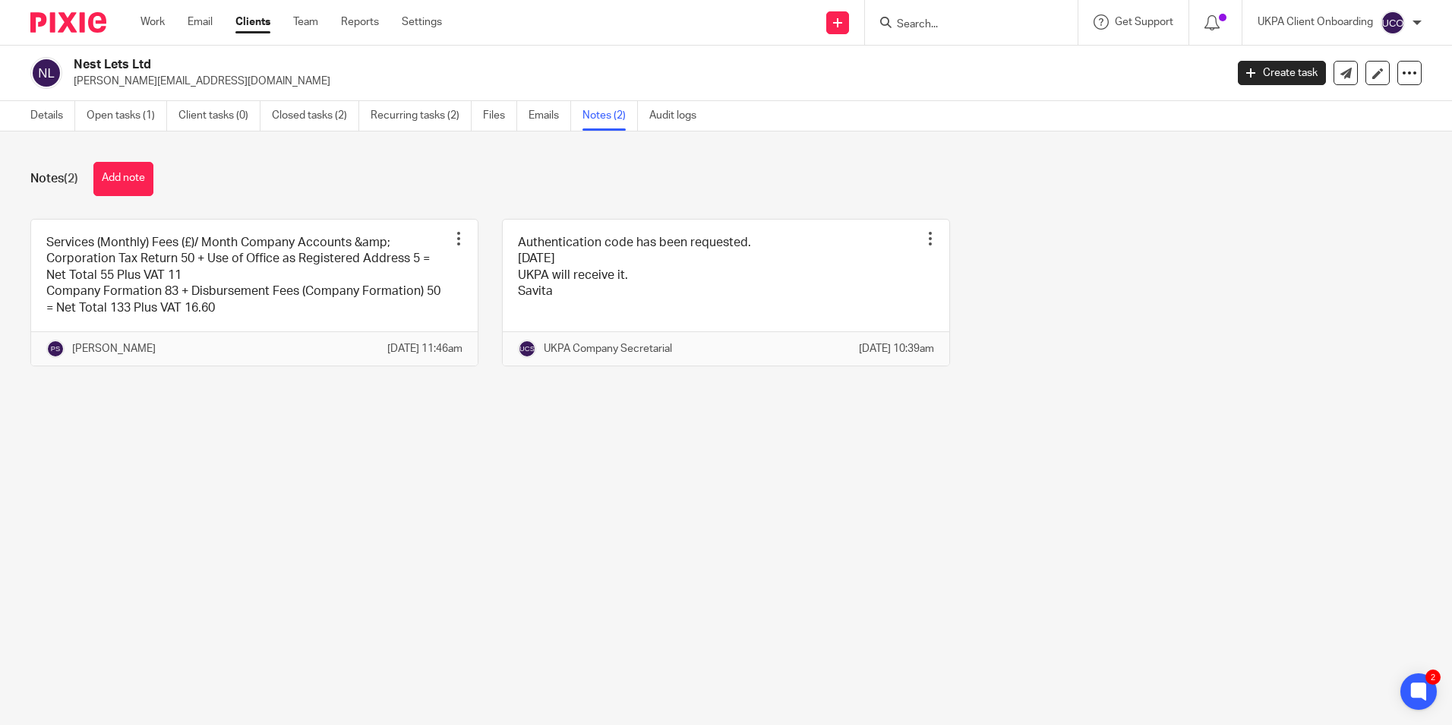
click at [970, 25] on input "Search" at bounding box center [963, 25] width 137 height 14
paste input "[PERSON_NAME][EMAIL_ADDRESS][DOMAIN_NAME])"
type input "[PERSON_NAME][EMAIL_ADDRESS][DOMAIN_NAME])"
click at [990, 59] on link at bounding box center [986, 59] width 188 height 23
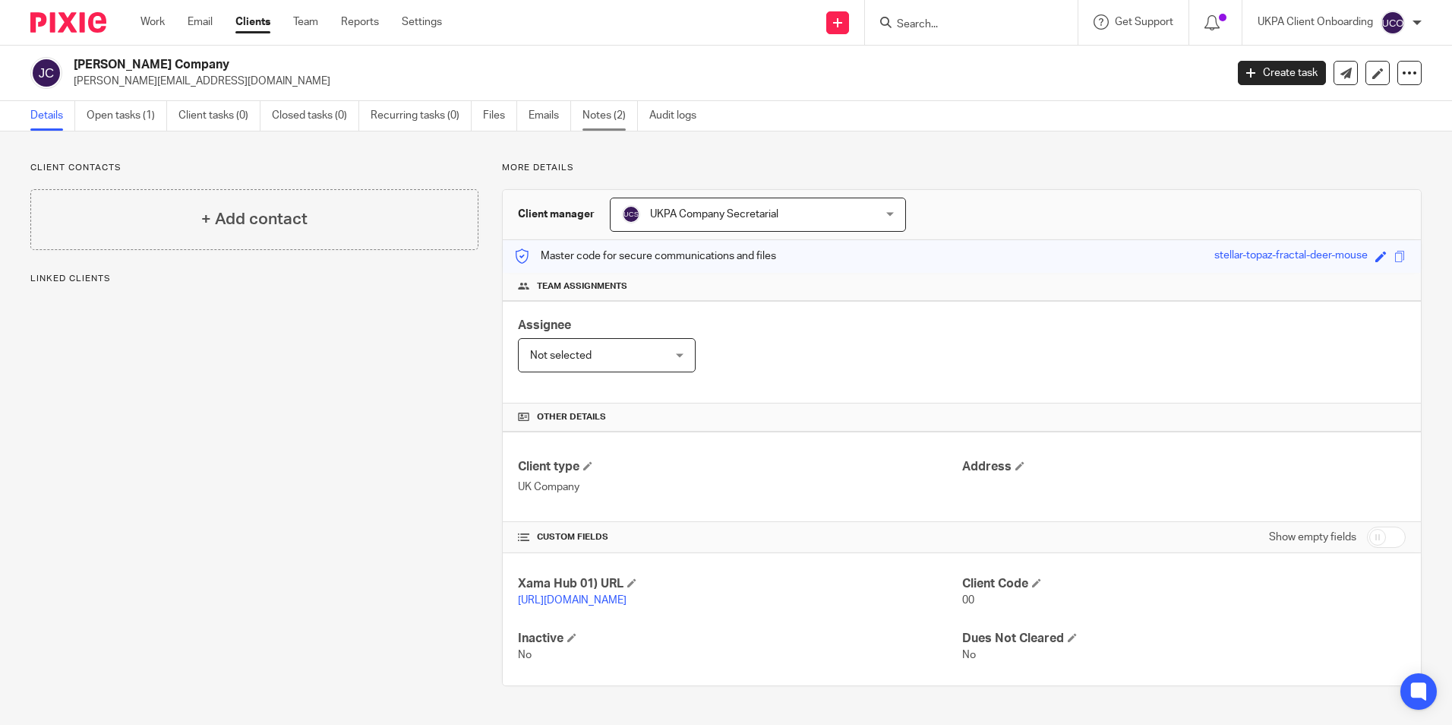
click at [597, 120] on link "Notes (2)" at bounding box center [610, 116] width 55 height 30
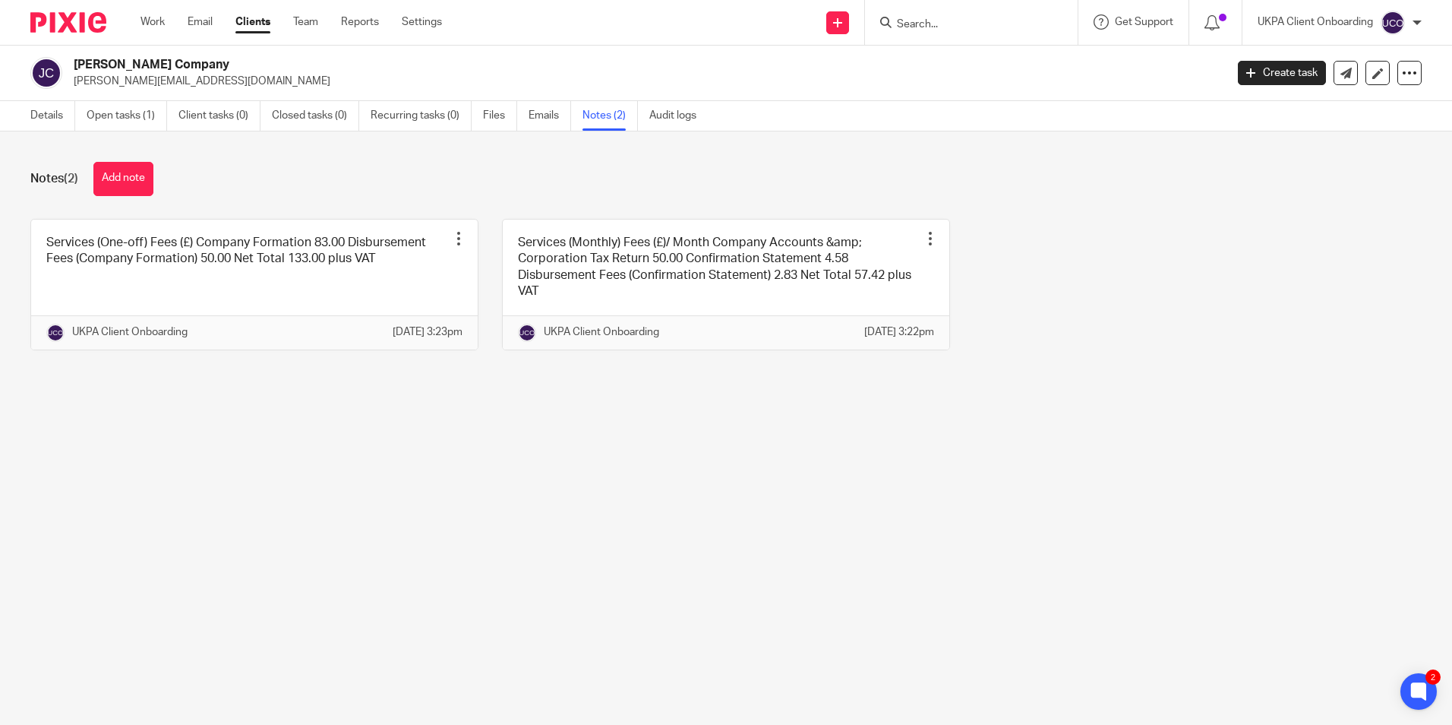
click at [952, 21] on input "Search" at bounding box center [963, 25] width 137 height 14
paste input "monique_letoya@hotmail.com)"
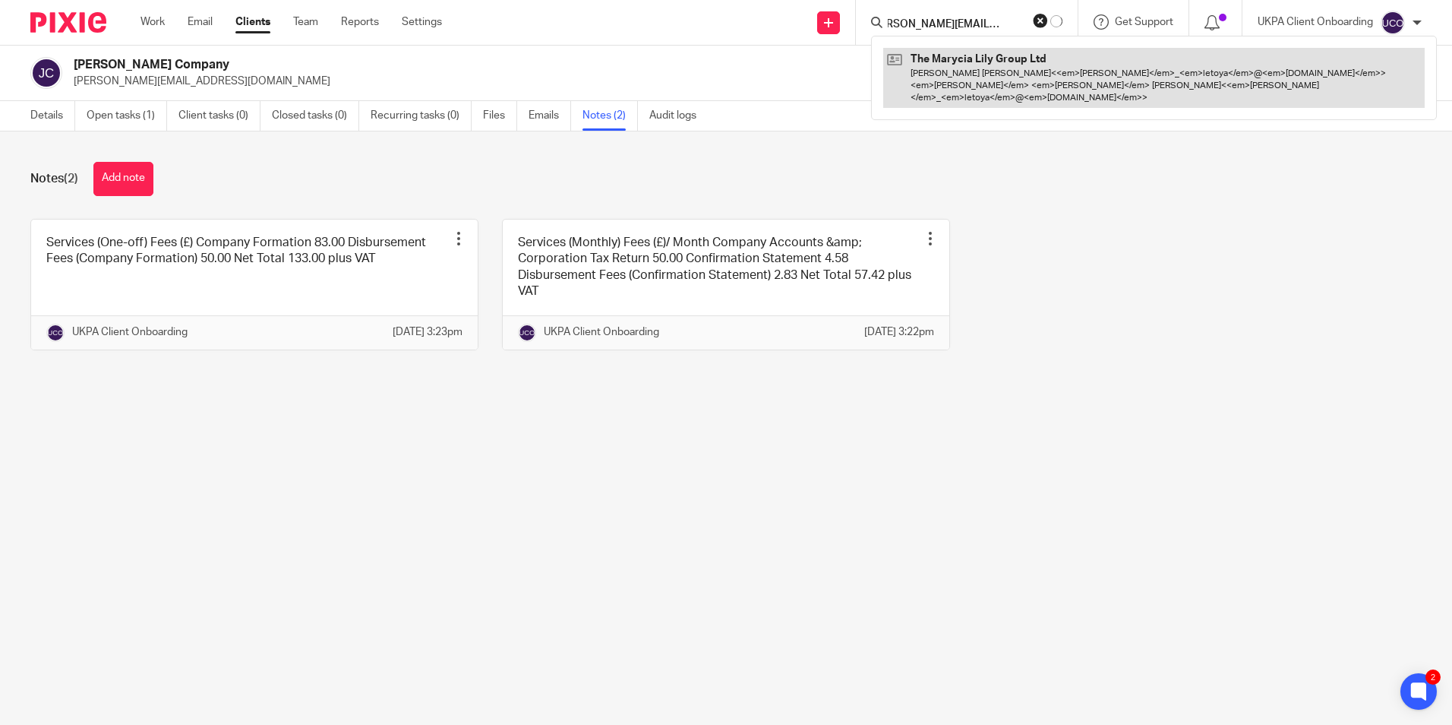
type input "monique_letoya@hotmail.com)"
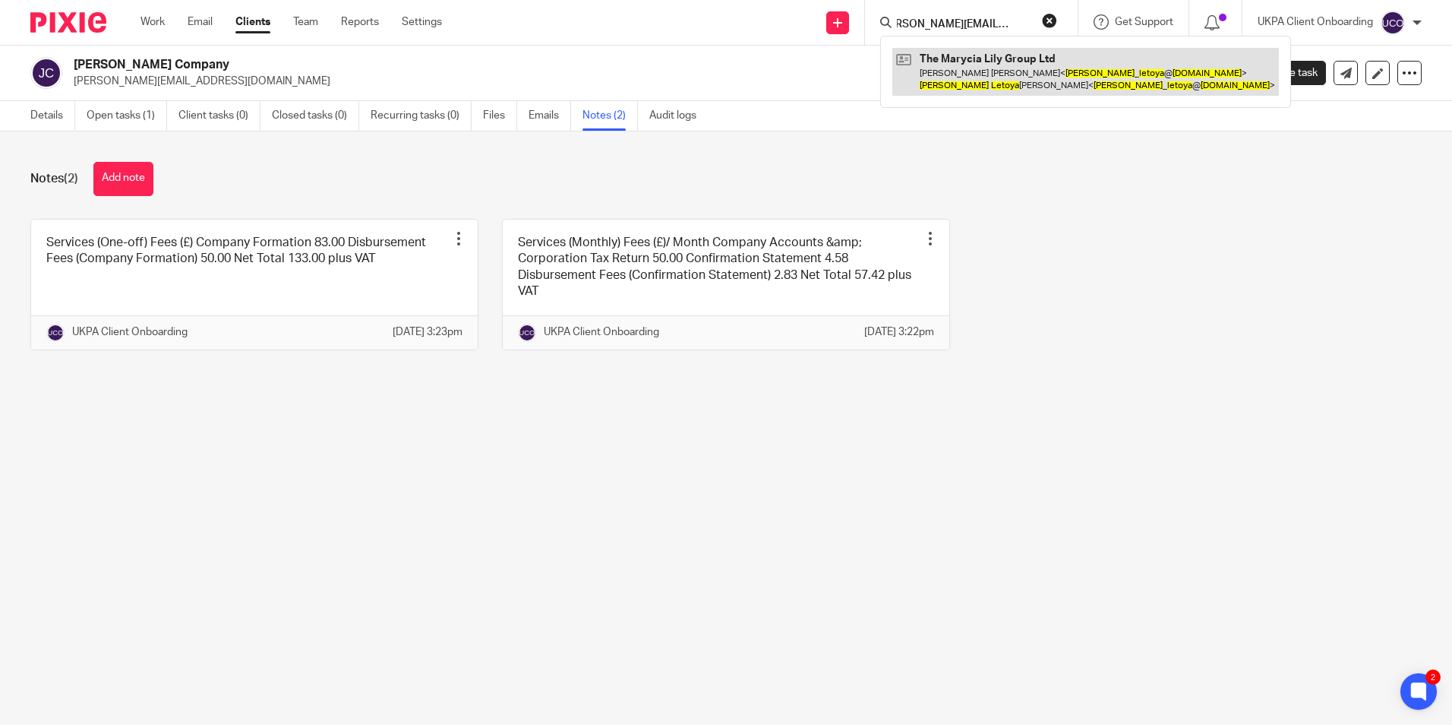
click at [958, 55] on link at bounding box center [1085, 71] width 387 height 47
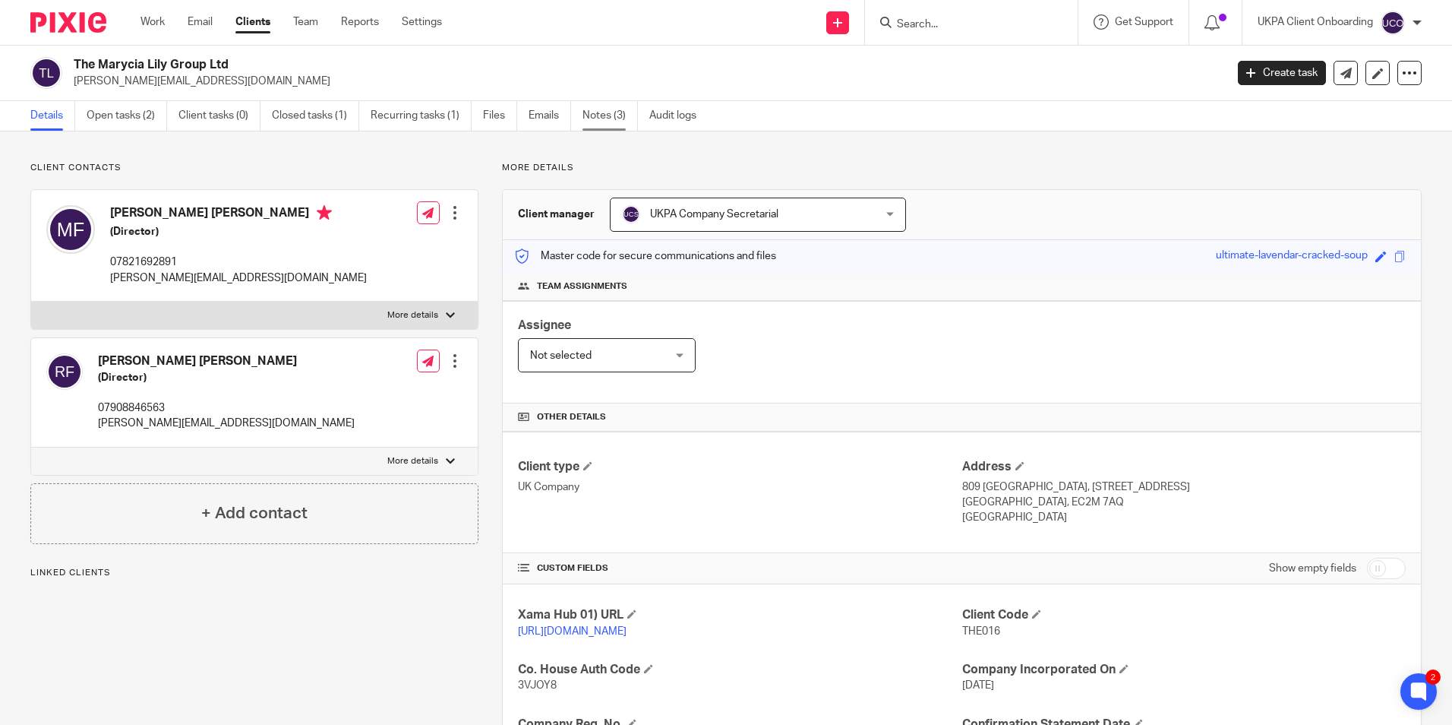
click at [620, 121] on link "Notes (3)" at bounding box center [610, 116] width 55 height 30
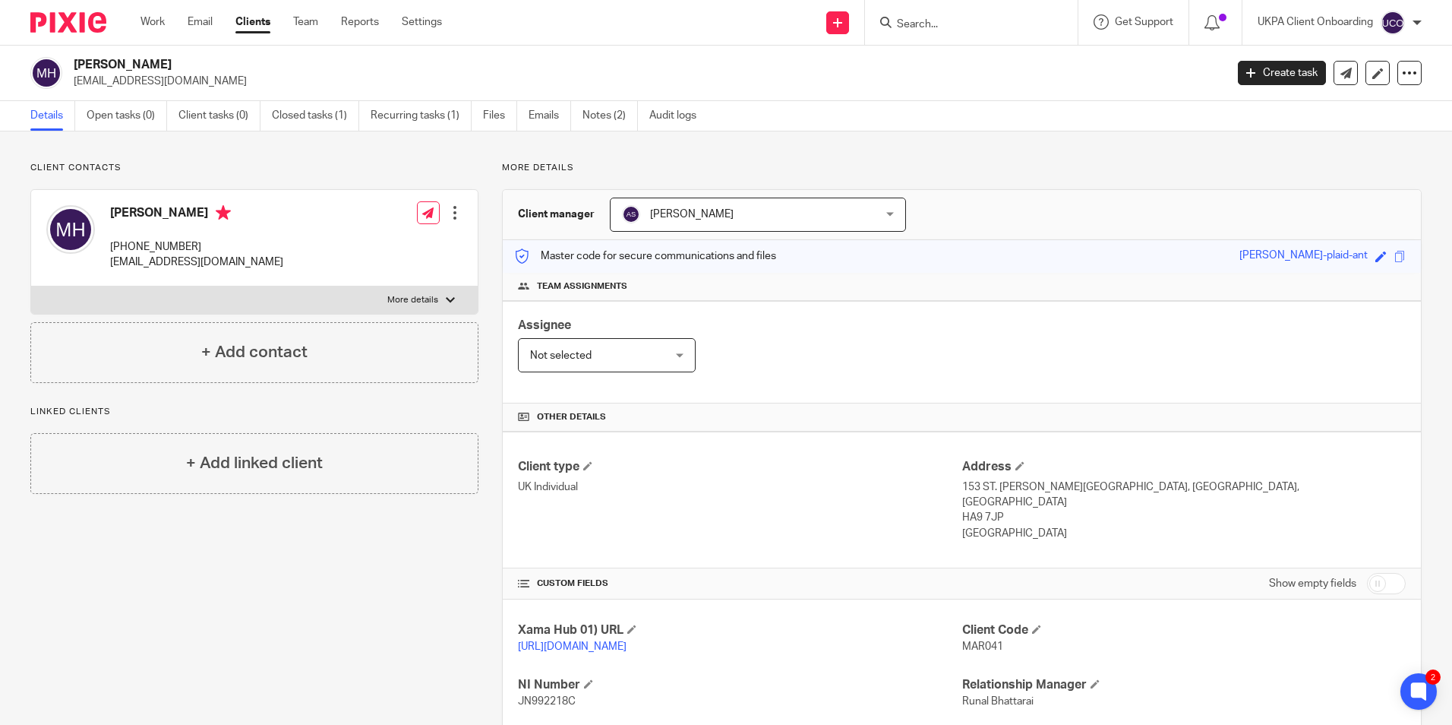
drag, startPoint x: 999, startPoint y: 17, endPoint x: 978, endPoint y: 27, distance: 22.4
click at [996, 18] on form at bounding box center [976, 22] width 162 height 19
click at [978, 27] on input "Search" at bounding box center [963, 25] width 137 height 14
paste input "MIGHTY ROOTS PROPERTIES LTD"
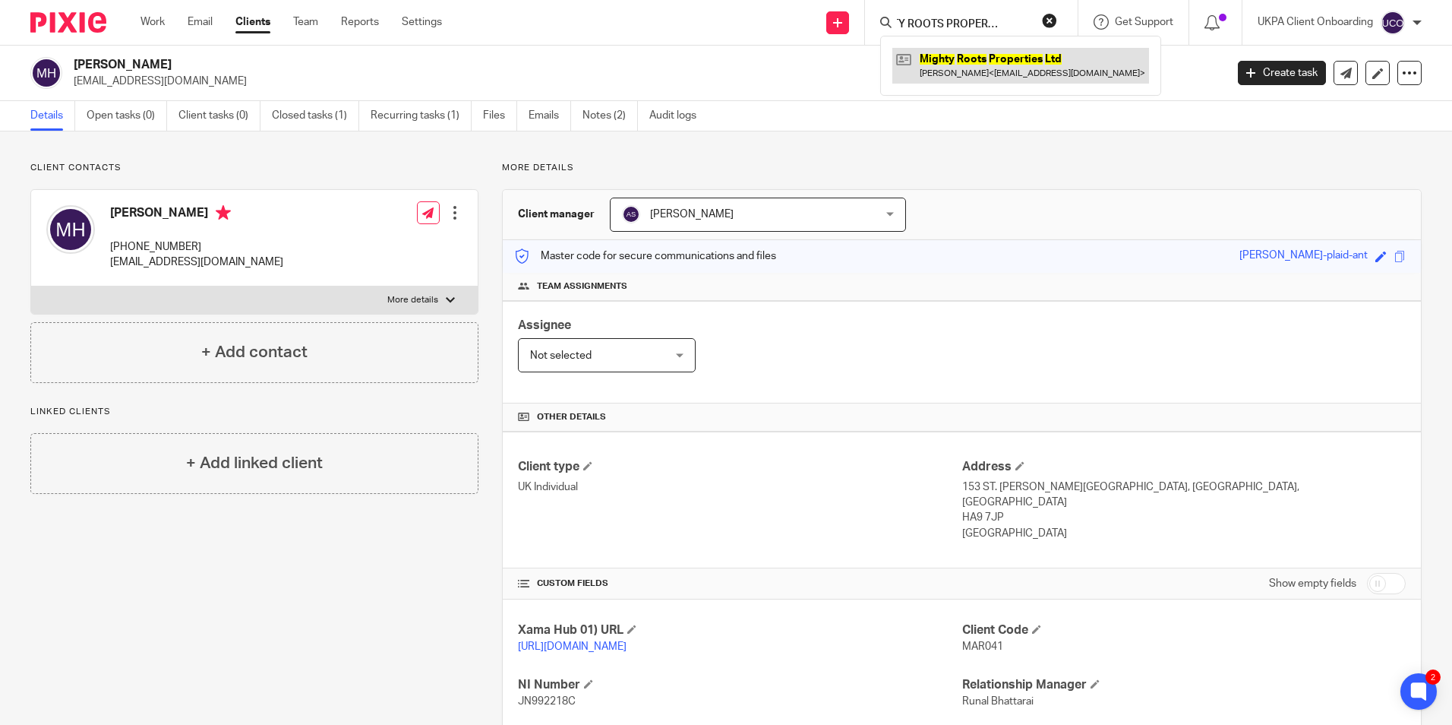
type input "MIGHTY ROOTS PROPERTIES LTD"
click at [992, 70] on link at bounding box center [1020, 65] width 257 height 35
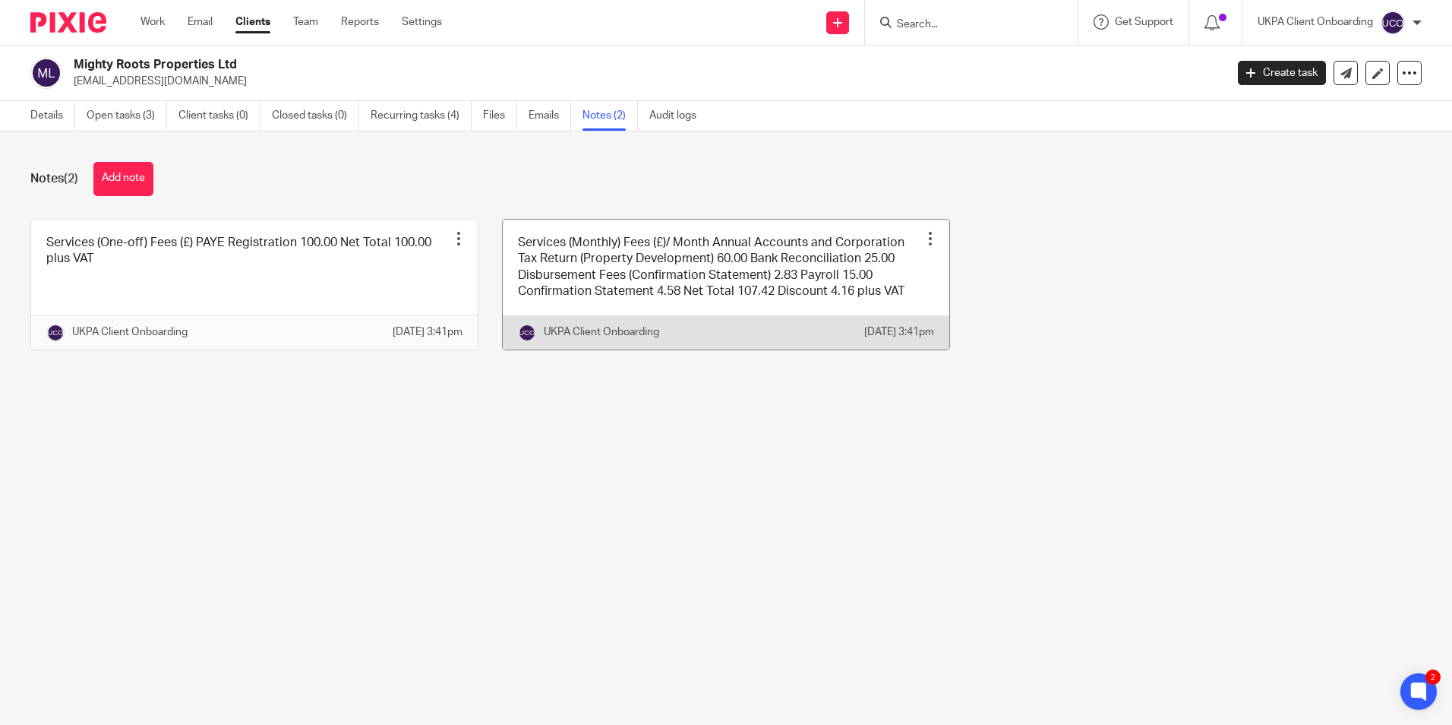
click at [650, 252] on link at bounding box center [726, 284] width 447 height 130
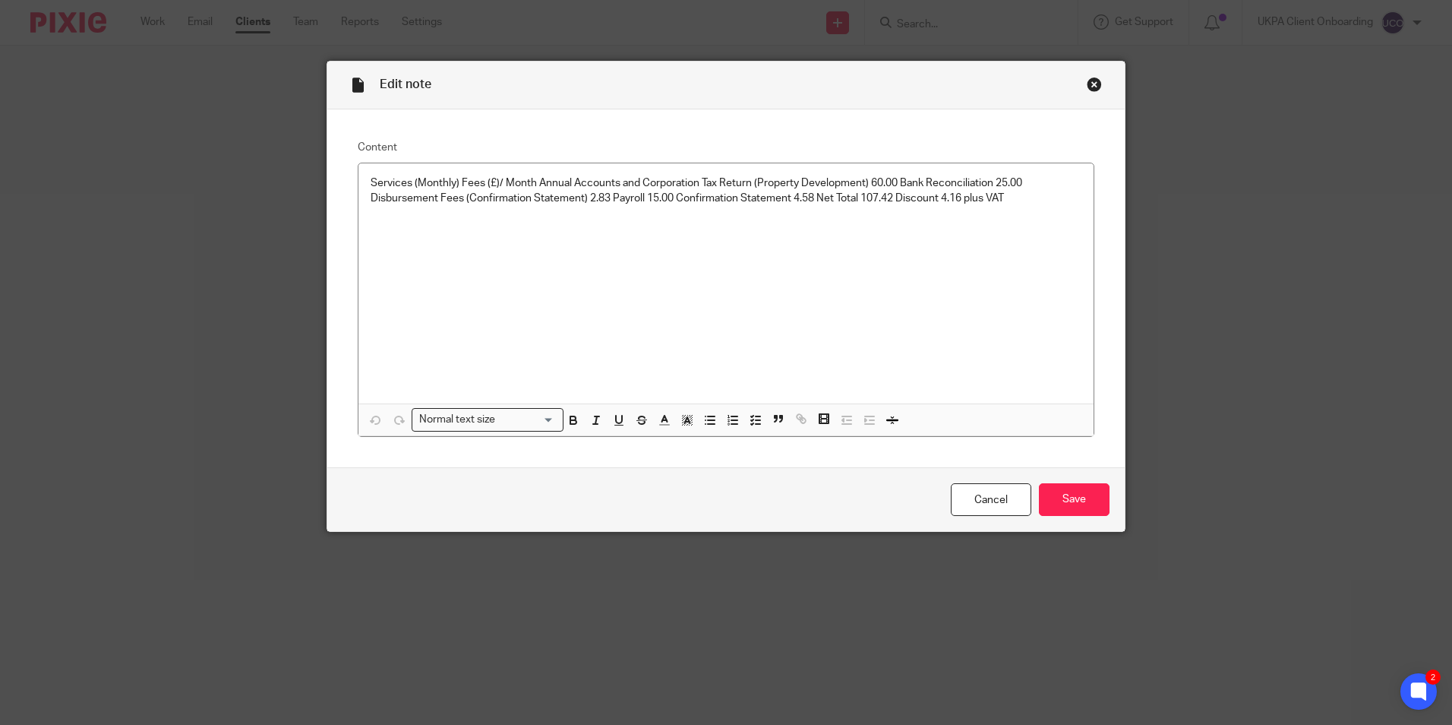
drag, startPoint x: 996, startPoint y: 500, endPoint x: 611, endPoint y: 371, distance: 405.9
click at [996, 500] on link "Cancel" at bounding box center [991, 499] width 81 height 33
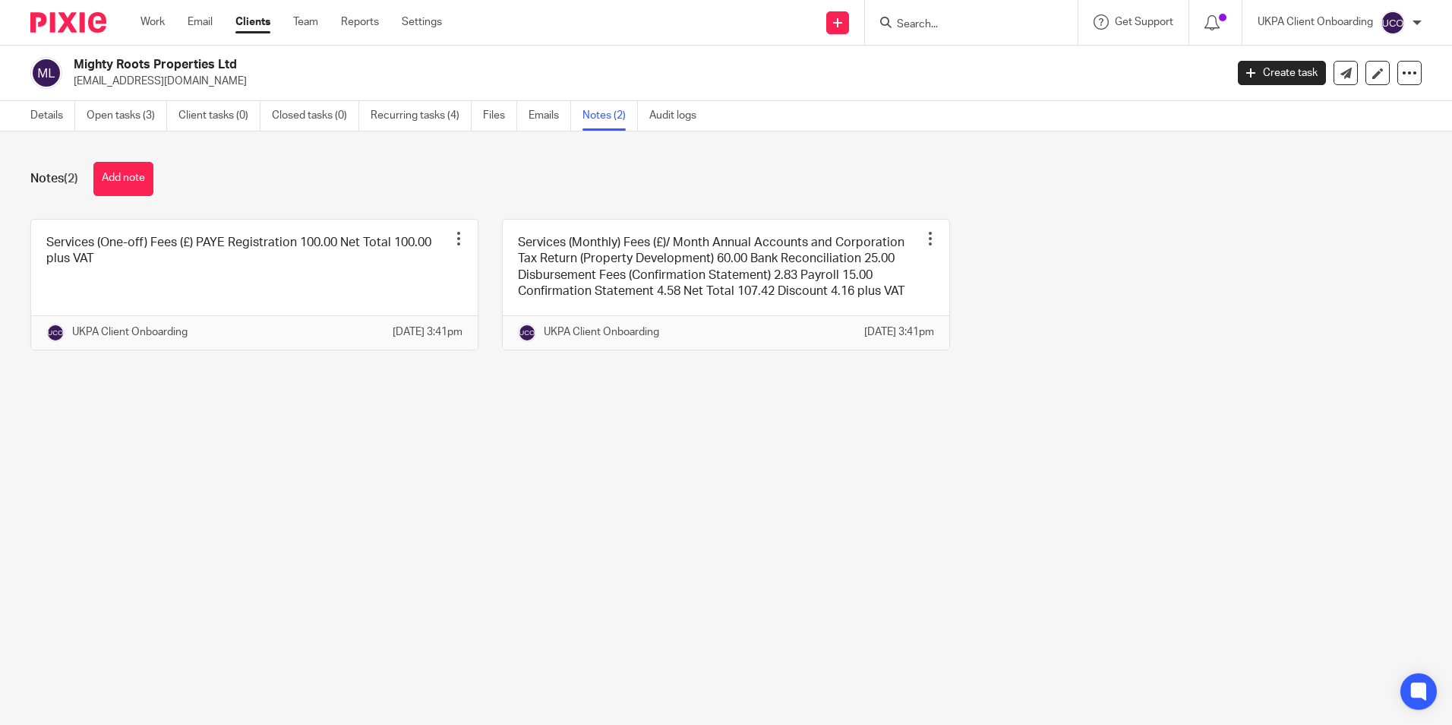
click at [964, 27] on input "Search" at bounding box center [963, 25] width 137 height 14
paste input "davidsinclair@mightyrootsproperties.com)"
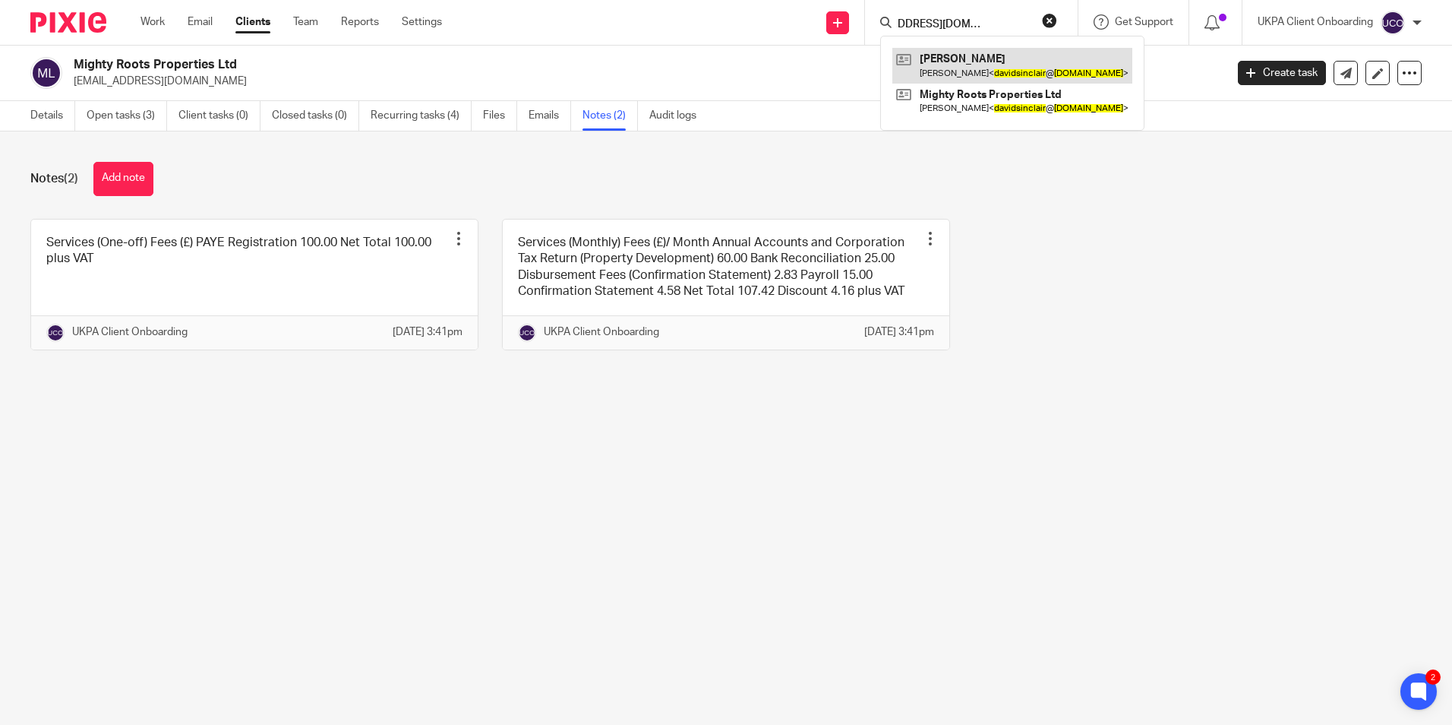
type input "davidsinclair@mightyrootsproperties.com)"
click at [968, 68] on link at bounding box center [1012, 65] width 240 height 35
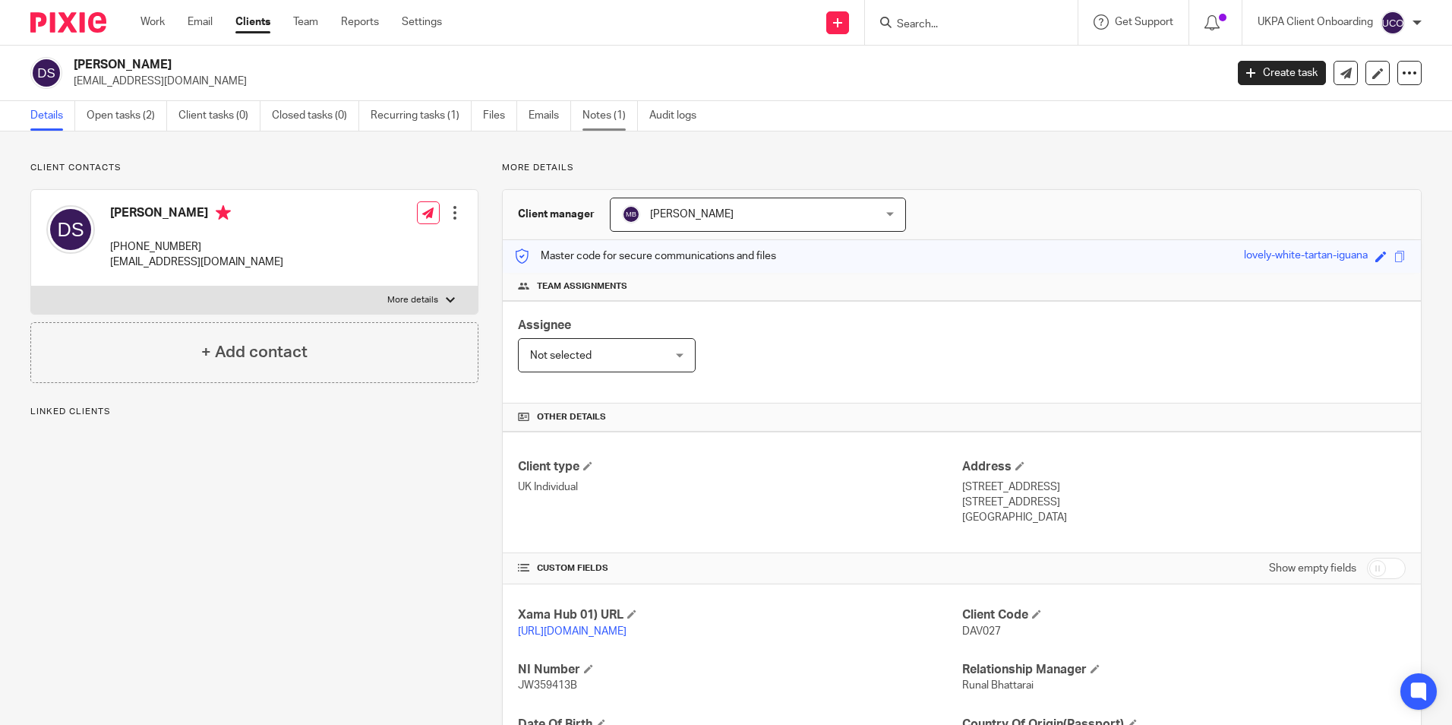
click at [609, 113] on link "Notes (1)" at bounding box center [610, 116] width 55 height 30
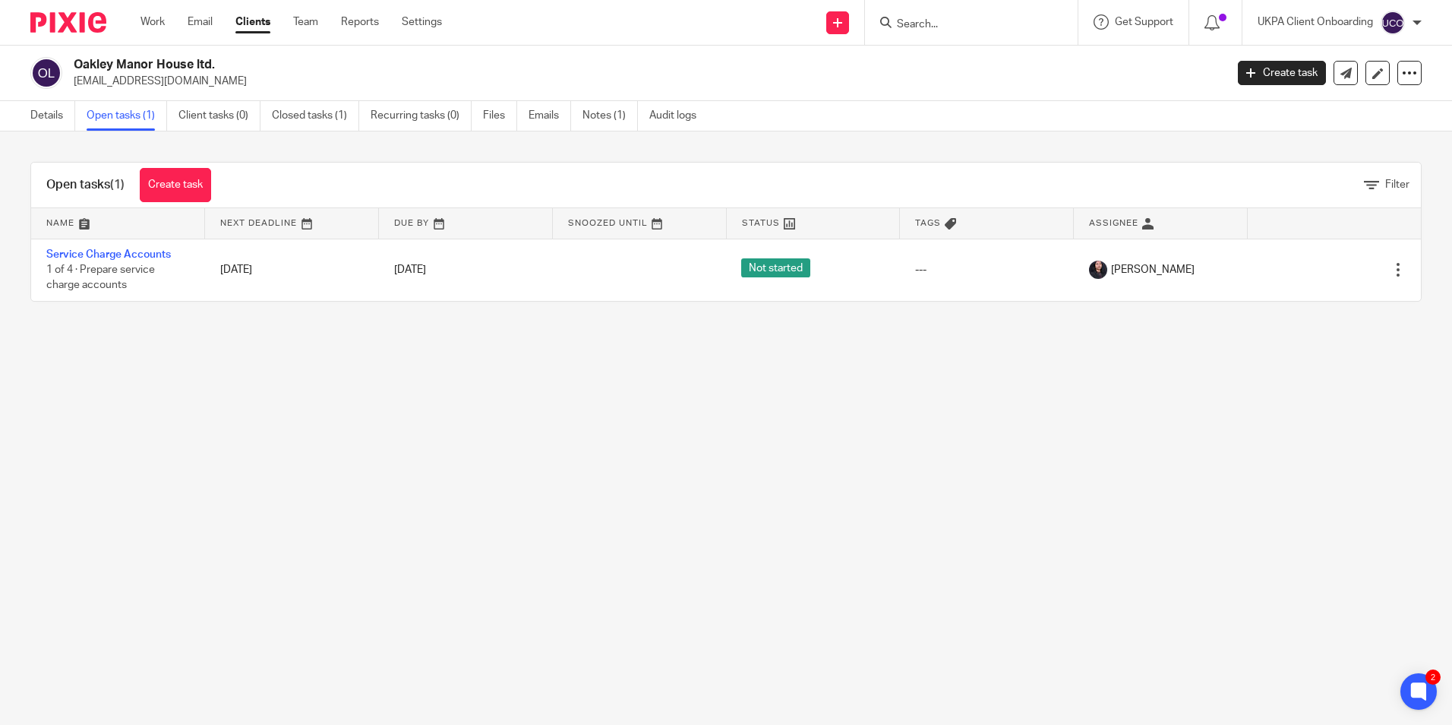
drag, startPoint x: 152, startPoint y: 29, endPoint x: 135, endPoint y: 35, distance: 17.8
click at [152, 29] on link "Work" at bounding box center [153, 21] width 24 height 15
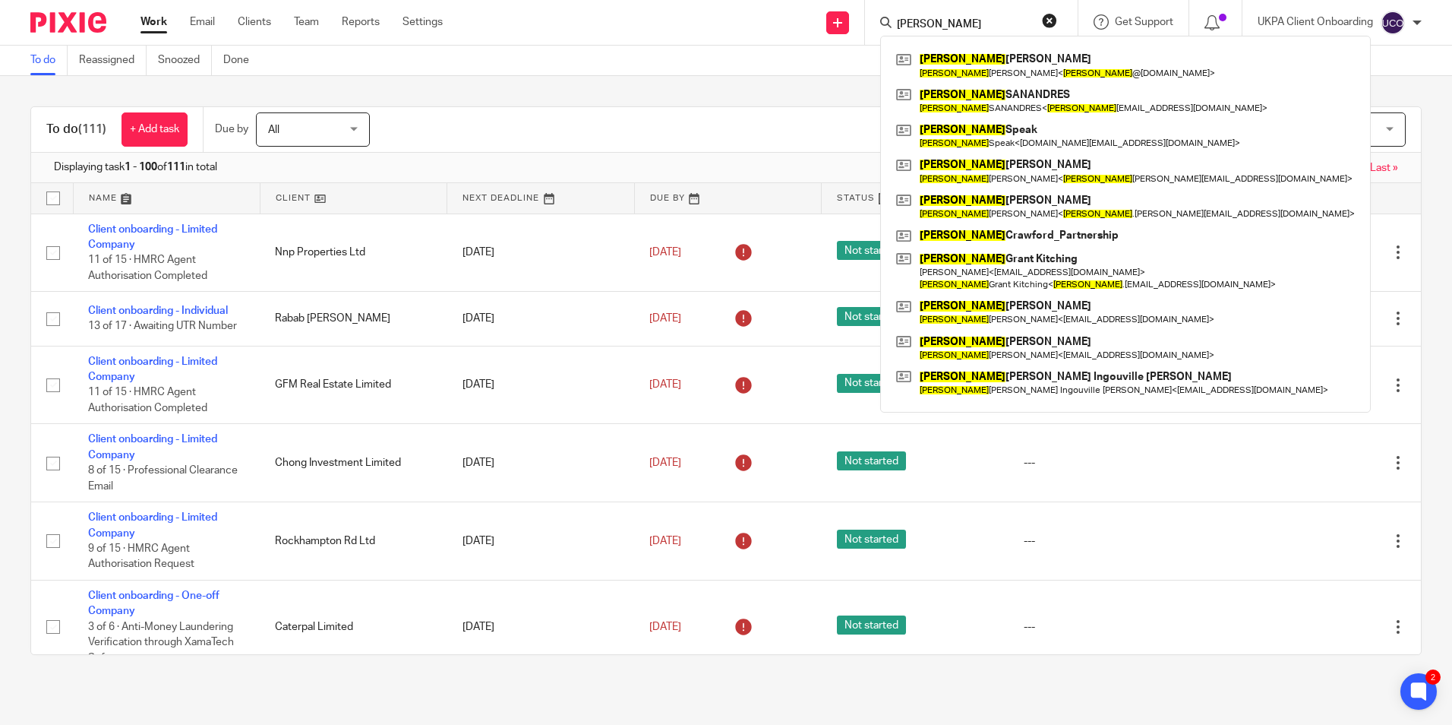
click at [961, 24] on input "david" at bounding box center [963, 25] width 137 height 14
paste input "David Sinclai"
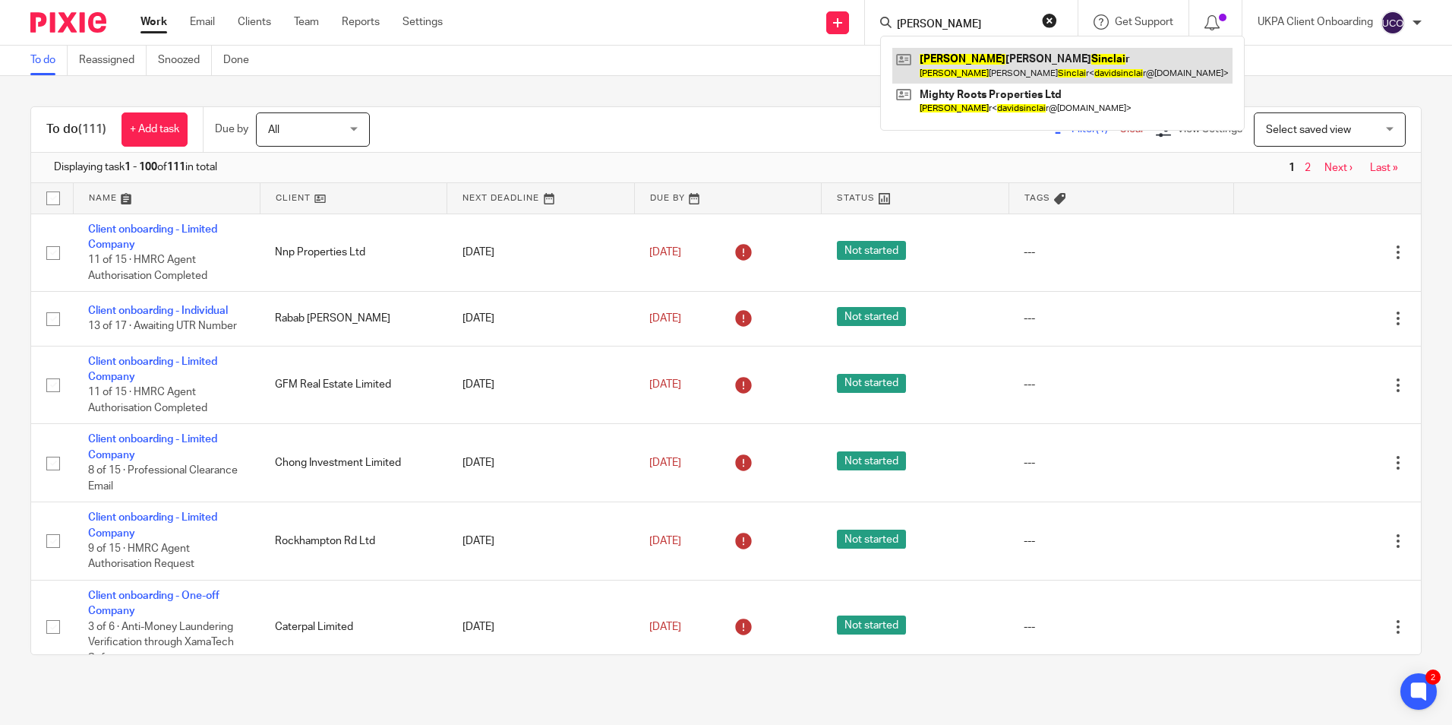
type input "David Sinclai"
click at [962, 65] on link at bounding box center [1062, 65] width 340 height 35
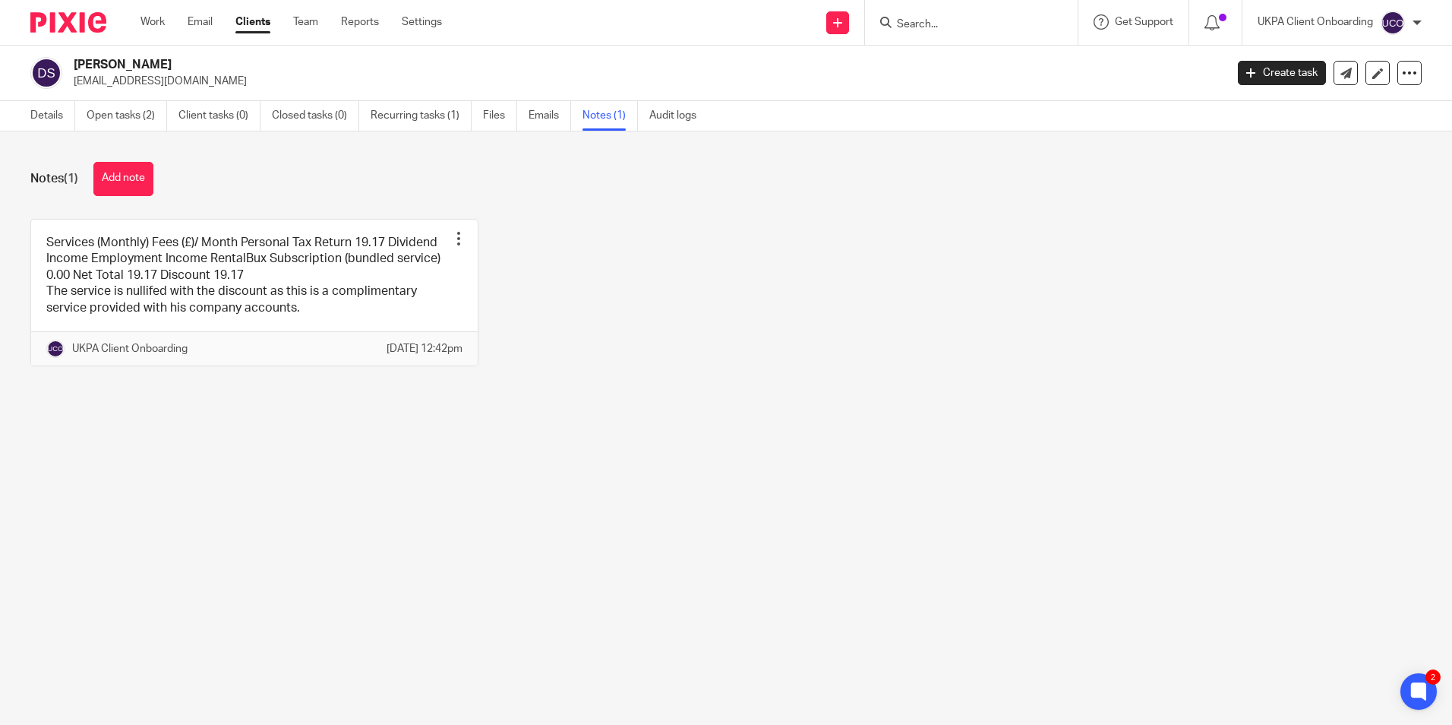
click at [226, 82] on p "[EMAIL_ADDRESS][DOMAIN_NAME]" at bounding box center [645, 81] width 1142 height 15
copy main "[EMAIL_ADDRESS][DOMAIN_NAME] Create task Update from Companies House Export dat…"
click at [954, 25] on input "Search" at bounding box center [963, 25] width 137 height 14
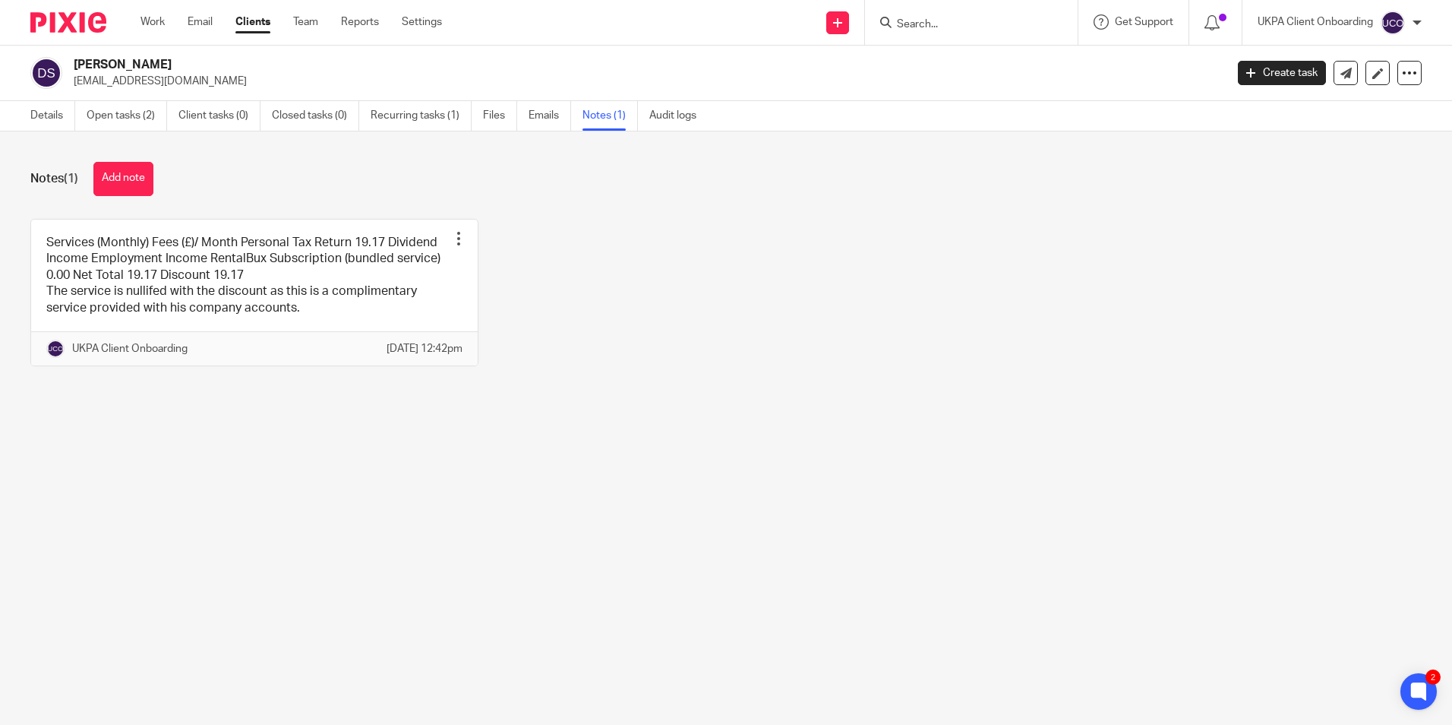
click at [933, 26] on input "Search" at bounding box center [963, 25] width 137 height 14
paste input "imbusubash+[EMAIL_ADDRESS][DOMAIN_NAME])"
type input "imbusubash+[EMAIL_ADDRESS][DOMAIN_NAME])"
click at [1027, 19] on form "imbusubash+[EMAIL_ADDRESS][DOMAIN_NAME])" at bounding box center [974, 22] width 176 height 19
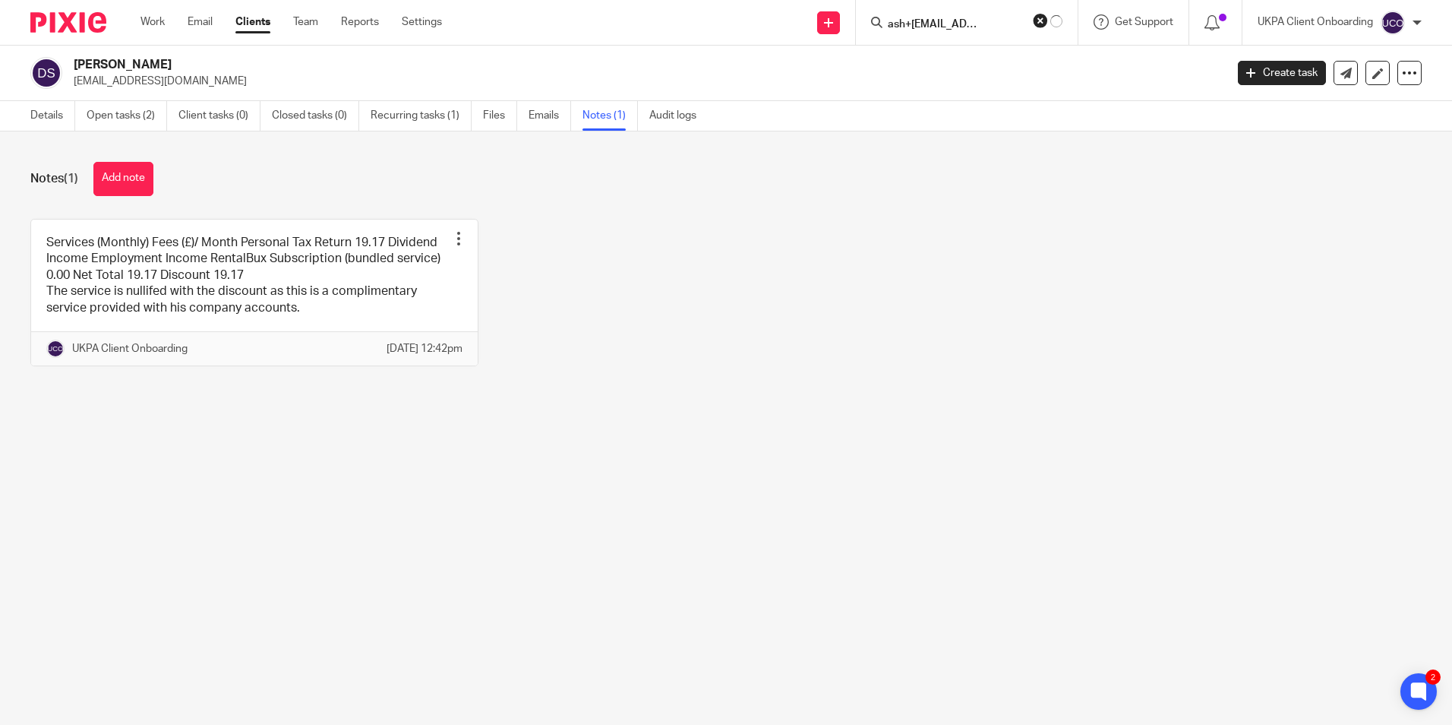
scroll to position [0, 0]
click at [990, 60] on link at bounding box center [986, 59] width 188 height 23
